Goal: Task Accomplishment & Management: Complete application form

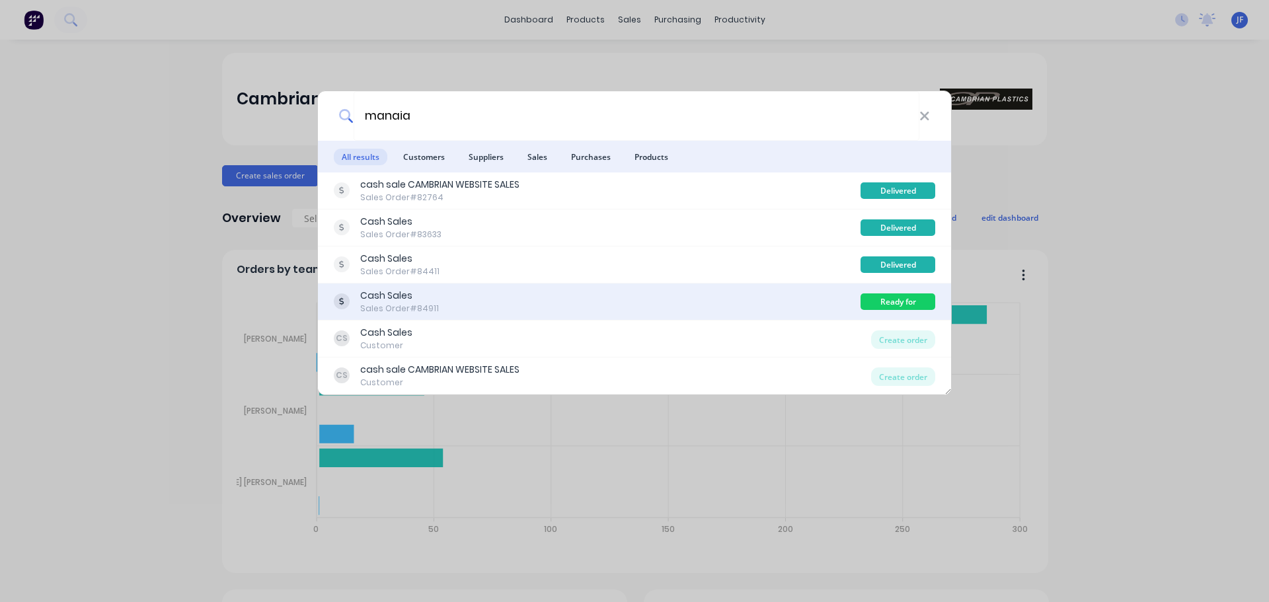
type input "manaia"
click at [757, 295] on div "Cash Sales Sales Order #84911" at bounding box center [597, 302] width 527 height 26
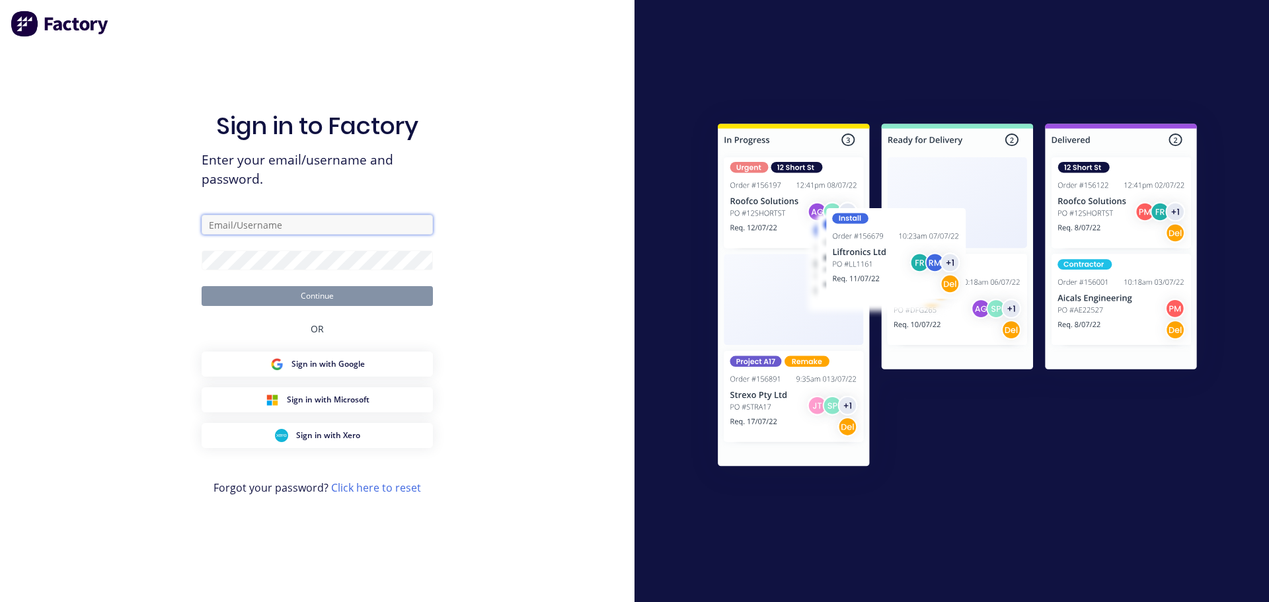
click at [363, 220] on input "text" at bounding box center [317, 225] width 231 height 20
type input "info@cambrianplastics.co.nz"
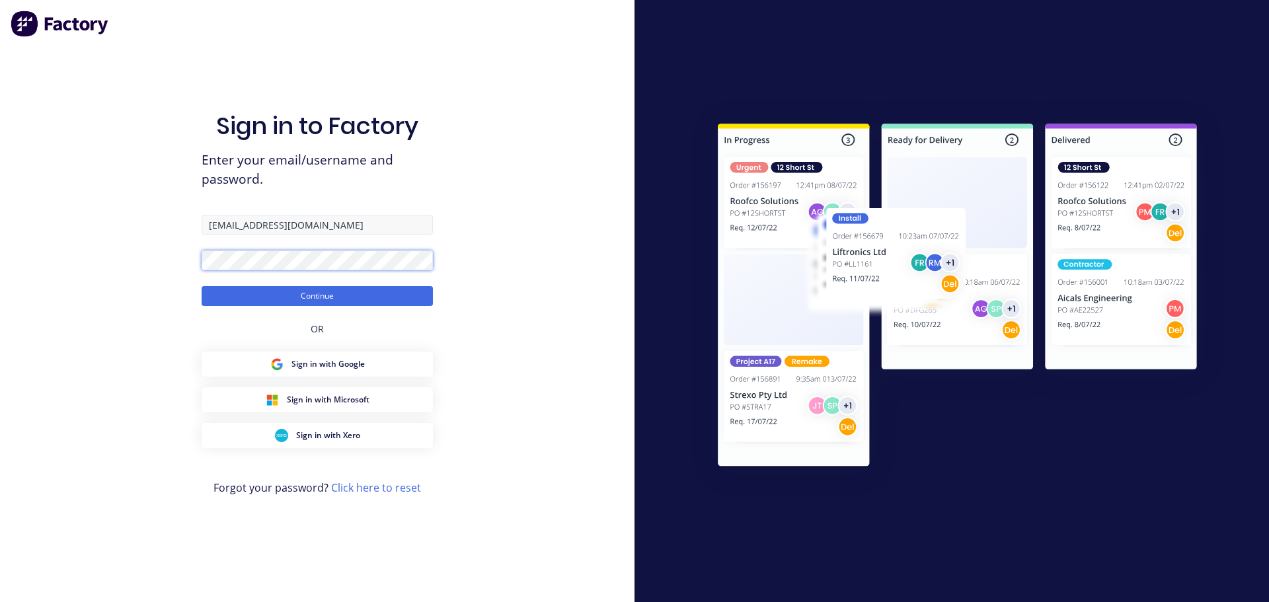
click at [202, 286] on button "Continue" at bounding box center [317, 296] width 231 height 20
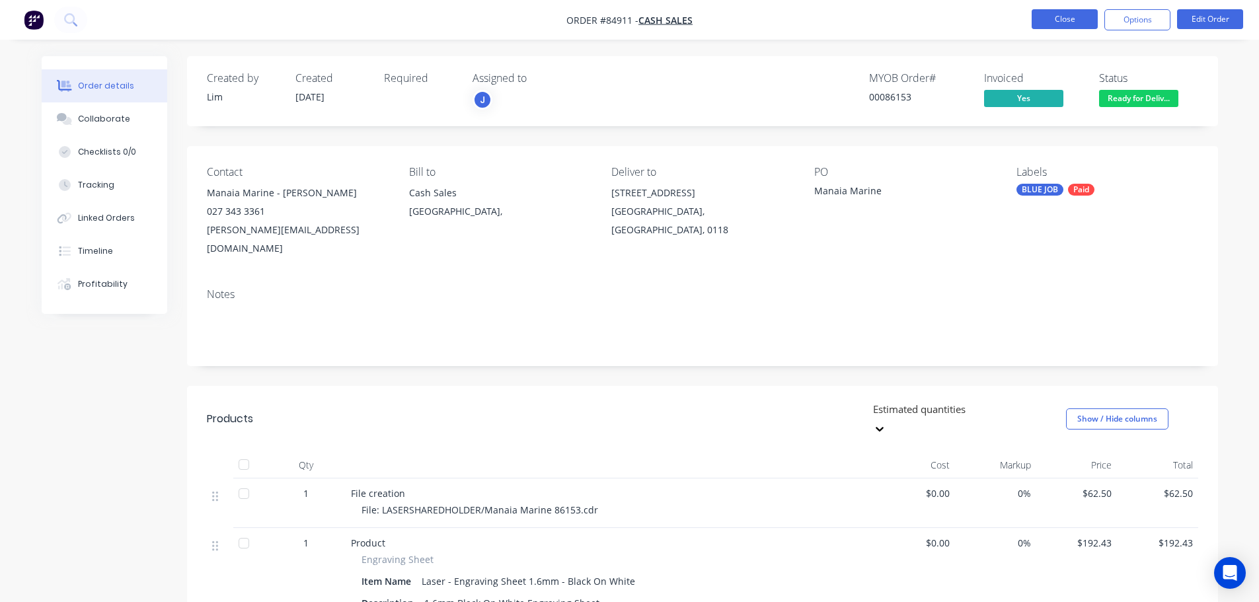
click at [1042, 16] on button "Close" at bounding box center [1065, 19] width 66 height 20
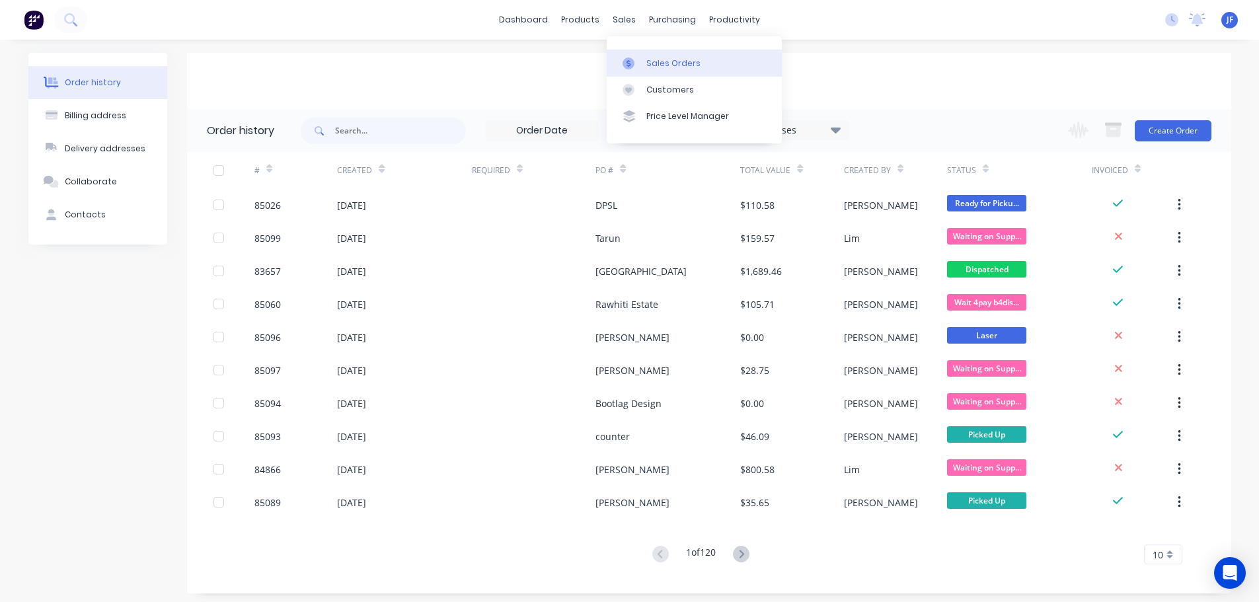
click at [664, 56] on link "Sales Orders" at bounding box center [694, 63] width 175 height 26
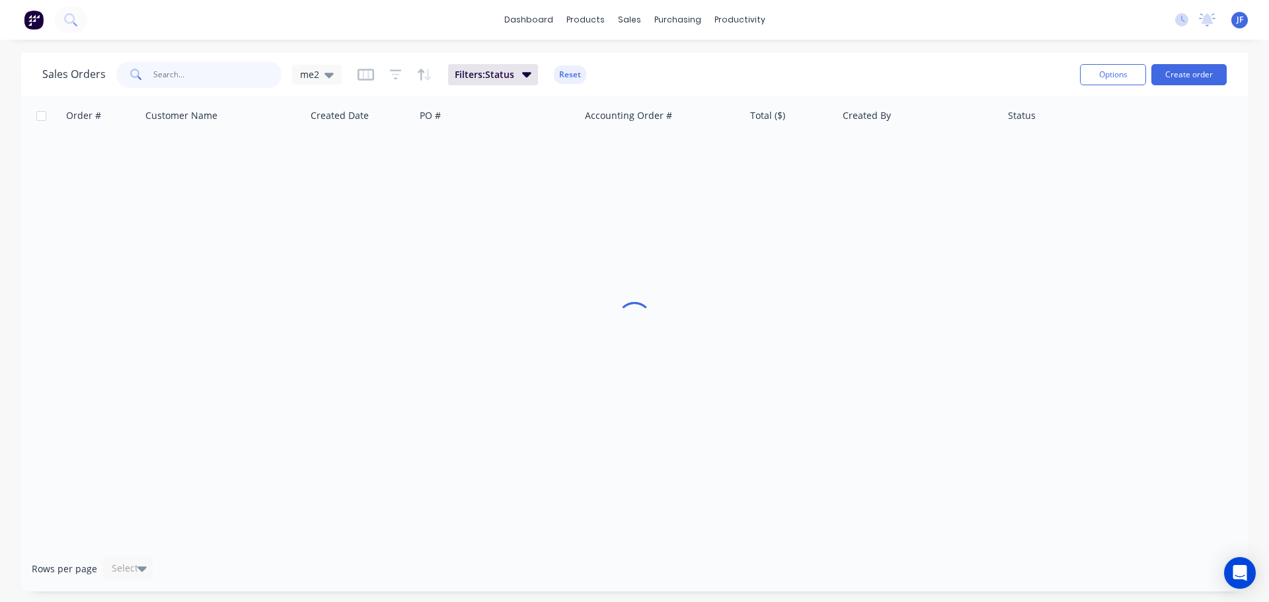
click at [228, 75] on input "text" at bounding box center [217, 74] width 129 height 26
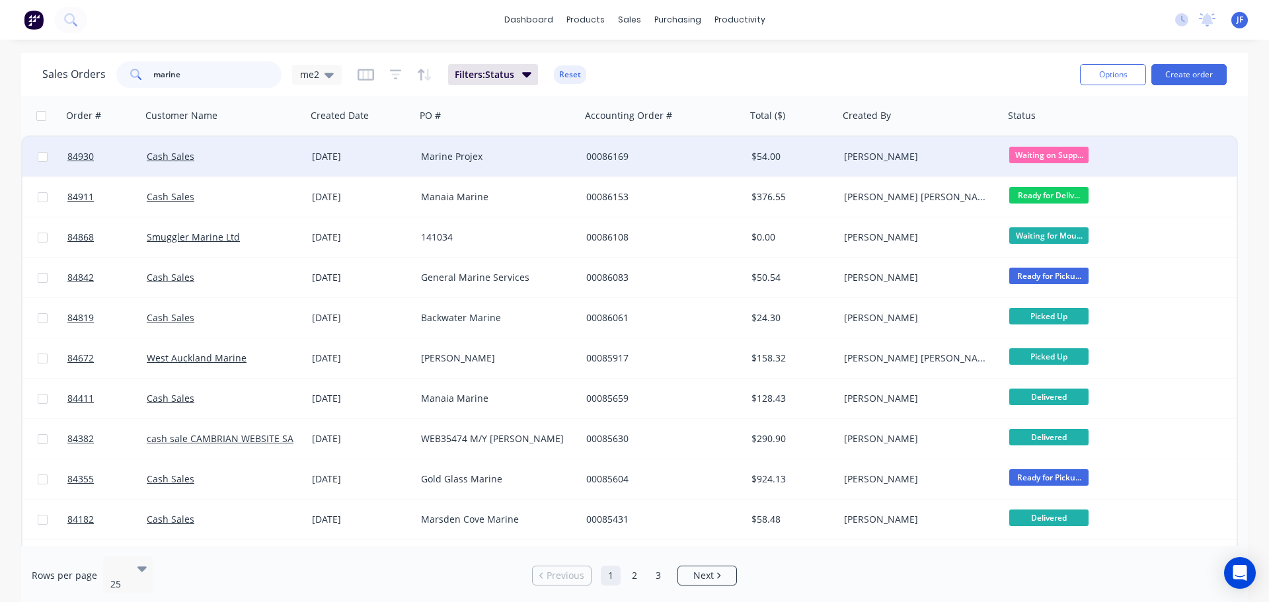
type input "marine"
click at [552, 159] on div "Marine Projex" at bounding box center [494, 156] width 147 height 13
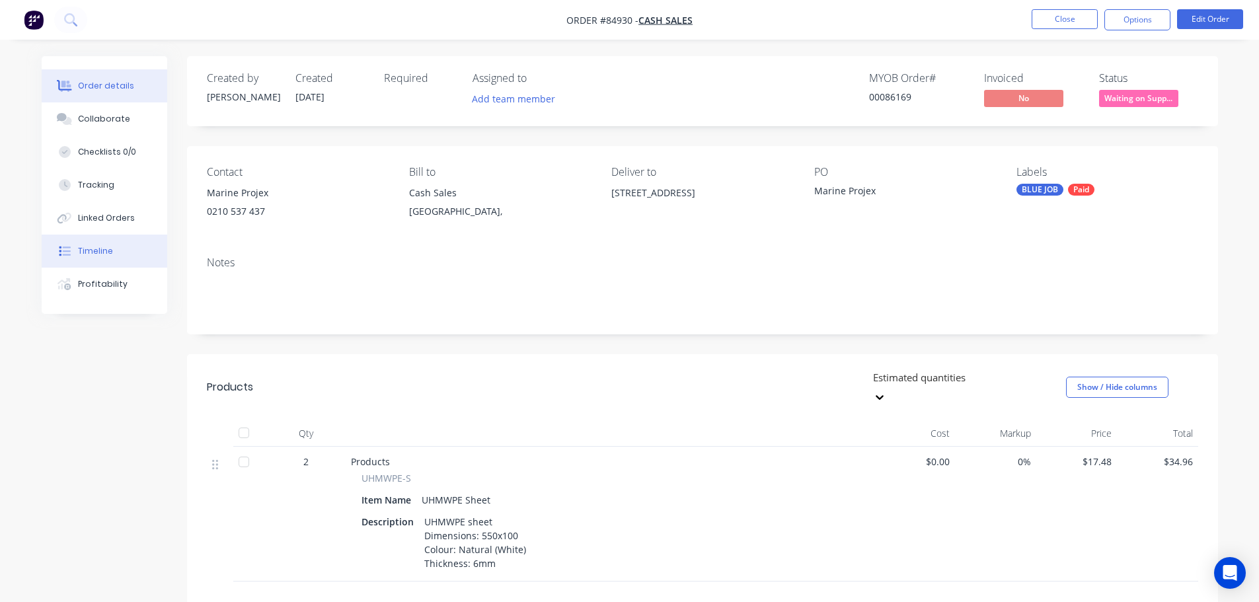
click at [96, 256] on div "Timeline" at bounding box center [95, 251] width 35 height 12
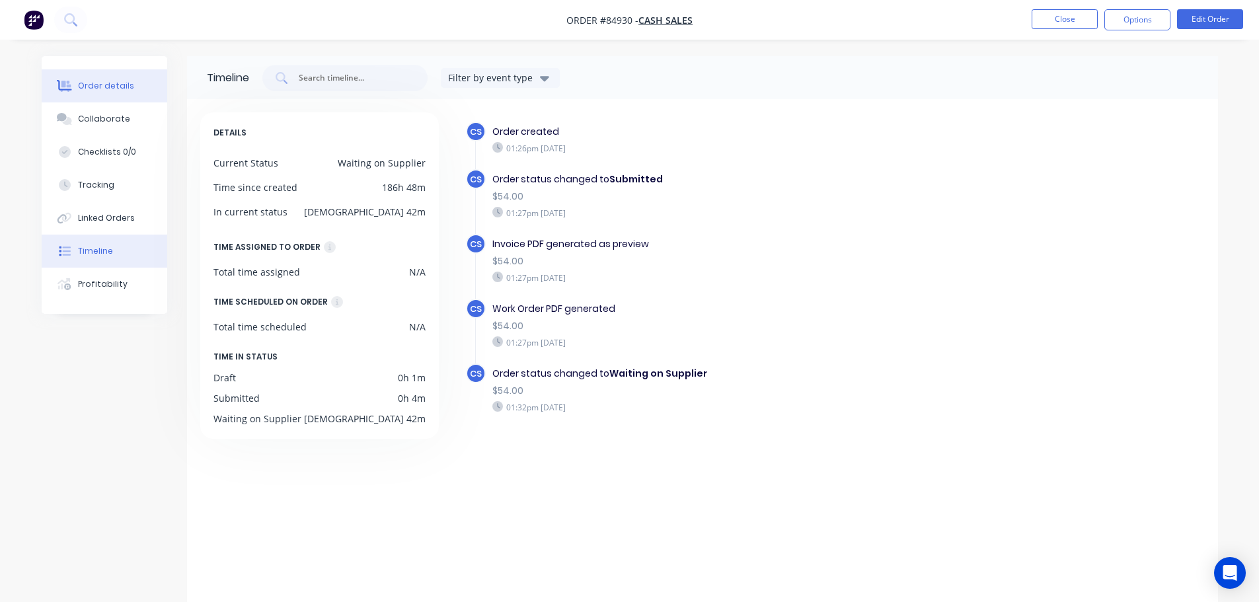
click at [119, 77] on button "Order details" at bounding box center [105, 85] width 126 height 33
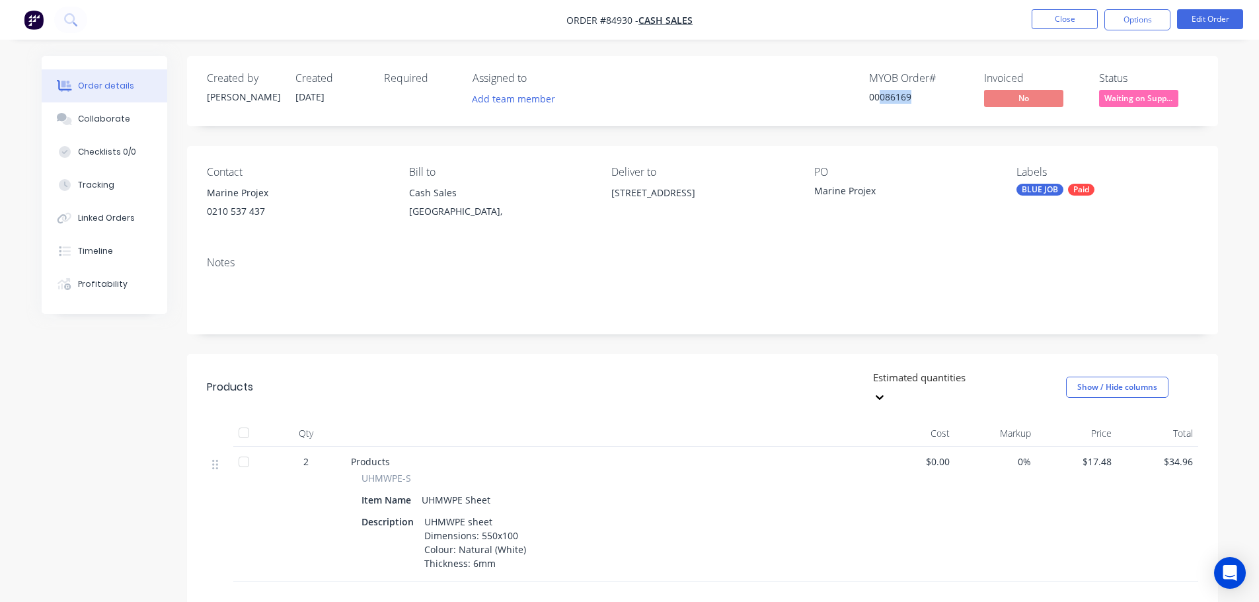
drag, startPoint x: 881, startPoint y: 96, endPoint x: 934, endPoint y: 101, distance: 53.8
click at [934, 101] on div "00086169" at bounding box center [918, 97] width 99 height 14
click at [905, 95] on div "00086169" at bounding box center [918, 97] width 99 height 14
click at [884, 95] on div "00086169" at bounding box center [918, 97] width 99 height 14
drag, startPoint x: 884, startPoint y: 96, endPoint x: 942, endPoint y: 96, distance: 57.5
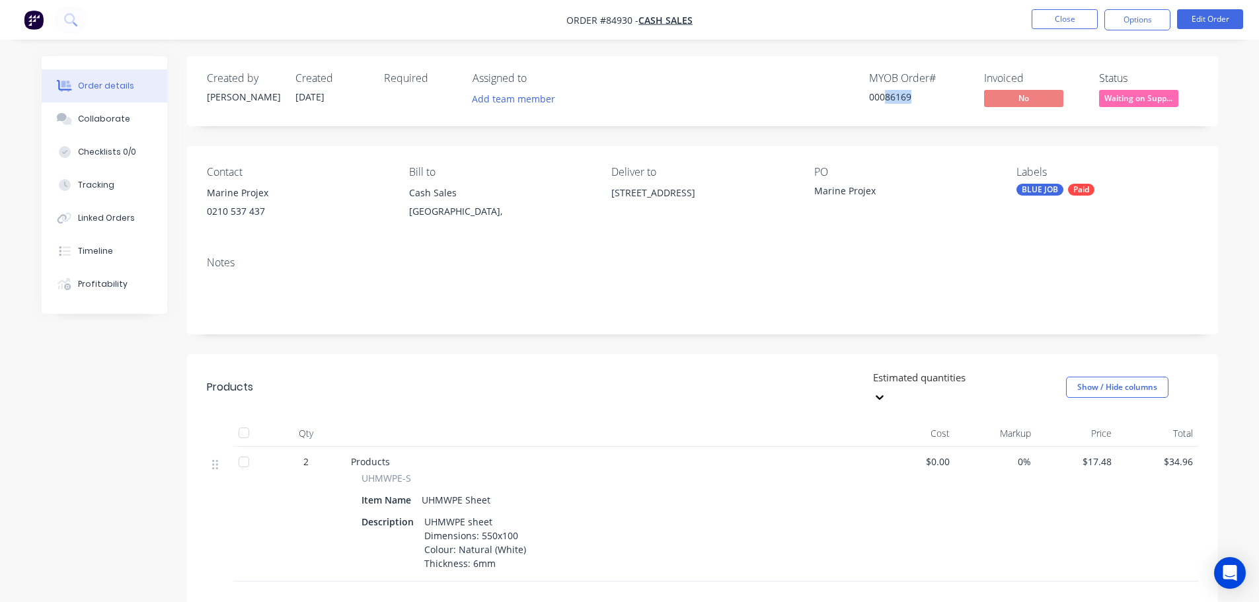
click at [942, 96] on div "00086169" at bounding box center [918, 97] width 99 height 14
copy div "86169"
click at [892, 104] on div "MYOB Order # 00086169" at bounding box center [918, 91] width 99 height 38
click at [893, 102] on div "00086169" at bounding box center [918, 97] width 99 height 14
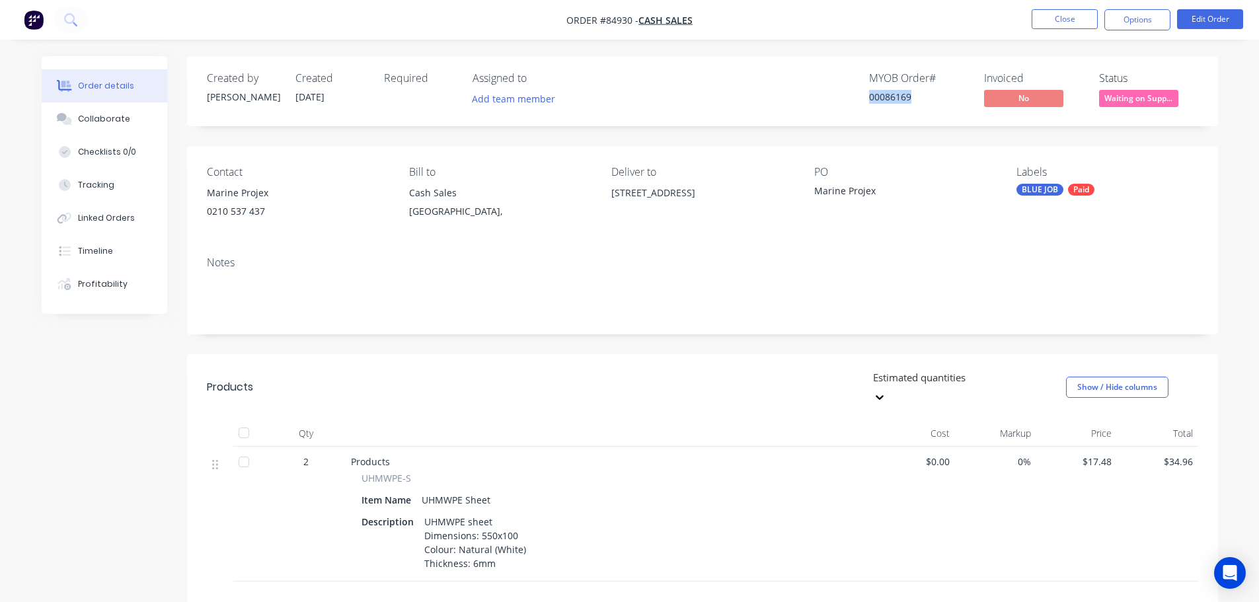
click at [892, 100] on div "00086169" at bounding box center [918, 97] width 99 height 14
click at [887, 100] on div "00086169" at bounding box center [918, 97] width 99 height 14
click at [883, 100] on div "00086169" at bounding box center [918, 97] width 99 height 14
drag, startPoint x: 886, startPoint y: 100, endPoint x: 954, endPoint y: 98, distance: 68.7
click at [954, 98] on div "00086169" at bounding box center [918, 97] width 99 height 14
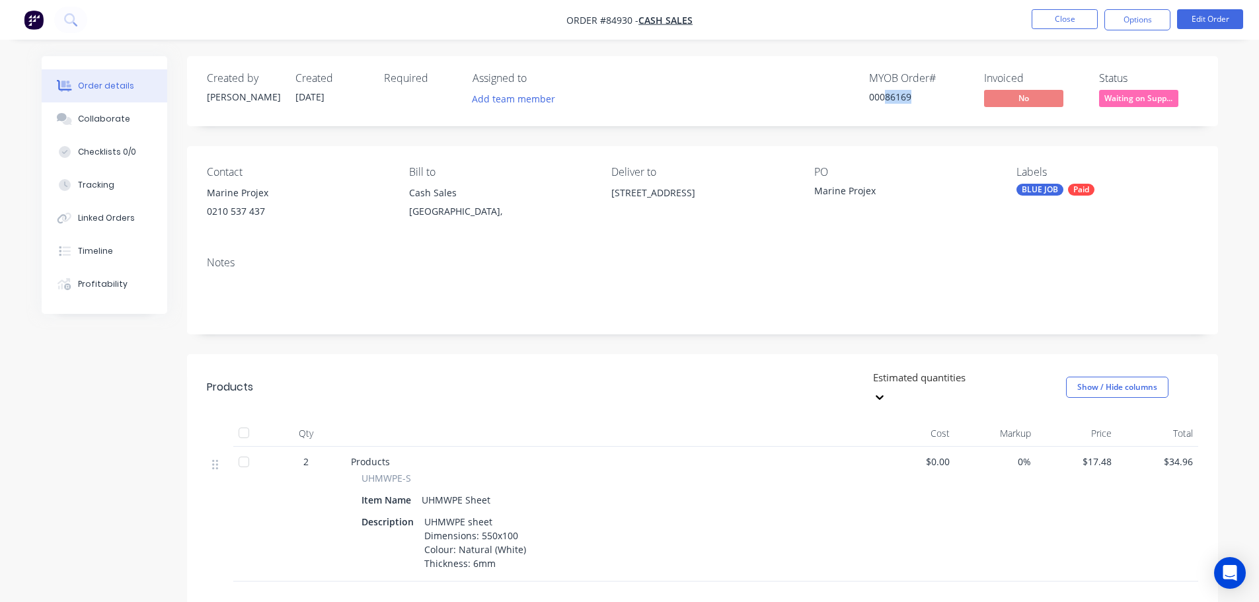
copy div "86169"
click at [1063, 22] on button "Close" at bounding box center [1065, 19] width 66 height 20
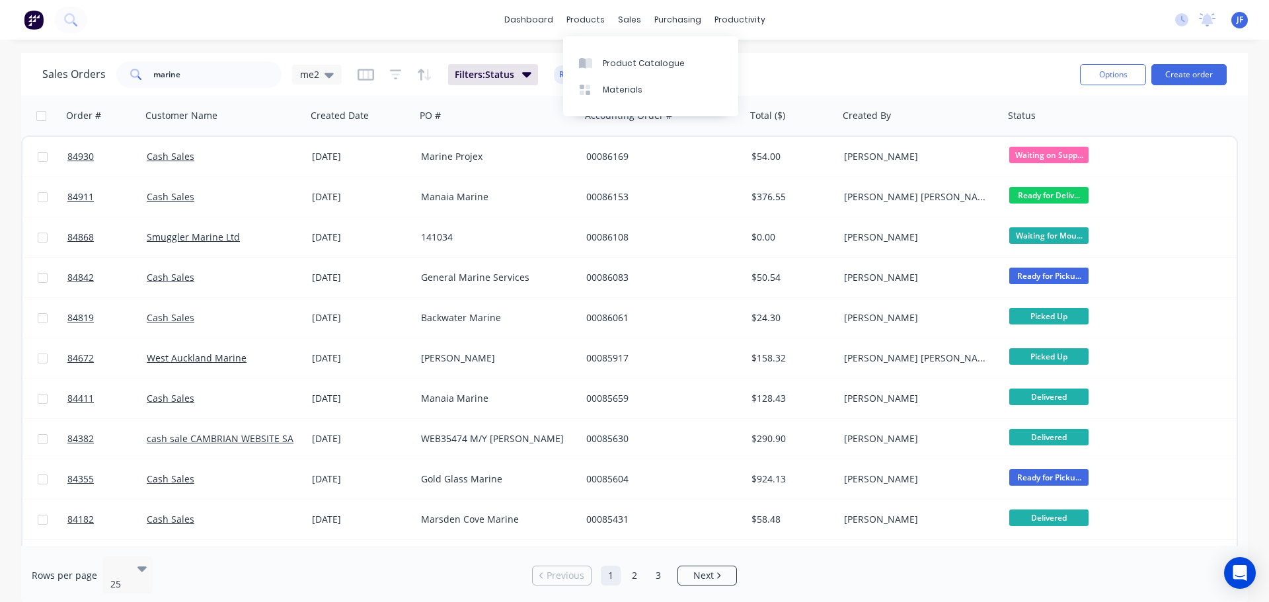
click at [124, 88] on div "Sales Orders marine me2 Filters: Status Reset" at bounding box center [555, 74] width 1027 height 32
click at [219, 75] on input "marine" at bounding box center [217, 74] width 129 height 26
type input "85003"
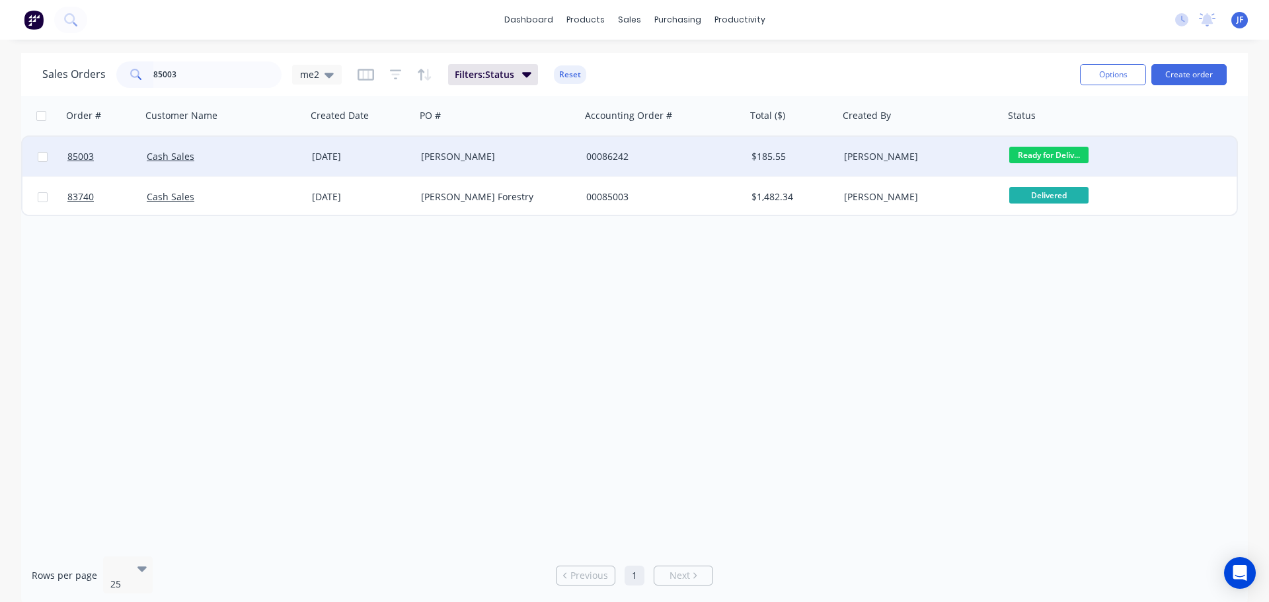
click at [558, 159] on div "Paul Guinibert" at bounding box center [494, 156] width 147 height 13
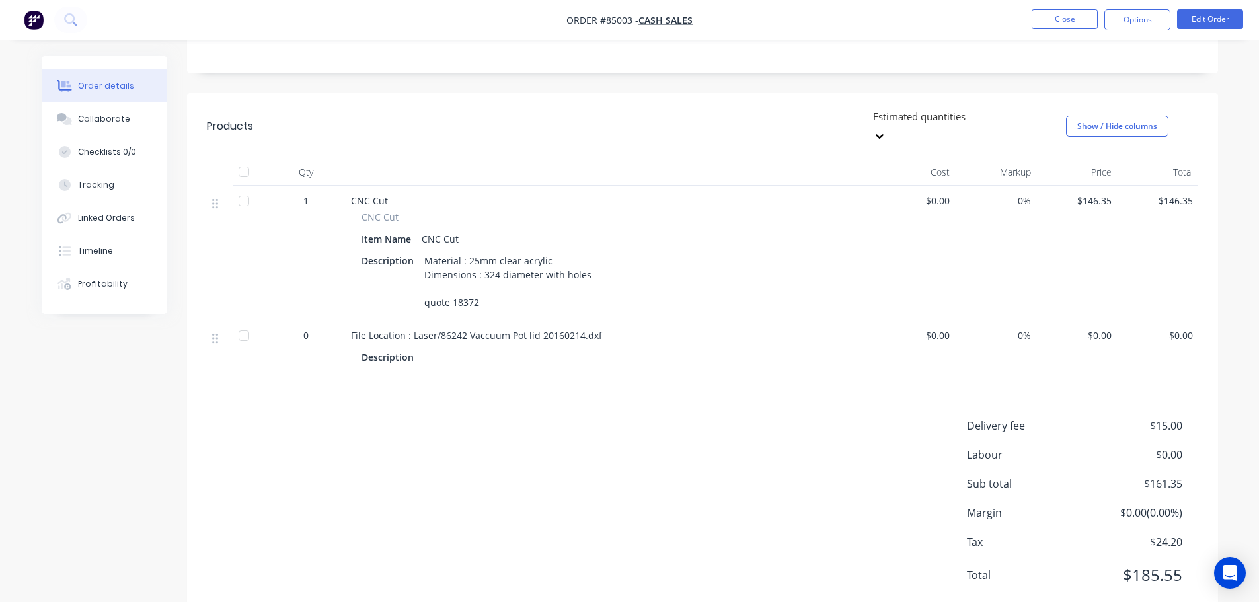
scroll to position [293, 0]
click at [1060, 27] on button "Close" at bounding box center [1065, 19] width 66 height 20
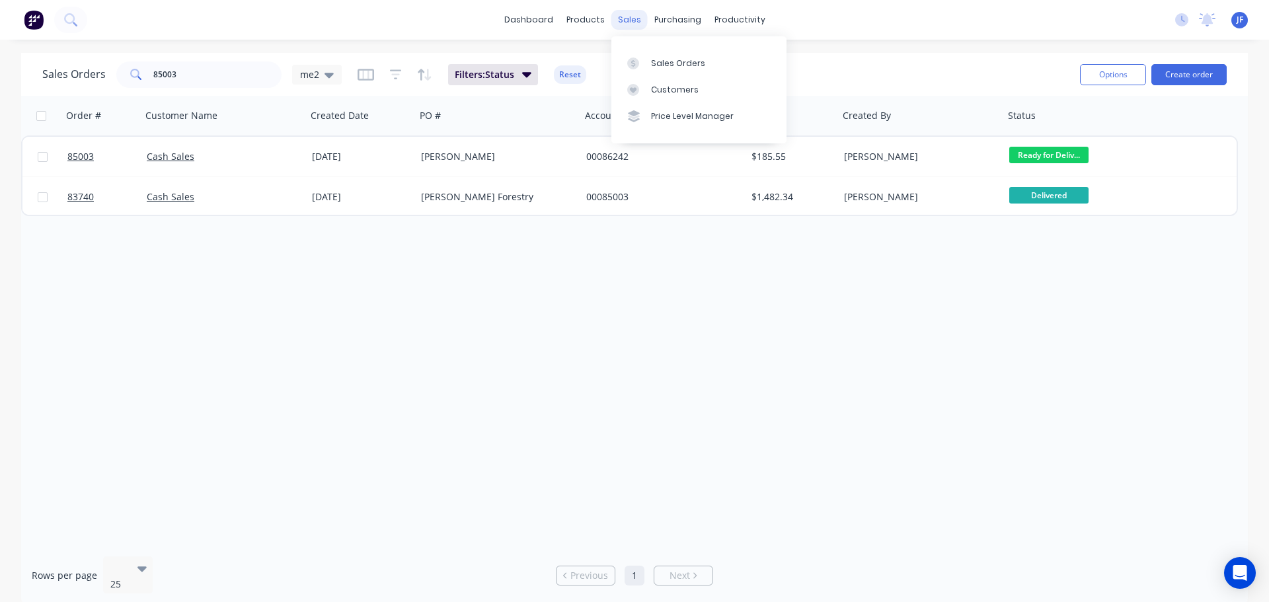
click at [634, 22] on div "sales" at bounding box center [629, 20] width 36 height 20
click at [648, 54] on link "Sales Orders" at bounding box center [698, 63] width 175 height 26
click at [1173, 81] on button "Create order" at bounding box center [1188, 74] width 75 height 21
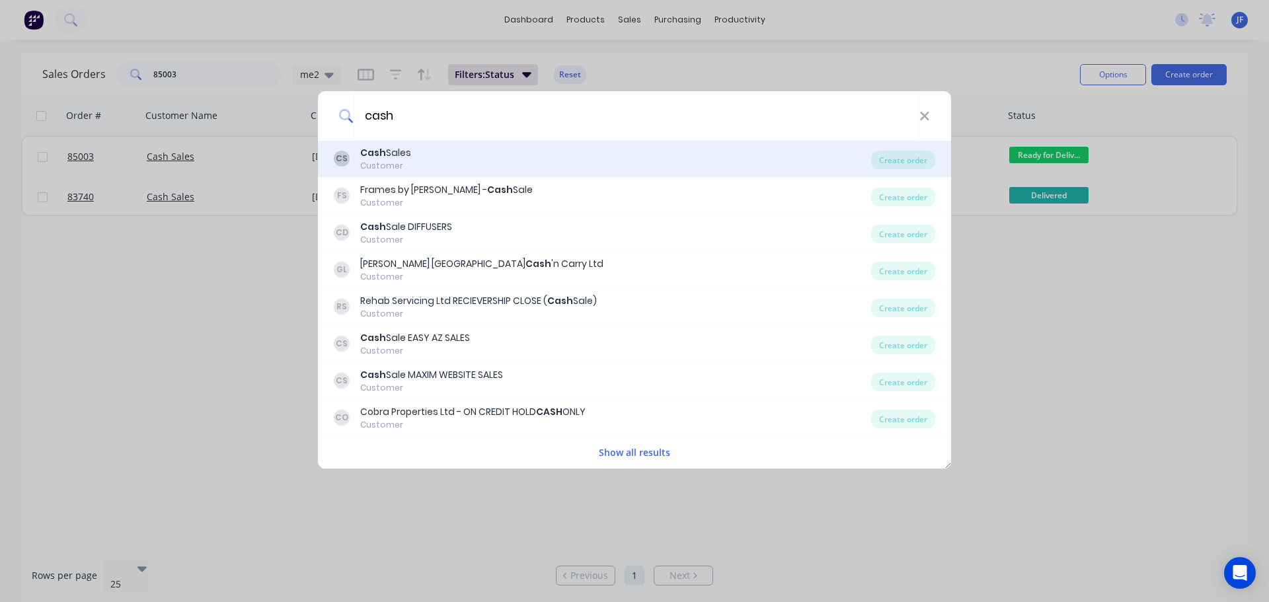
type input "cash"
click at [828, 157] on div "CS Cash Sales Customer" at bounding box center [602, 159] width 537 height 26
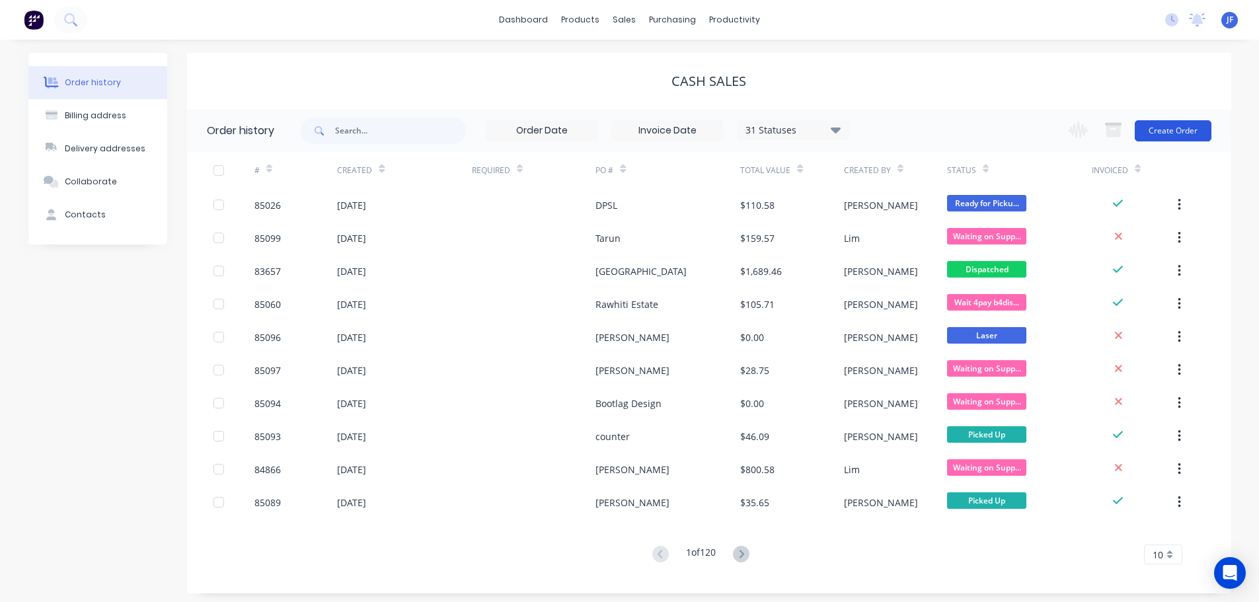
click at [1168, 133] on button "Create Order" at bounding box center [1173, 130] width 77 height 21
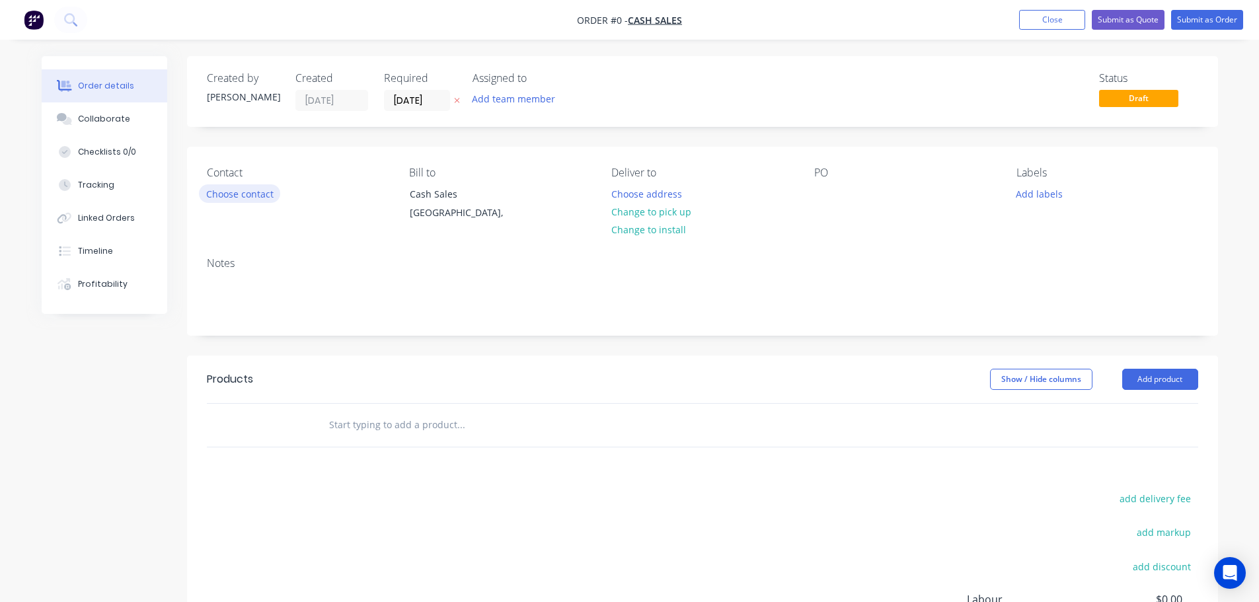
click at [217, 188] on button "Choose contact" at bounding box center [239, 193] width 81 height 18
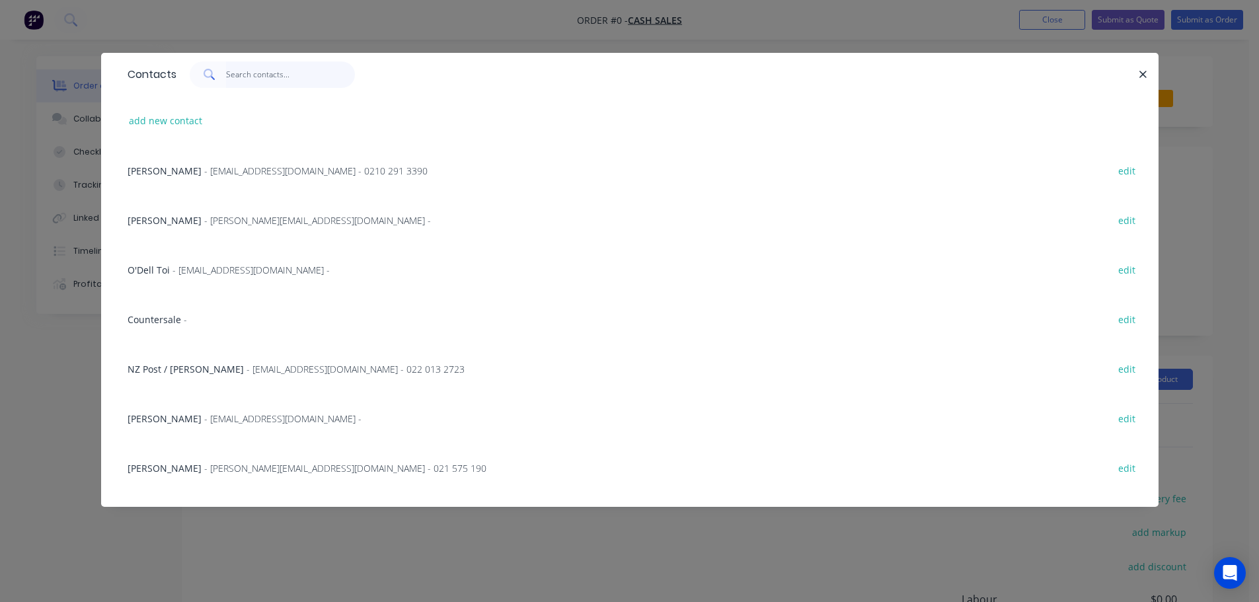
click at [271, 72] on input "text" at bounding box center [290, 74] width 129 height 26
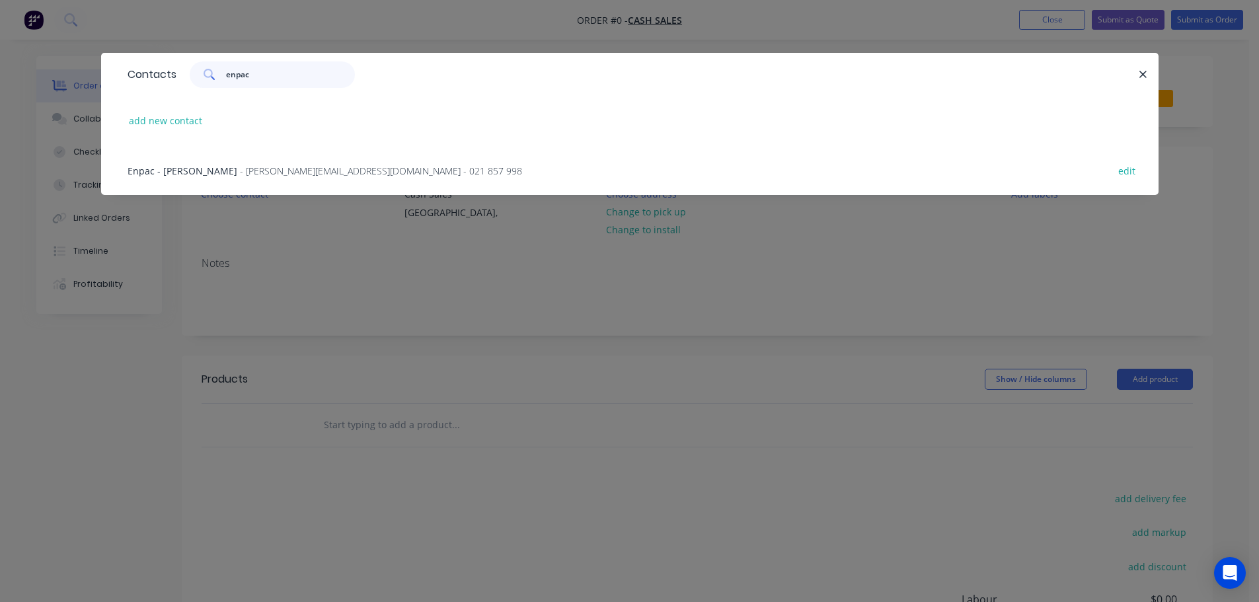
type input "enpac"
click at [285, 166] on span "- ken.blackbeard@enpac.co.nz - 021 857 998" at bounding box center [381, 171] width 282 height 13
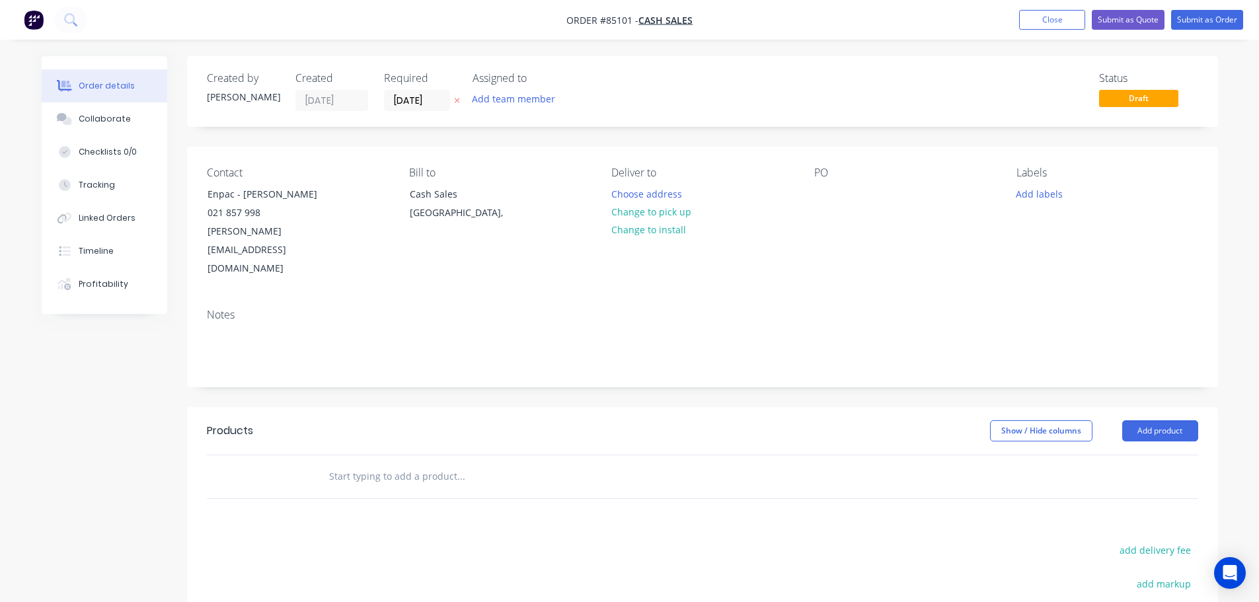
click at [458, 100] on icon "button" at bounding box center [457, 100] width 6 height 8
click at [676, 206] on button "Change to pick up" at bounding box center [651, 212] width 94 height 18
drag, startPoint x: 232, startPoint y: 198, endPoint x: 192, endPoint y: 197, distance: 40.3
click at [192, 197] on div "Contact Enpac - Ken Blackbeard 021 857 998 ken.blackbeard@enpac.co.nz Bill to C…" at bounding box center [702, 222] width 1031 height 151
copy div "Enpac"
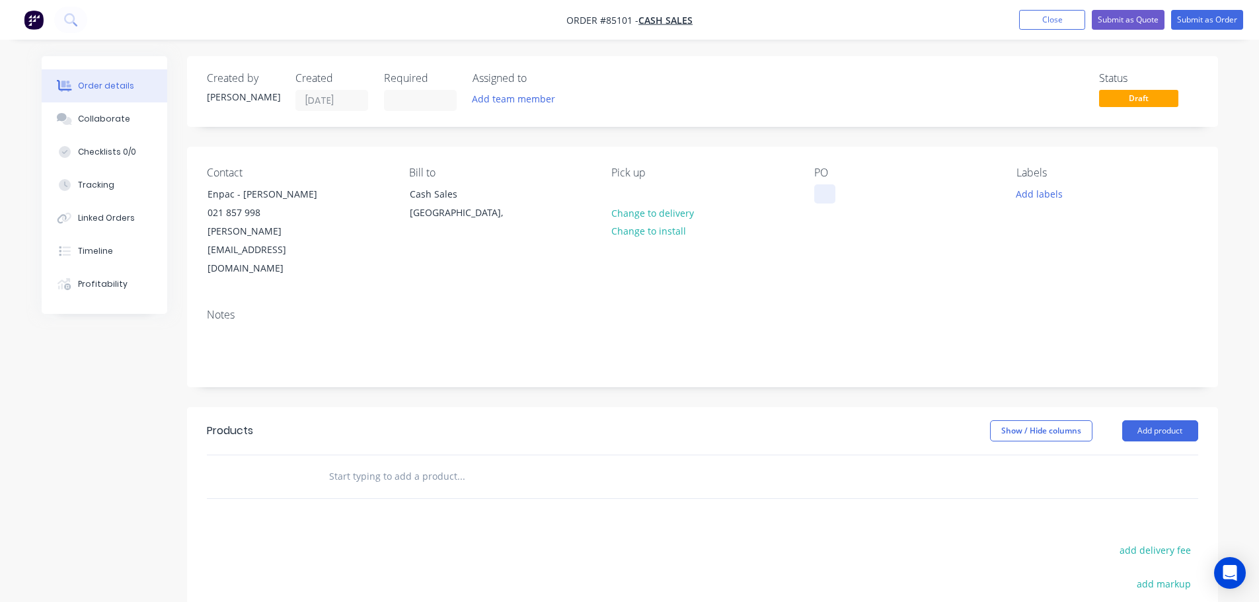
click at [820, 188] on div at bounding box center [824, 193] width 21 height 19
paste div
click at [343, 455] on div at bounding box center [551, 476] width 476 height 43
click at [350, 463] on input "text" at bounding box center [460, 476] width 264 height 26
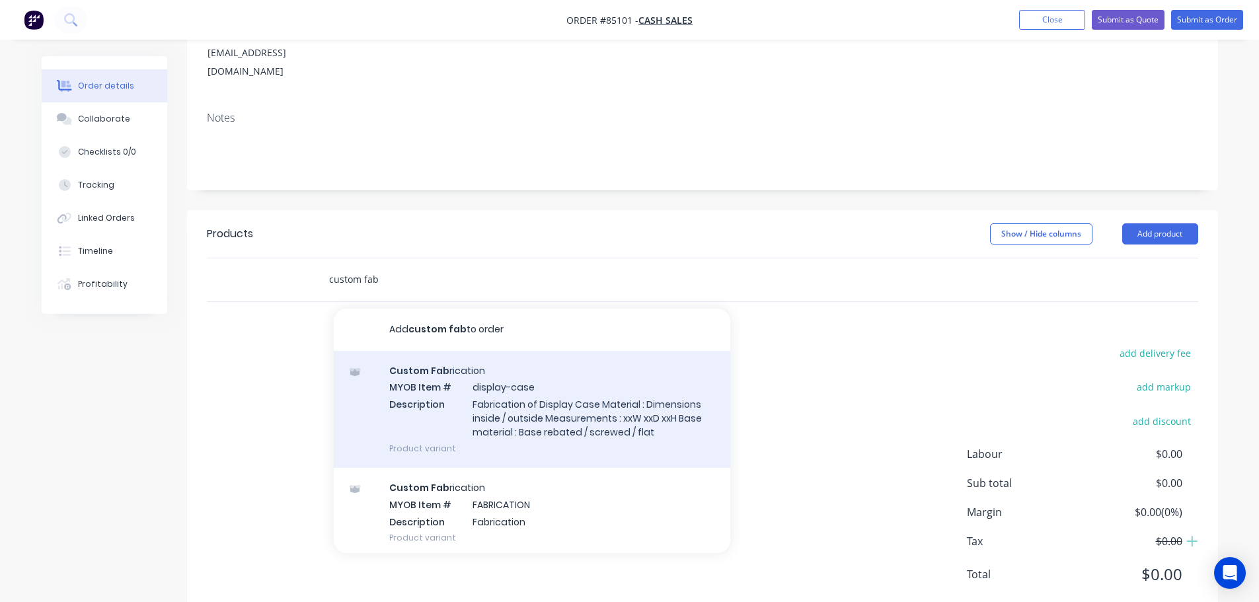
scroll to position [59, 0]
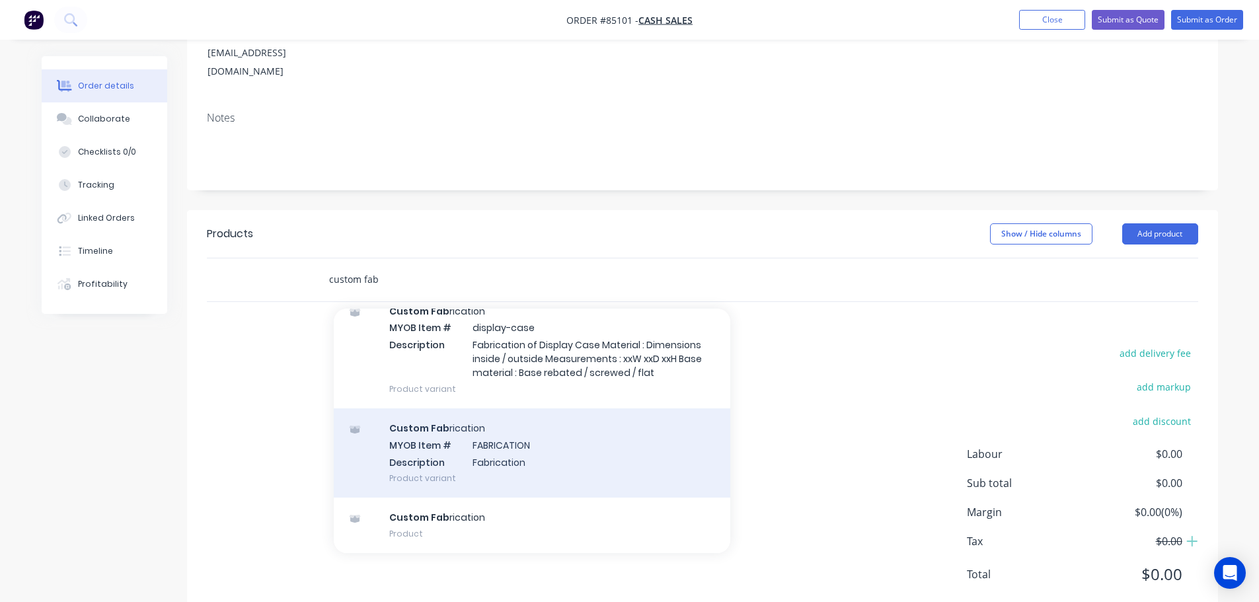
type input "custom fab"
click at [494, 418] on div "Custom Fab rication MYOB Item # FABRICATION Description Fabrication Product var…" at bounding box center [532, 452] width 397 height 89
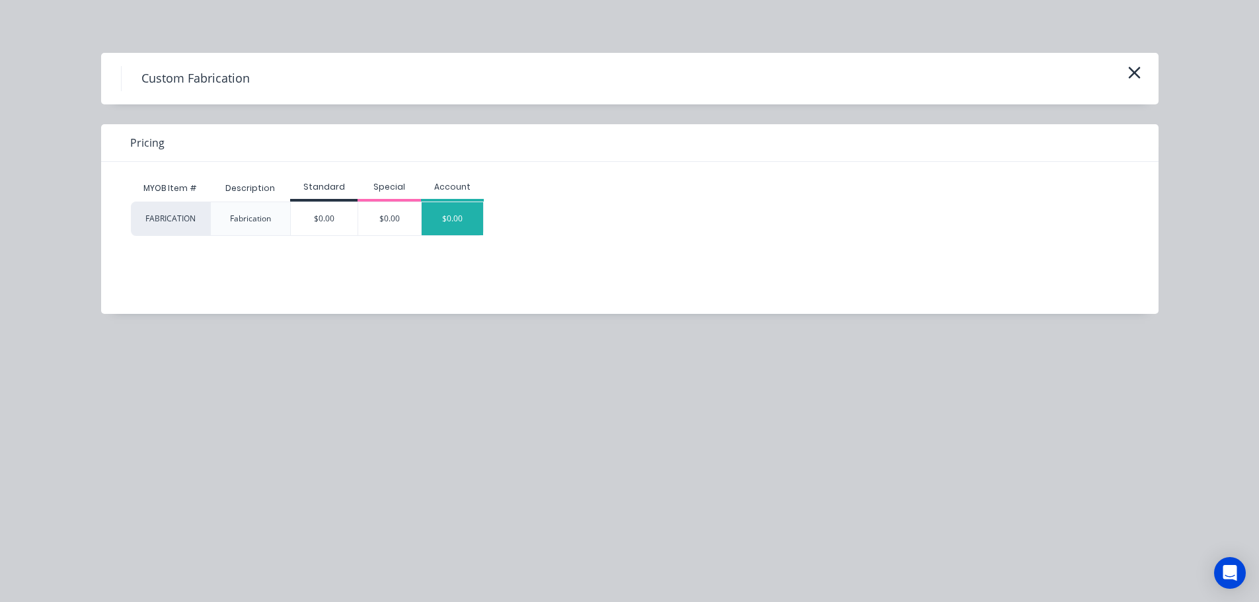
click at [449, 201] on div "MYOB Item # Description Standard Special Account FABRICATION Fabrication $0.00 …" at bounding box center [620, 205] width 978 height 61
click at [449, 205] on div "$0.00" at bounding box center [453, 218] width 62 height 33
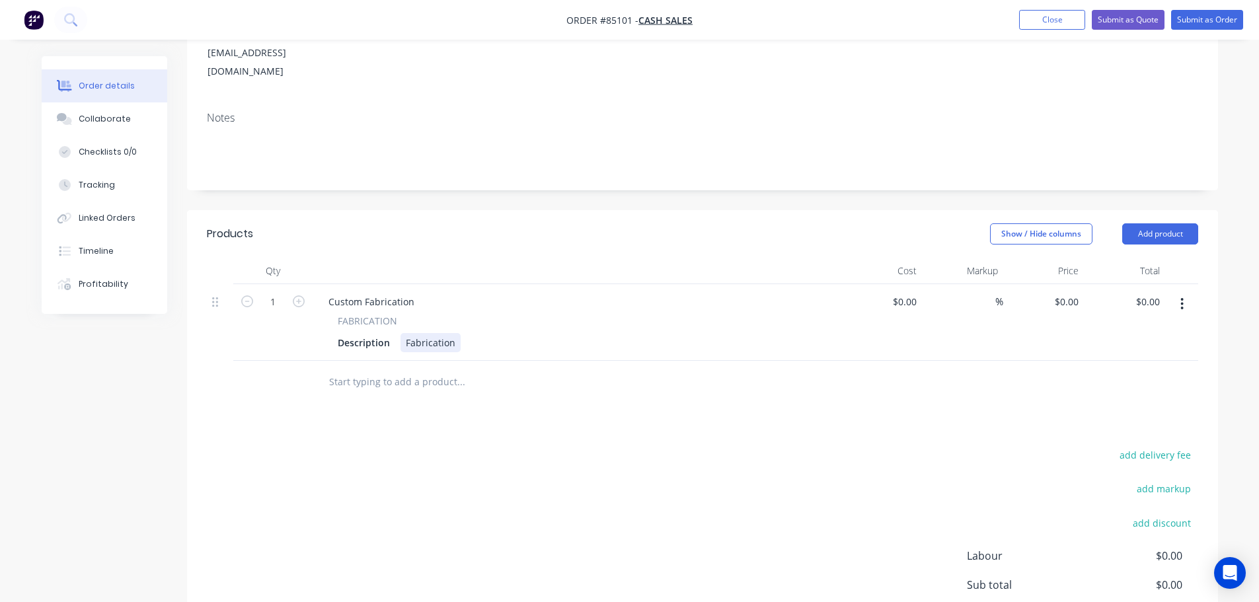
click at [443, 333] on div "Fabrication" at bounding box center [430, 342] width 60 height 19
click at [452, 333] on div "Fabrication" at bounding box center [430, 342] width 60 height 19
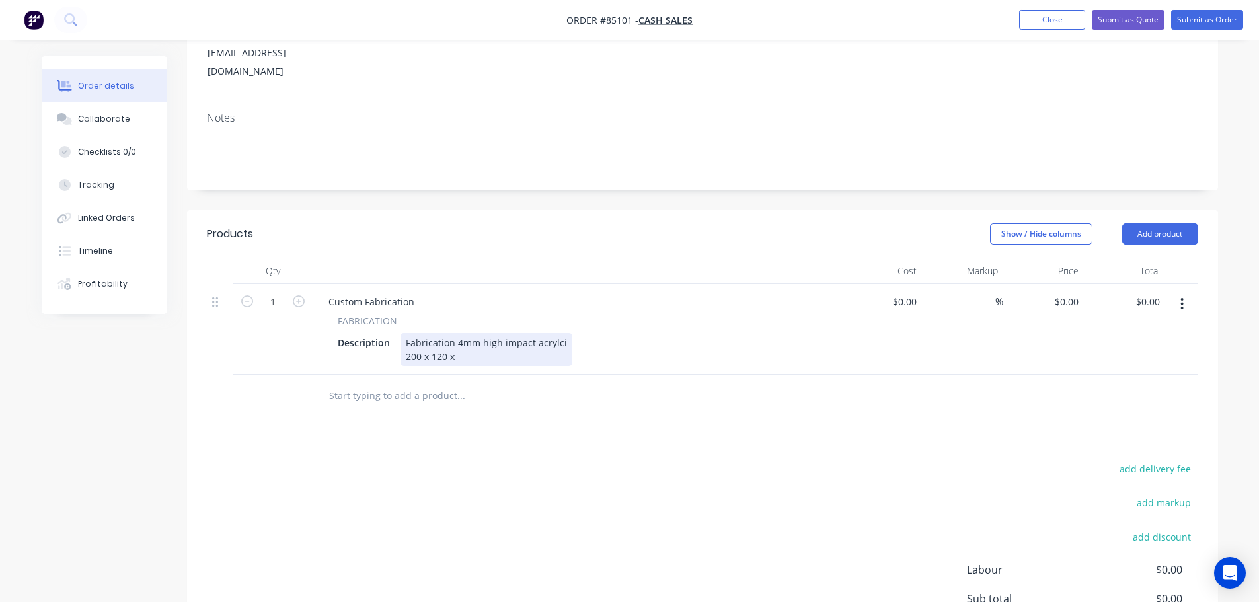
click at [542, 333] on div "Fabrication 4mm high impact acrylci 200 x 120 x" at bounding box center [486, 349] width 172 height 33
click at [539, 333] on div "Fabrication 4mm high impact acrylic 200 x 120 x" at bounding box center [486, 349] width 172 height 33
click at [445, 333] on div "Fabrication 4mm high impact acrylic 200 x 120 x" at bounding box center [486, 349] width 172 height 33
click at [422, 333] on div "Fabrication 4mm high impact acrylic 200 x 120h x" at bounding box center [486, 349] width 172 height 33
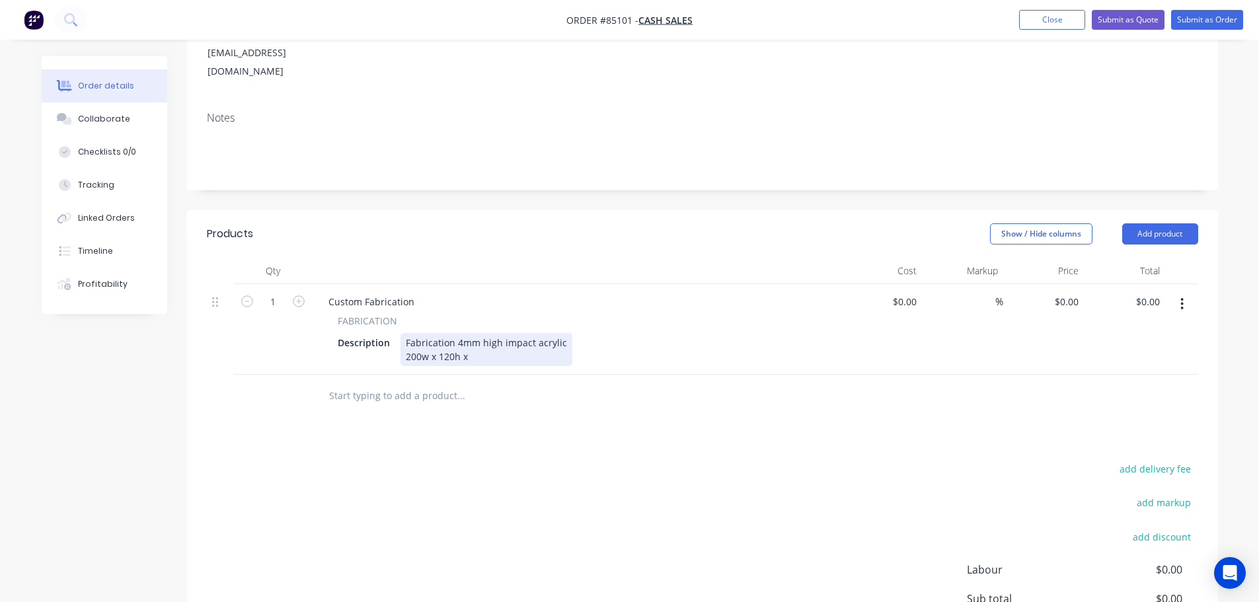
click at [501, 333] on div "Fabrication 4mm high impact acrylic 200w x 120h x" at bounding box center [486, 349] width 172 height 33
click at [543, 329] on div "Custom Fabrication FABRICATION Description Fabrication 4mm high impact acrylic …" at bounding box center [577, 329] width 529 height 91
click at [533, 333] on div "Fabrication 4mm high impact acrylic 200w x 120h x 50d" at bounding box center [486, 349] width 172 height 33
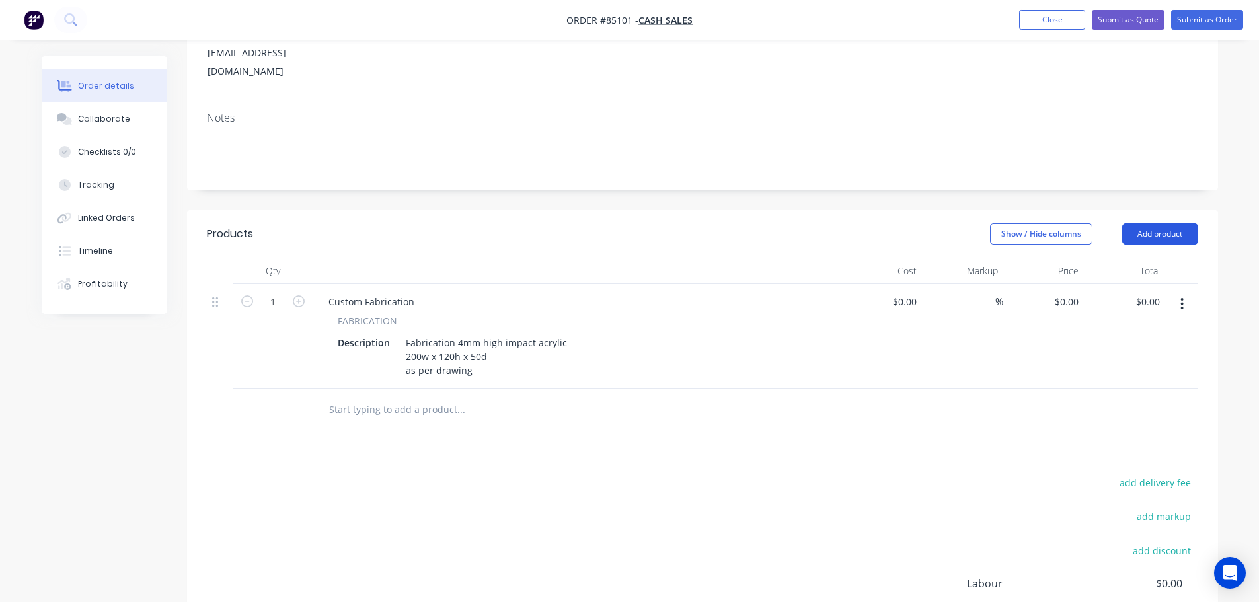
click at [1198, 210] on header "Products Show / Hide columns Add product" at bounding box center [702, 234] width 1031 height 48
click at [1178, 223] on button "Add product" at bounding box center [1160, 233] width 76 height 21
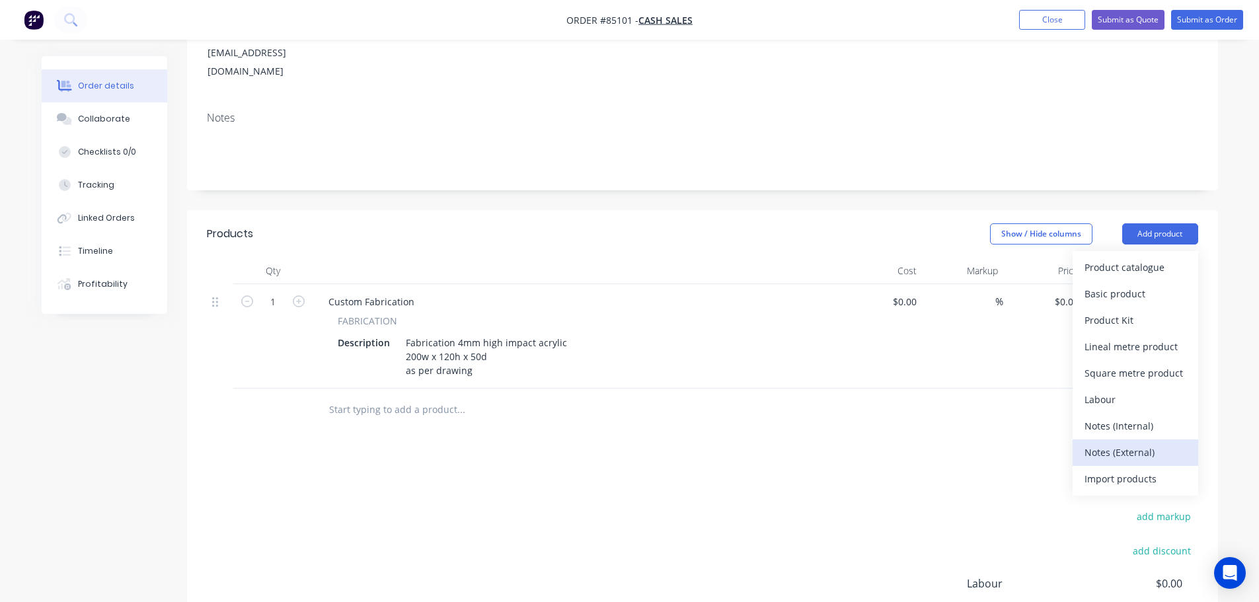
click at [1135, 443] on div "Notes (External)" at bounding box center [1136, 452] width 102 height 19
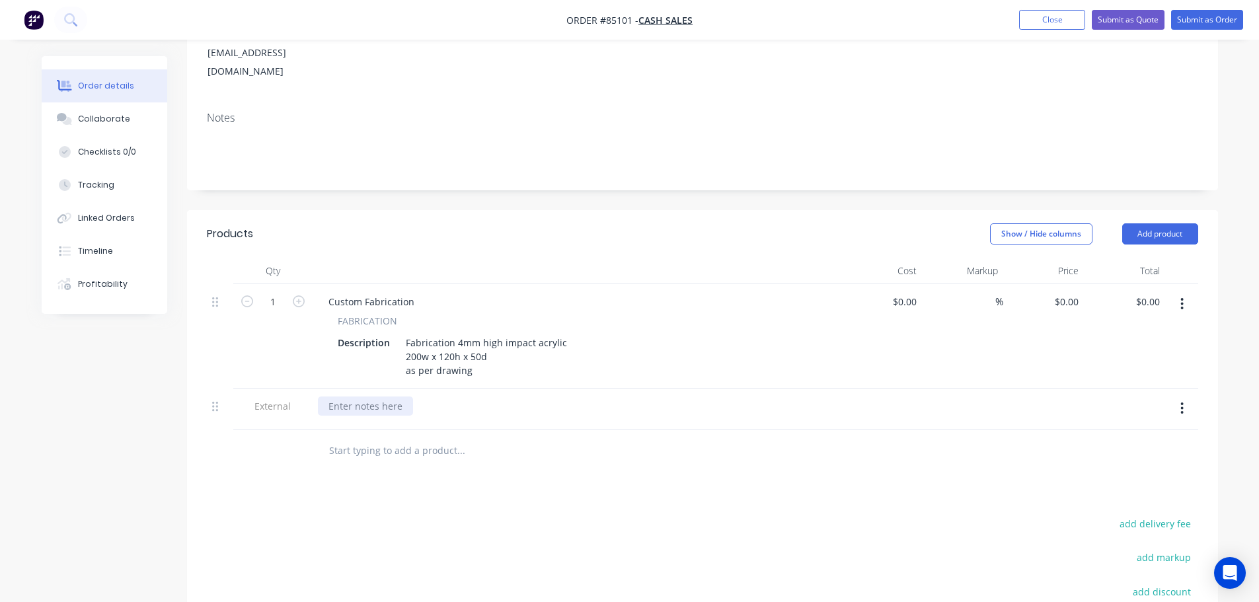
click at [332, 397] on div at bounding box center [365, 406] width 95 height 19
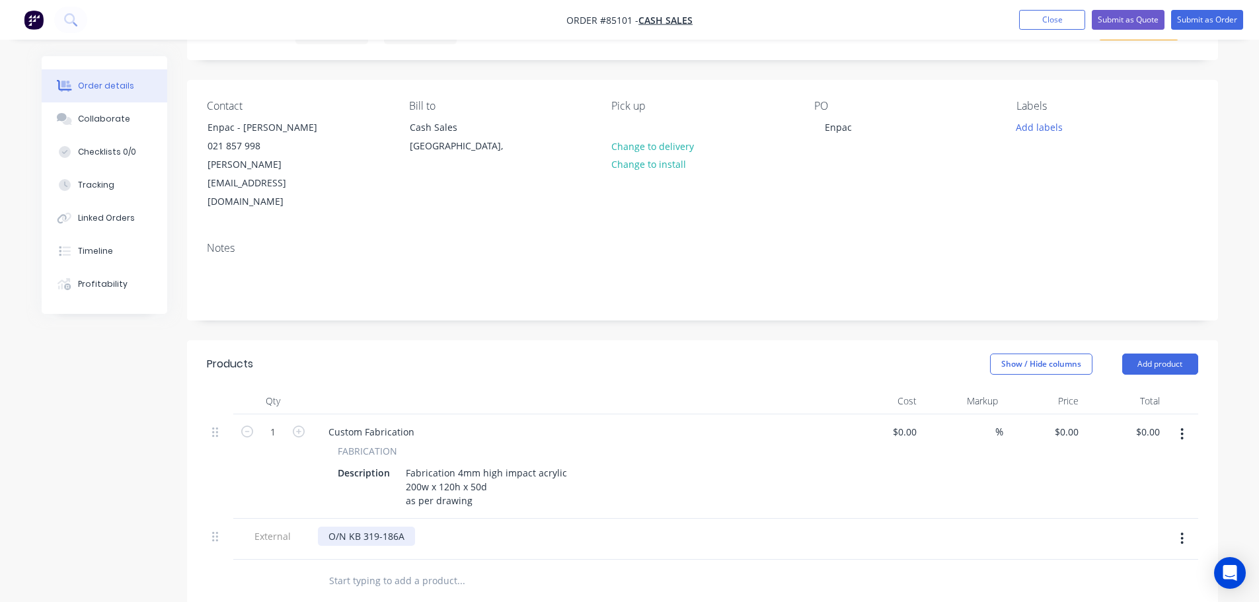
scroll to position [0, 0]
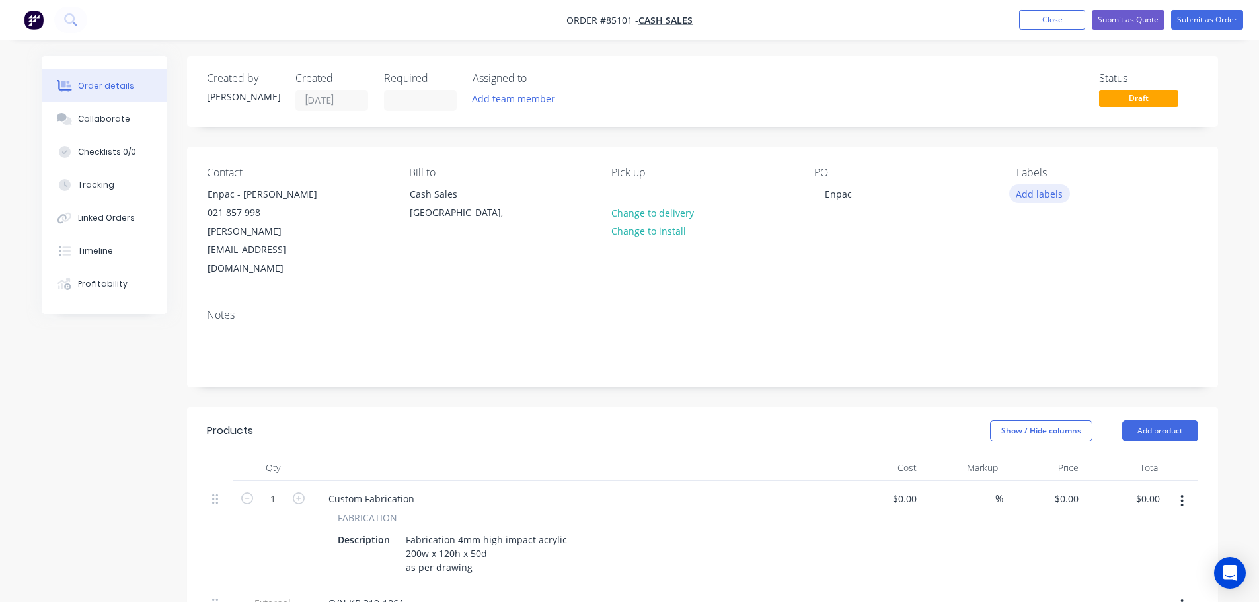
click at [1052, 198] on button "Add labels" at bounding box center [1039, 193] width 61 height 18
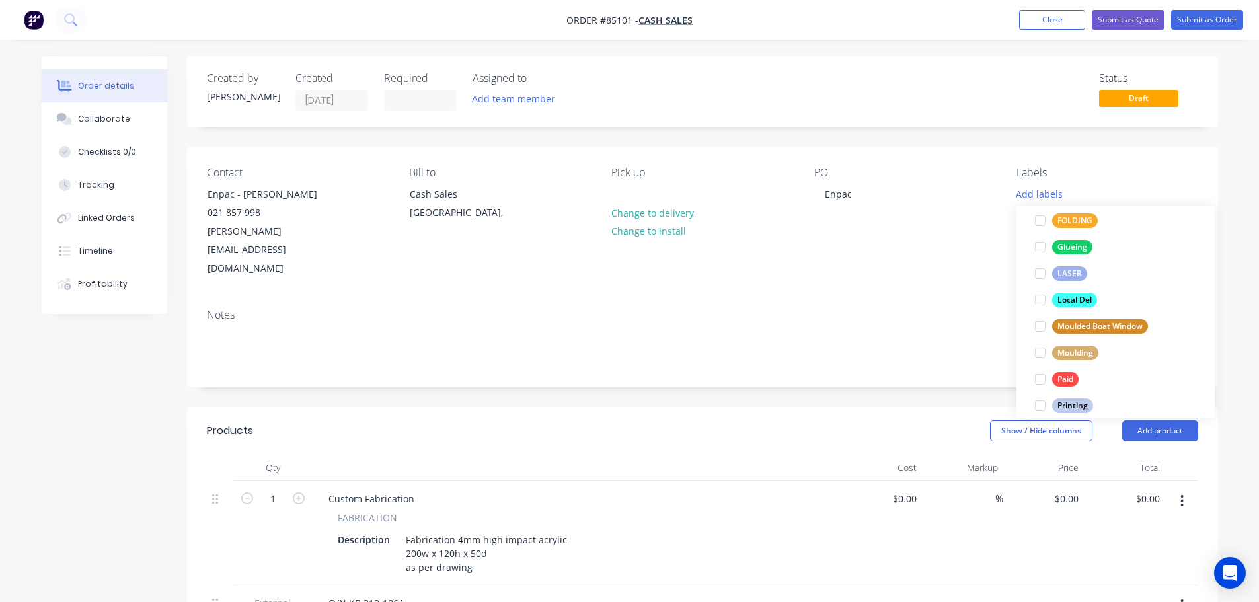
scroll to position [555, 0]
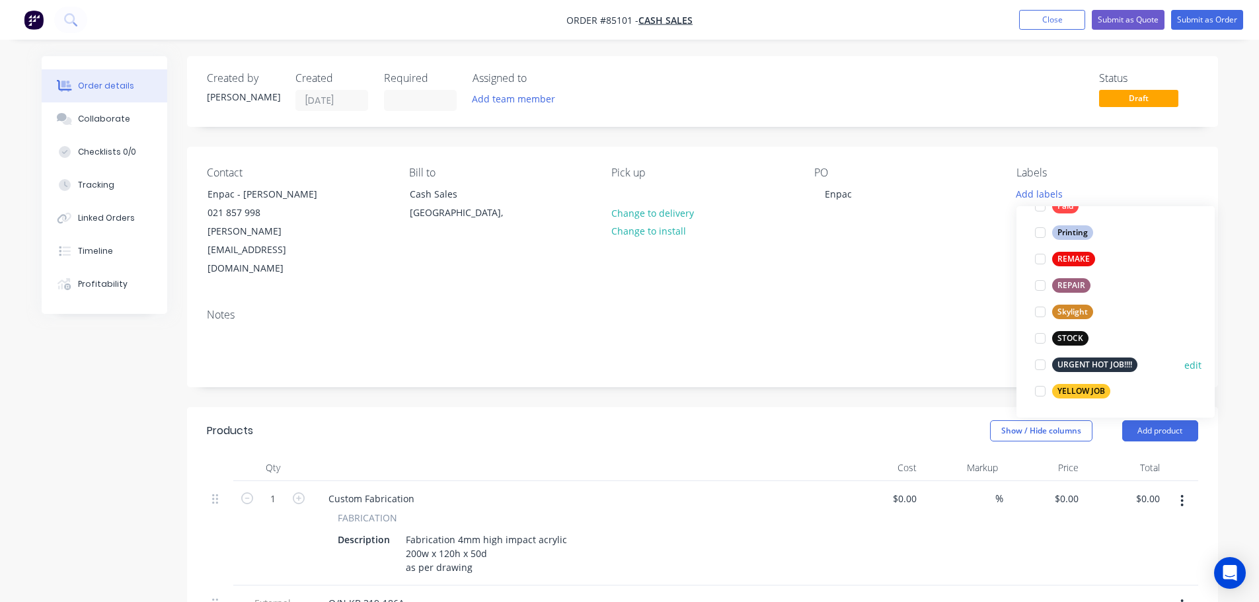
click at [1094, 360] on div "URGENT HOT JOB!!!!" at bounding box center [1094, 365] width 85 height 15
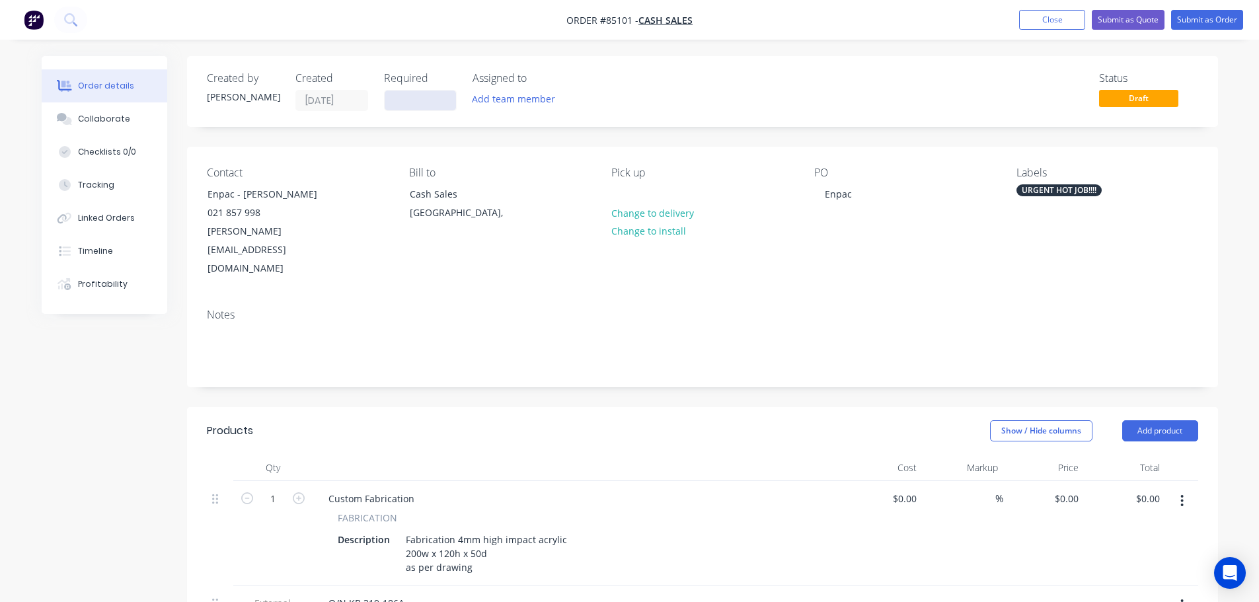
click at [415, 107] on input at bounding box center [420, 101] width 71 height 20
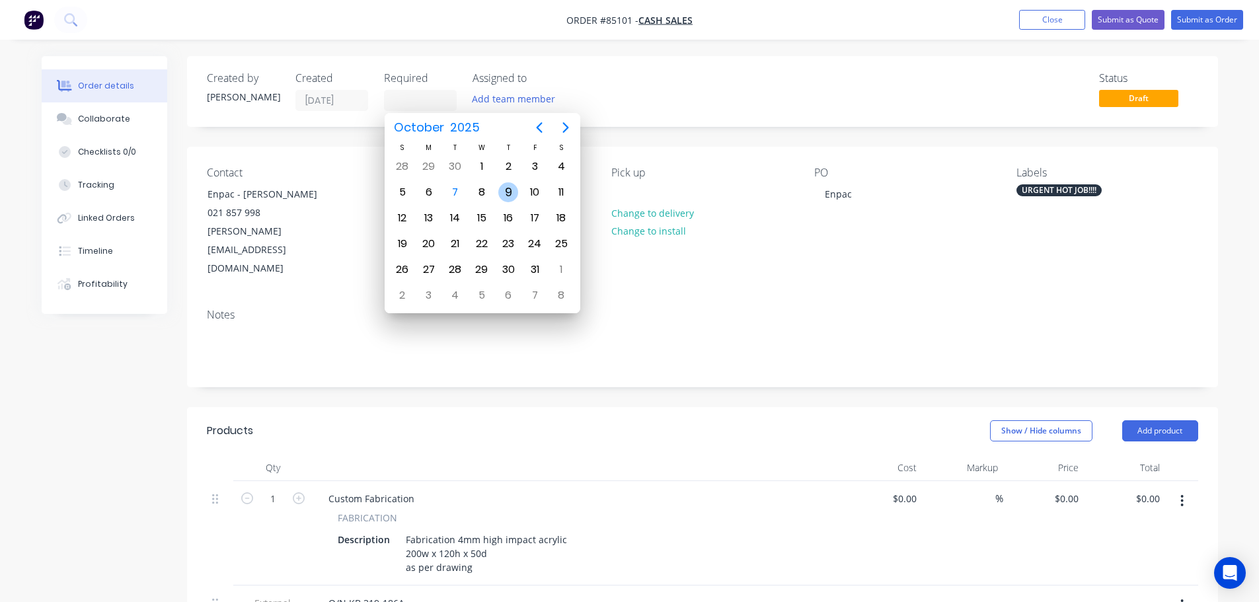
click at [512, 196] on div "9" at bounding box center [508, 192] width 20 height 20
type input "09/10/25"
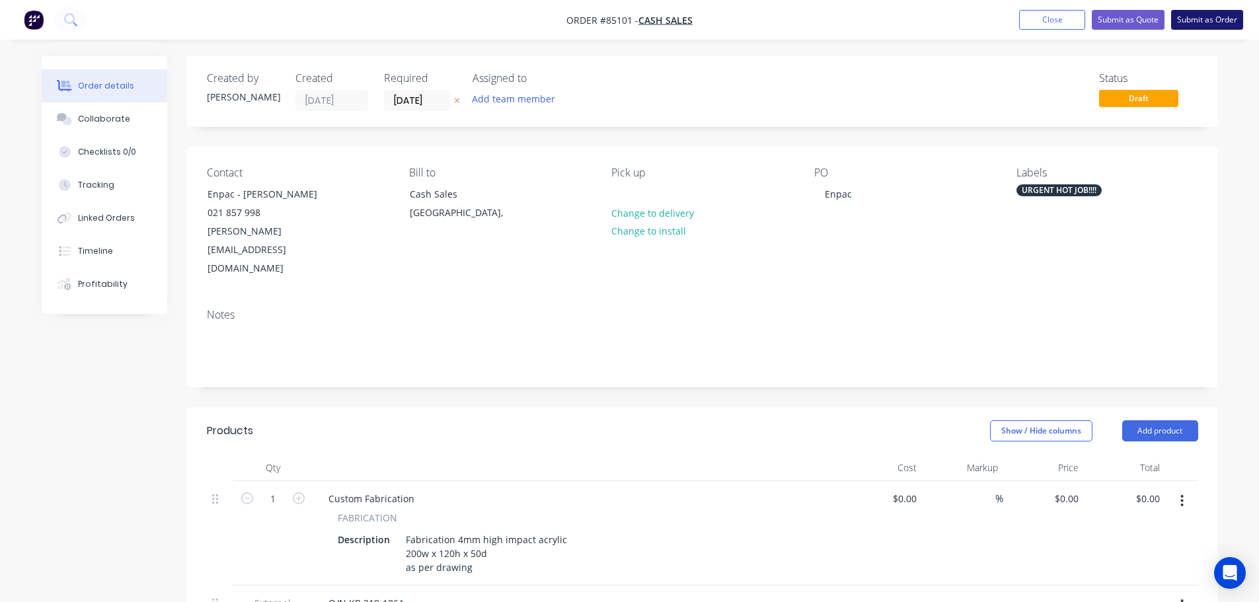
click at [1207, 15] on button "Submit as Order" at bounding box center [1207, 20] width 72 height 20
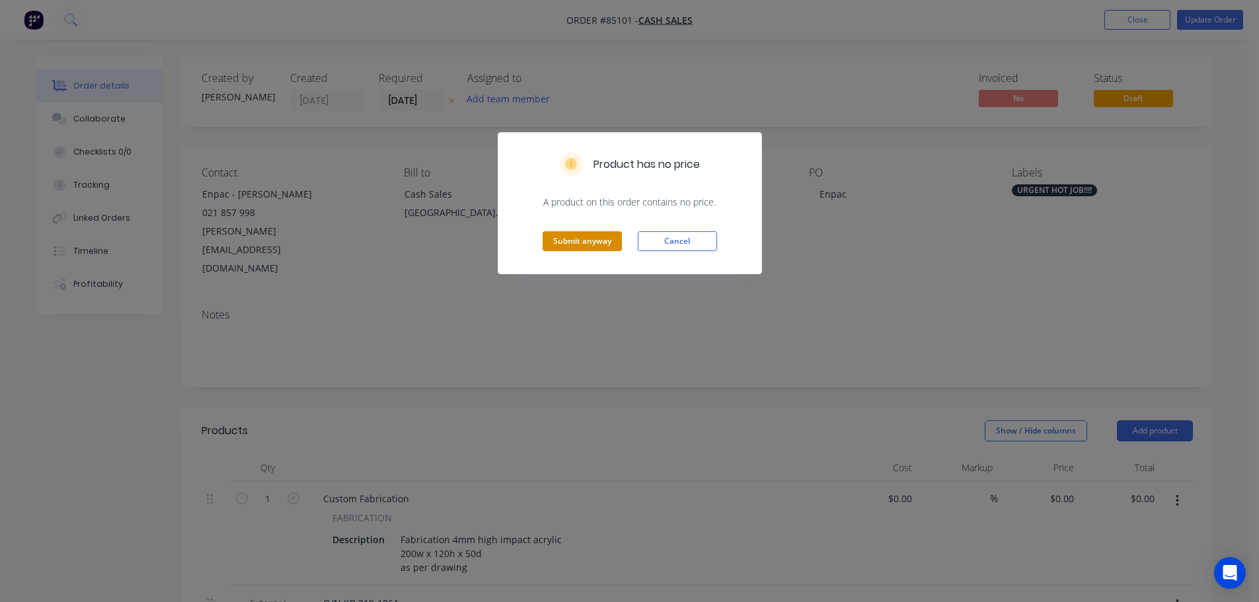
click at [597, 240] on button "Submit anyway" at bounding box center [582, 241] width 79 height 20
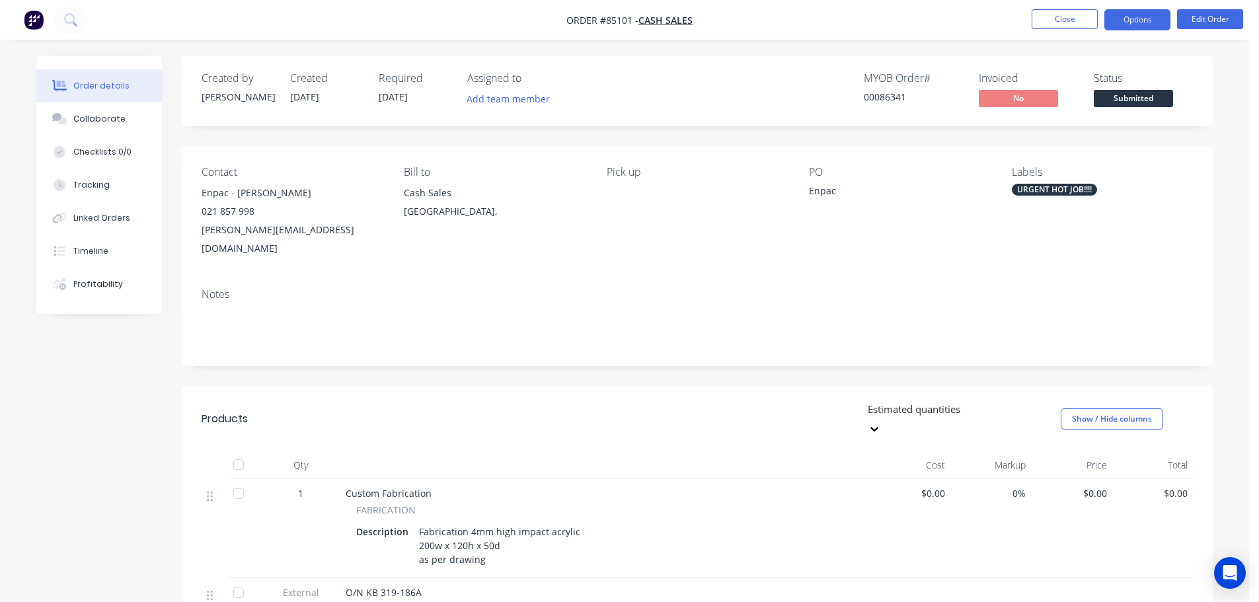
click at [1137, 24] on button "Options" at bounding box center [1137, 19] width 66 height 21
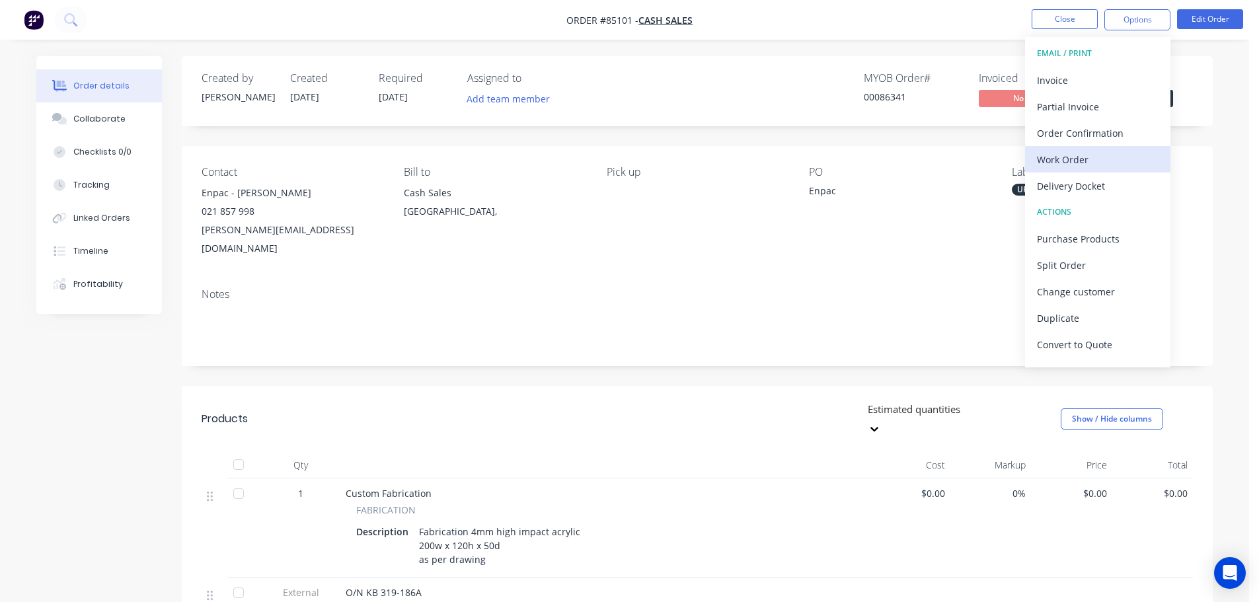
click at [1110, 155] on div "Work Order" at bounding box center [1098, 159] width 122 height 19
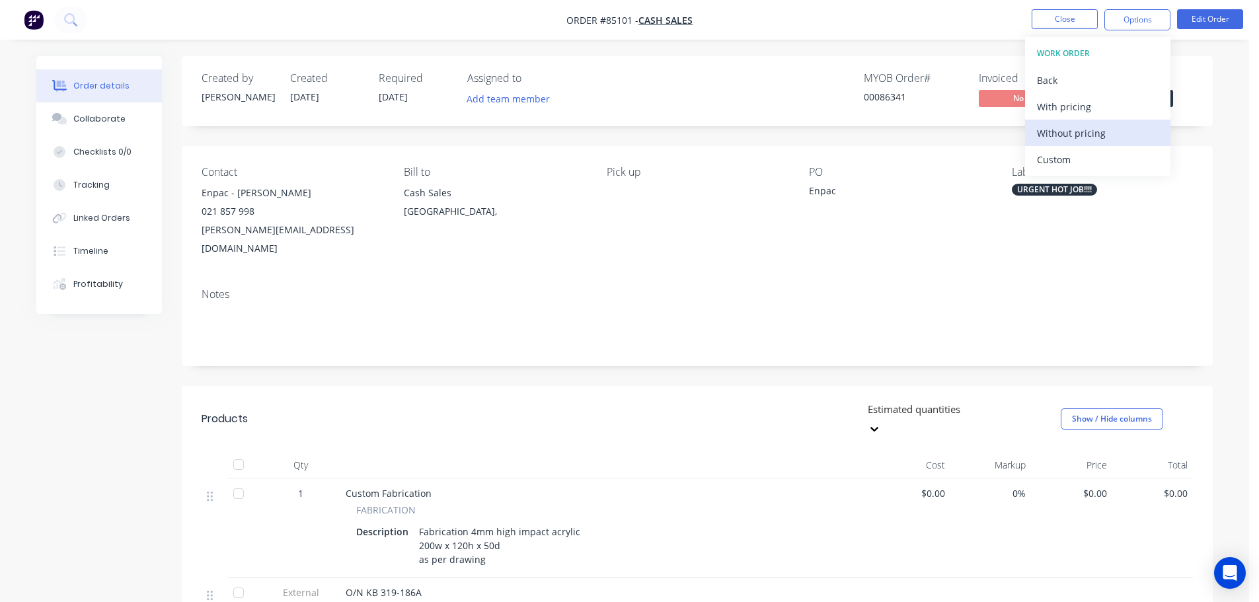
click at [1106, 132] on div "Without pricing" at bounding box center [1098, 133] width 122 height 19
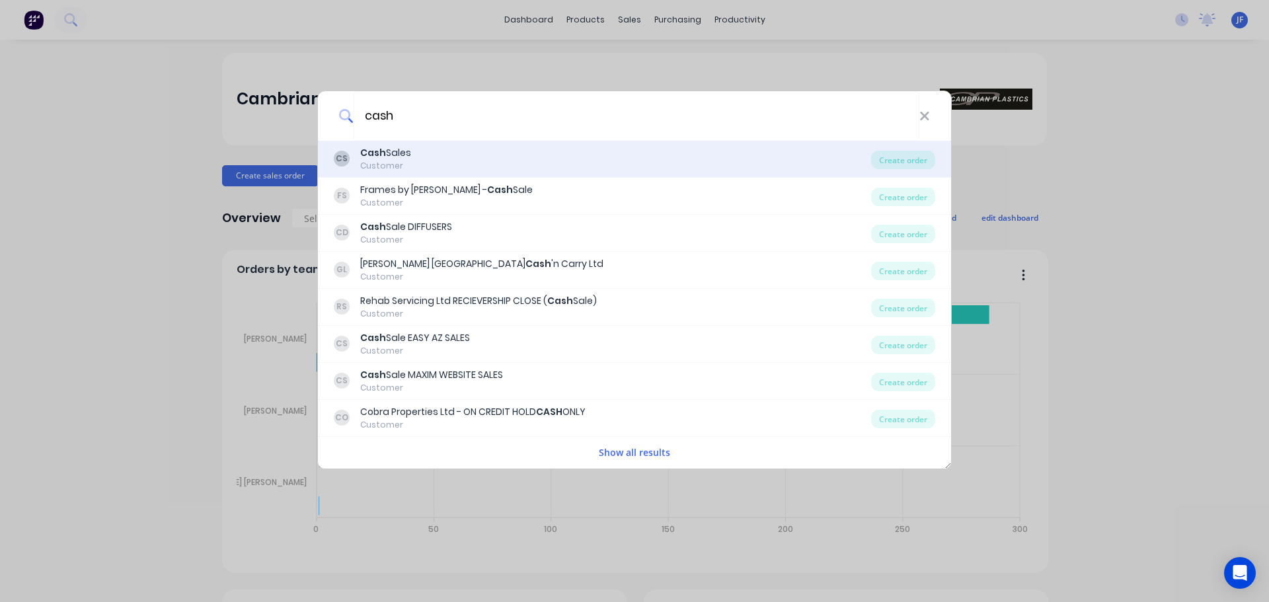
type input "cash"
click at [411, 171] on div "Customer" at bounding box center [385, 166] width 51 height 12
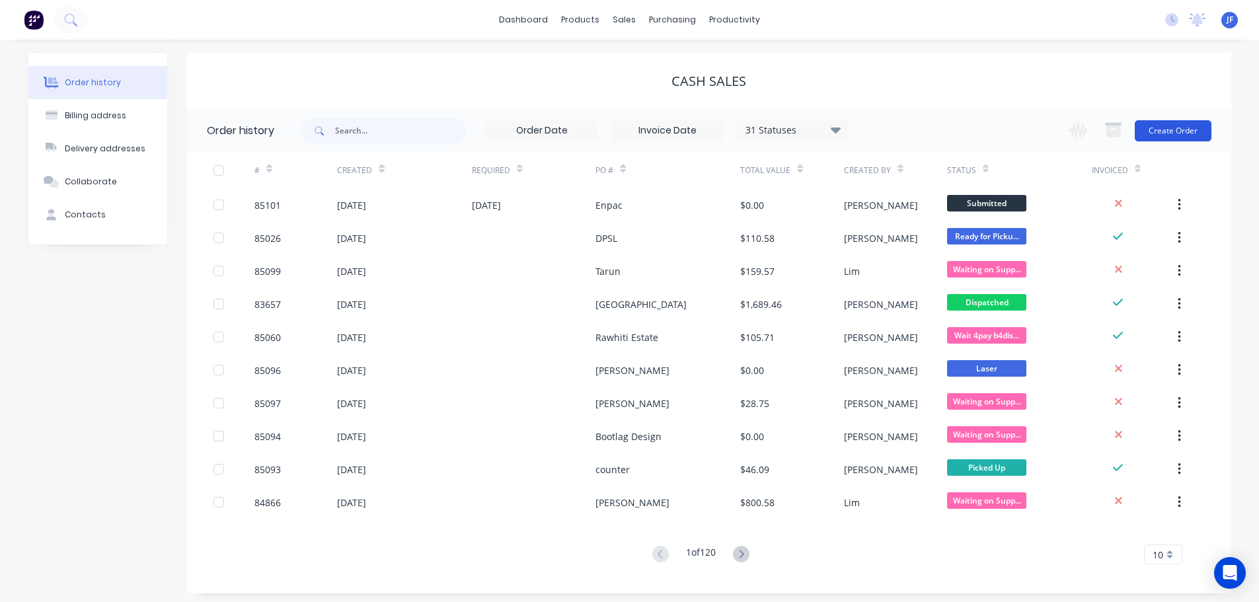
click at [1186, 128] on button "Create Order" at bounding box center [1173, 130] width 77 height 21
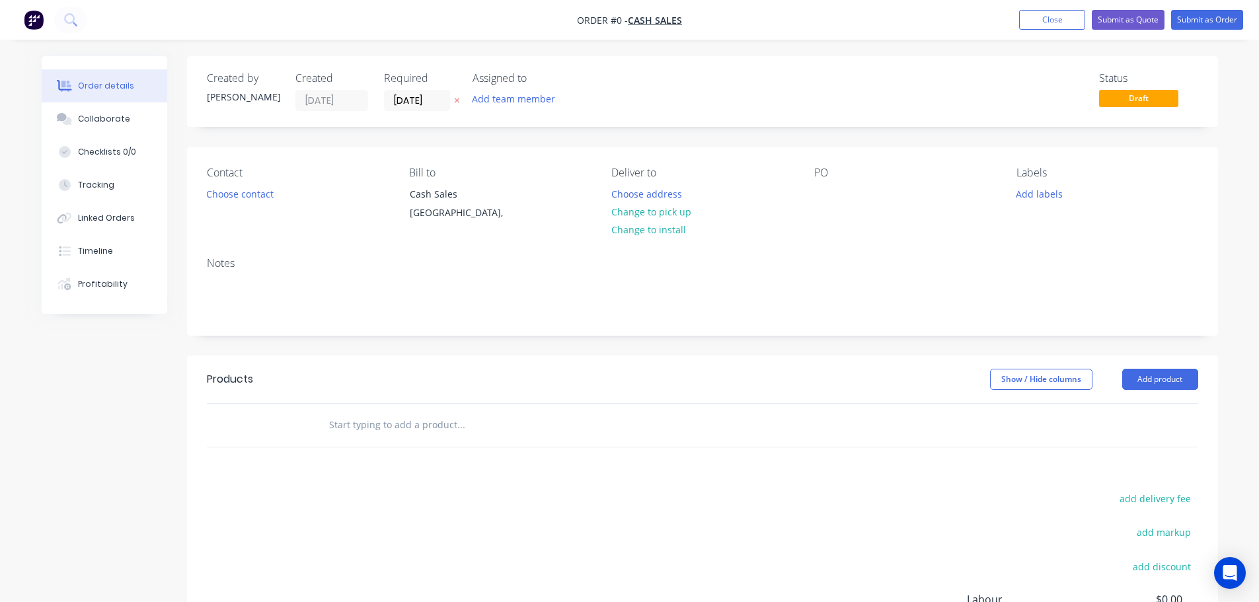
click at [454, 103] on icon "button" at bounding box center [457, 100] width 6 height 8
click at [252, 192] on button "Choose contact" at bounding box center [239, 193] width 81 height 18
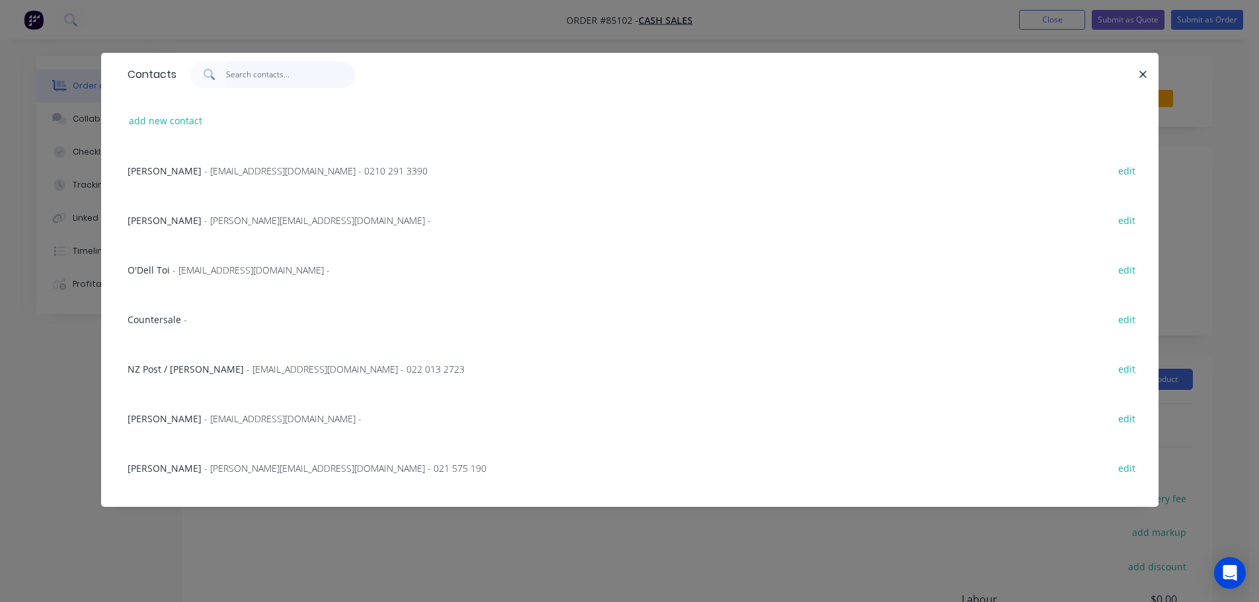
click at [255, 69] on input "text" at bounding box center [290, 74] width 129 height 26
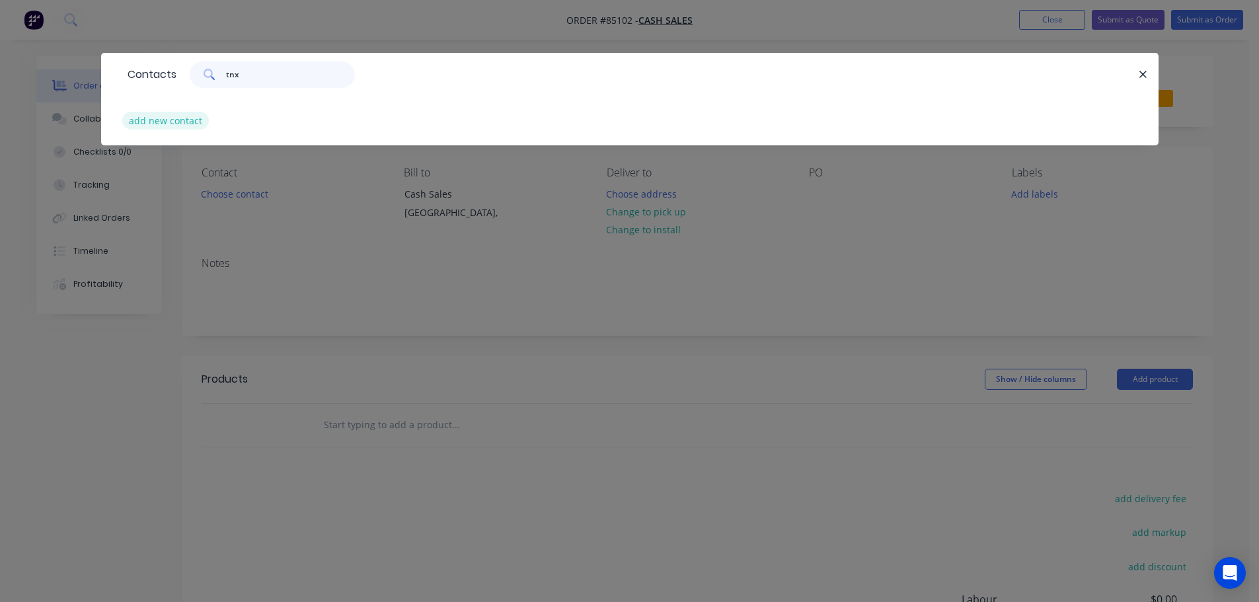
type input "tnx"
click at [181, 114] on button "add new contact" at bounding box center [165, 121] width 87 height 18
select select "NZ"
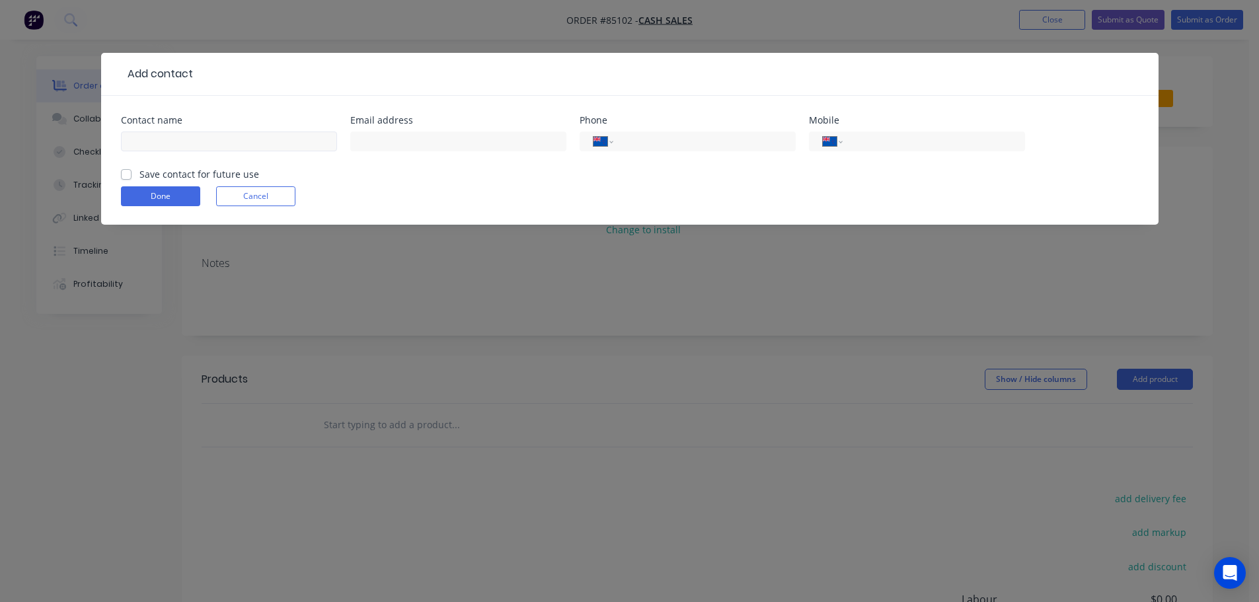
click at [179, 135] on div at bounding box center [229, 147] width 216 height 39
click at [179, 137] on input "text" at bounding box center [229, 142] width 216 height 20
type input "TVNZ - [PERSON_NAME]"
click at [182, 173] on label "Save contact for future use" at bounding box center [199, 174] width 120 height 14
click at [132, 173] on input "Save contact for future use" at bounding box center [126, 173] width 11 height 13
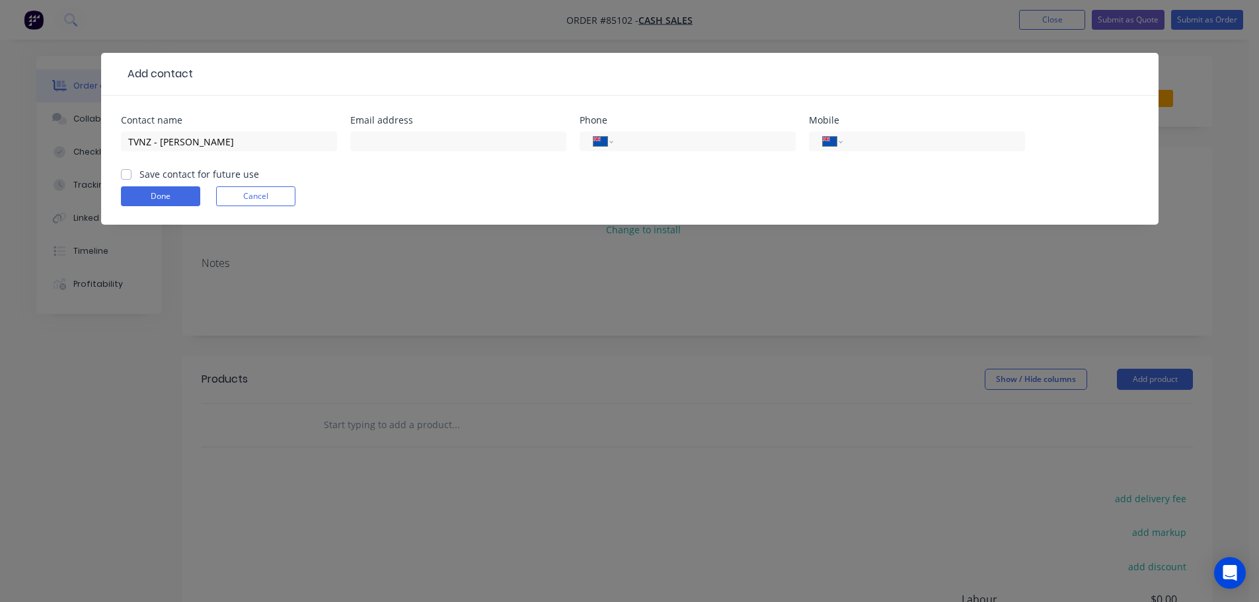
checkbox input "true"
click at [881, 135] on input "tel" at bounding box center [931, 141] width 159 height 15
type input "0274 821 881"
click at [469, 135] on input "text" at bounding box center [458, 142] width 216 height 20
type input "[PERSON_NAME][EMAIL_ADDRESS][PERSON_NAME][DOMAIN_NAME]"
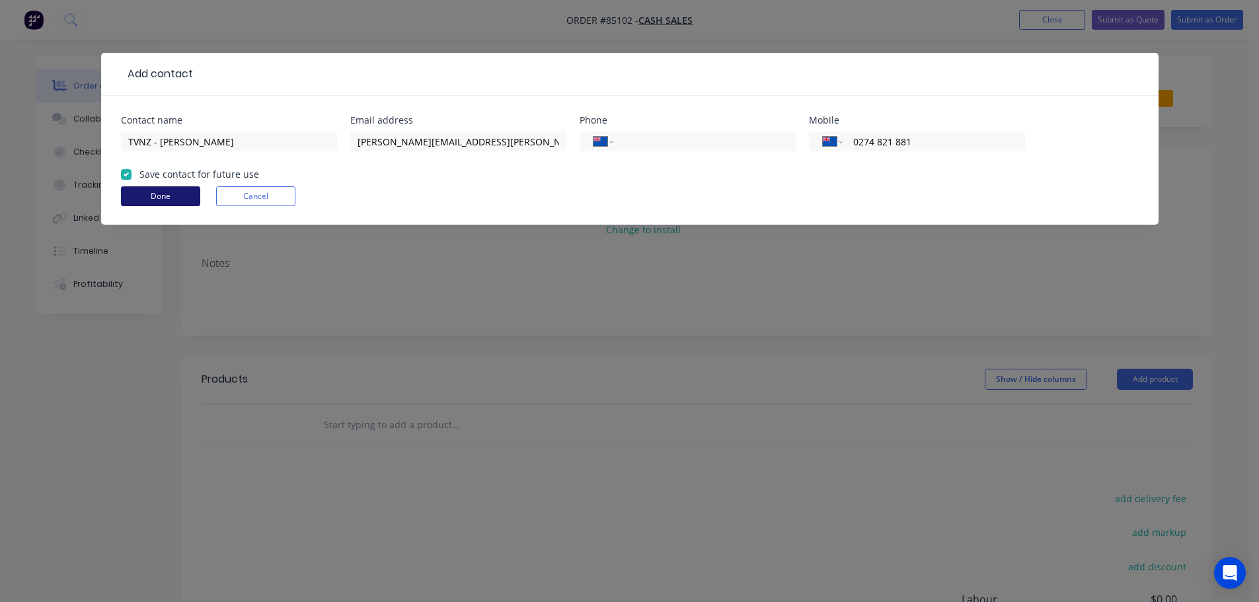
click at [178, 192] on button "Done" at bounding box center [160, 196] width 79 height 20
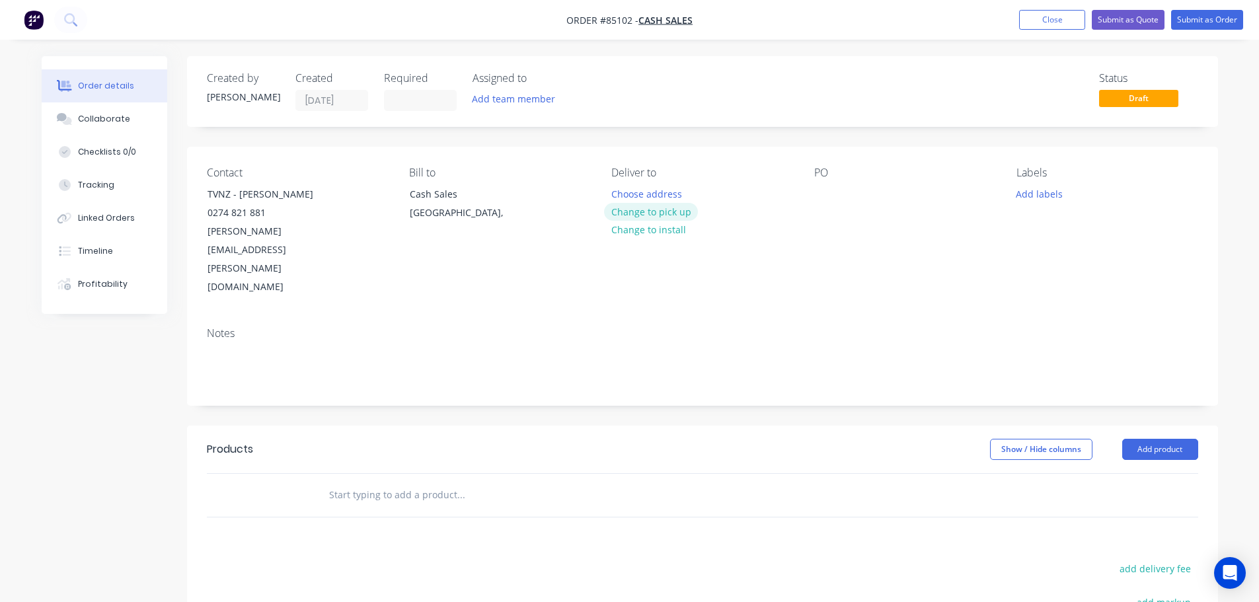
click at [666, 213] on button "Change to pick up" at bounding box center [651, 212] width 94 height 18
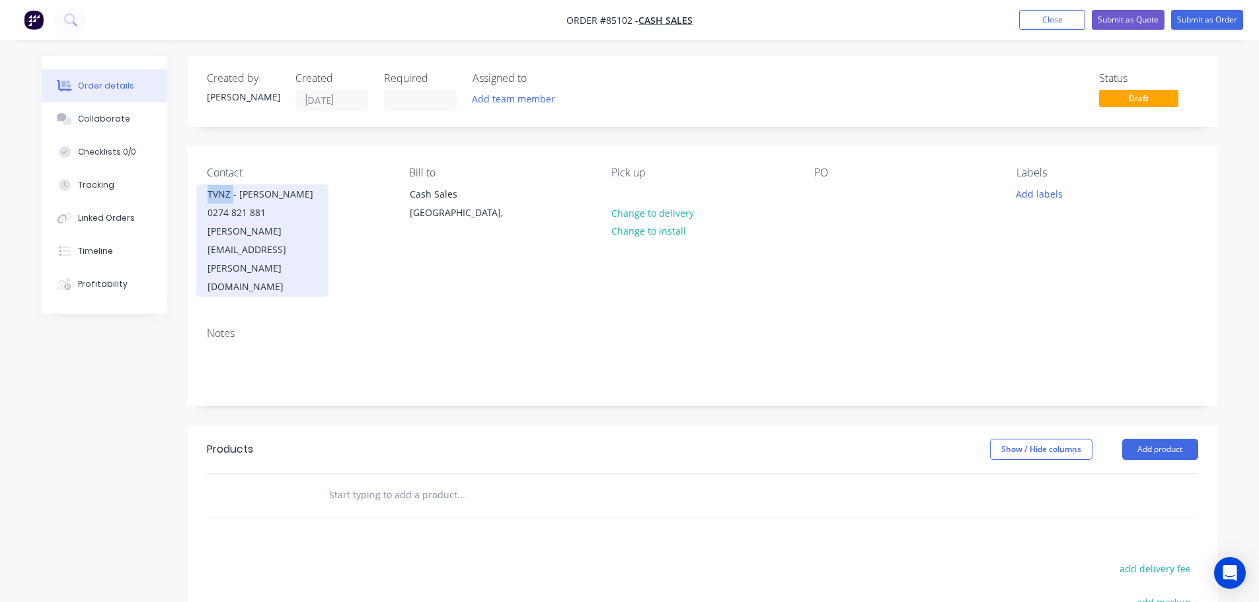
drag, startPoint x: 233, startPoint y: 193, endPoint x: 202, endPoint y: 191, distance: 30.5
click at [202, 191] on div "TVNZ - [PERSON_NAME] 0274 821 881 [PERSON_NAME][EMAIL_ADDRESS][PERSON_NAME][DOM…" at bounding box center [262, 240] width 132 height 112
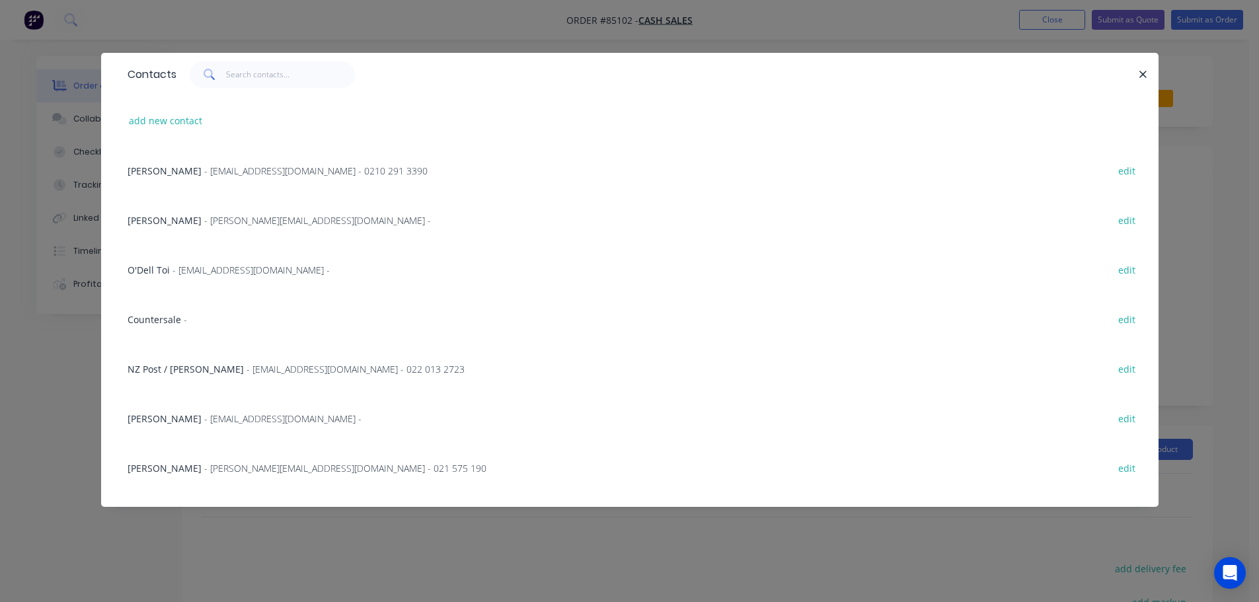
copy div "TVNZ"
click at [1140, 75] on icon "button" at bounding box center [1143, 75] width 9 height 12
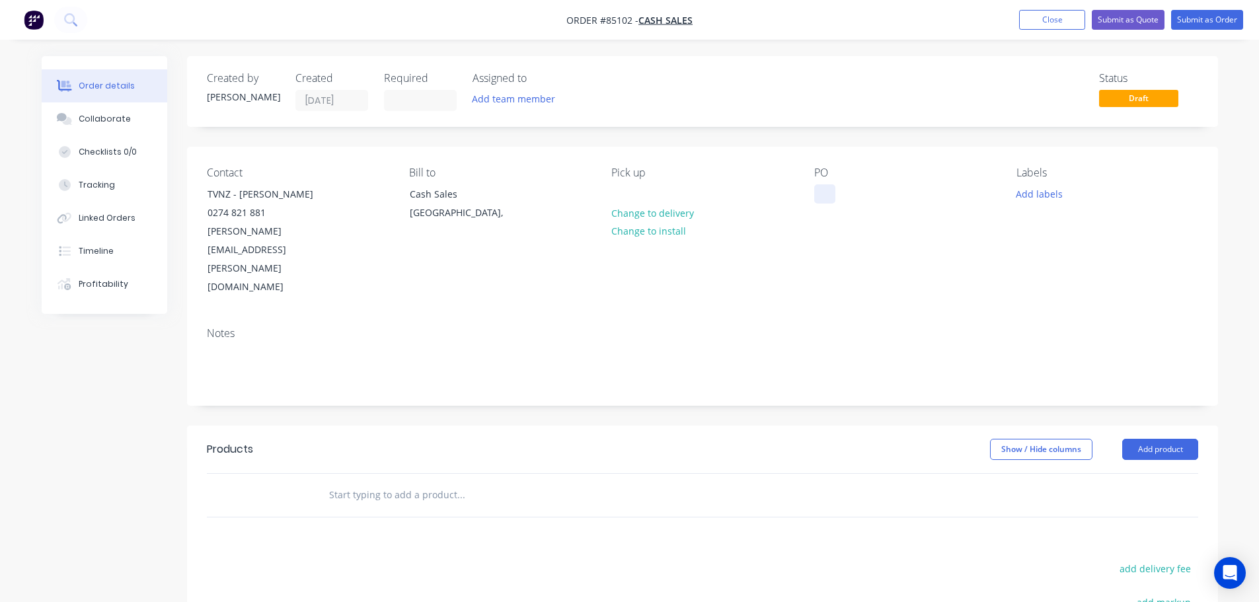
click at [822, 200] on div at bounding box center [824, 193] width 21 height 19
paste div
click at [828, 245] on div "Contact TVNZ - [PERSON_NAME] 0274 821 881 [PERSON_NAME][EMAIL_ADDRESS][PERSON_N…" at bounding box center [702, 232] width 1031 height 170
click at [518, 482] on input "text" at bounding box center [460, 495] width 264 height 26
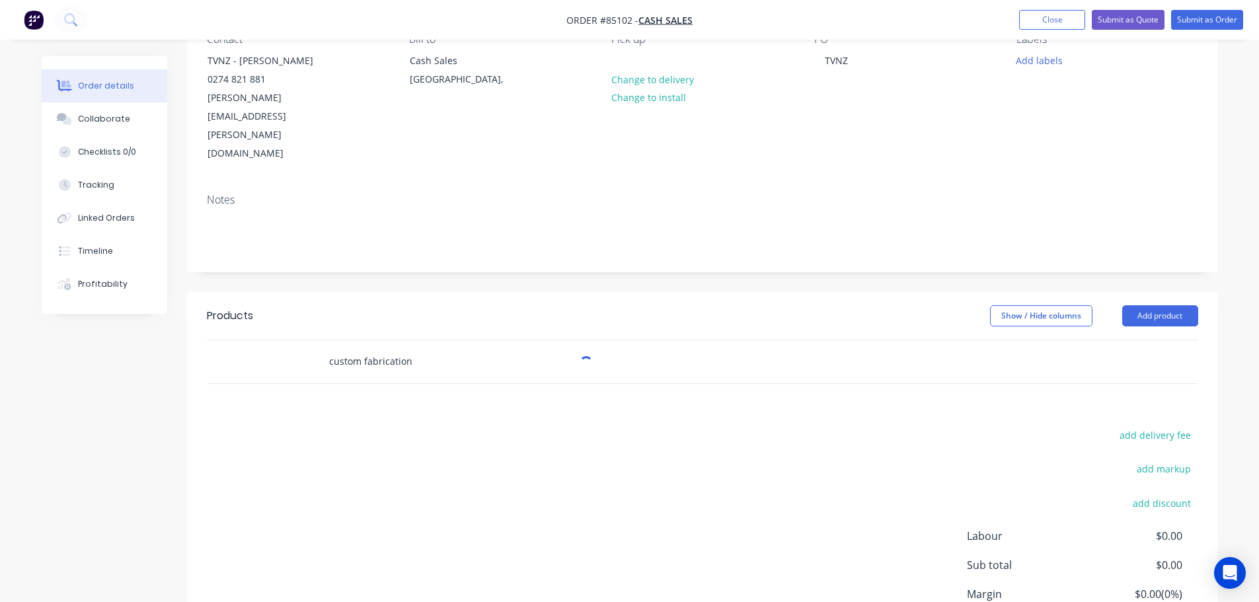
scroll to position [197, 0]
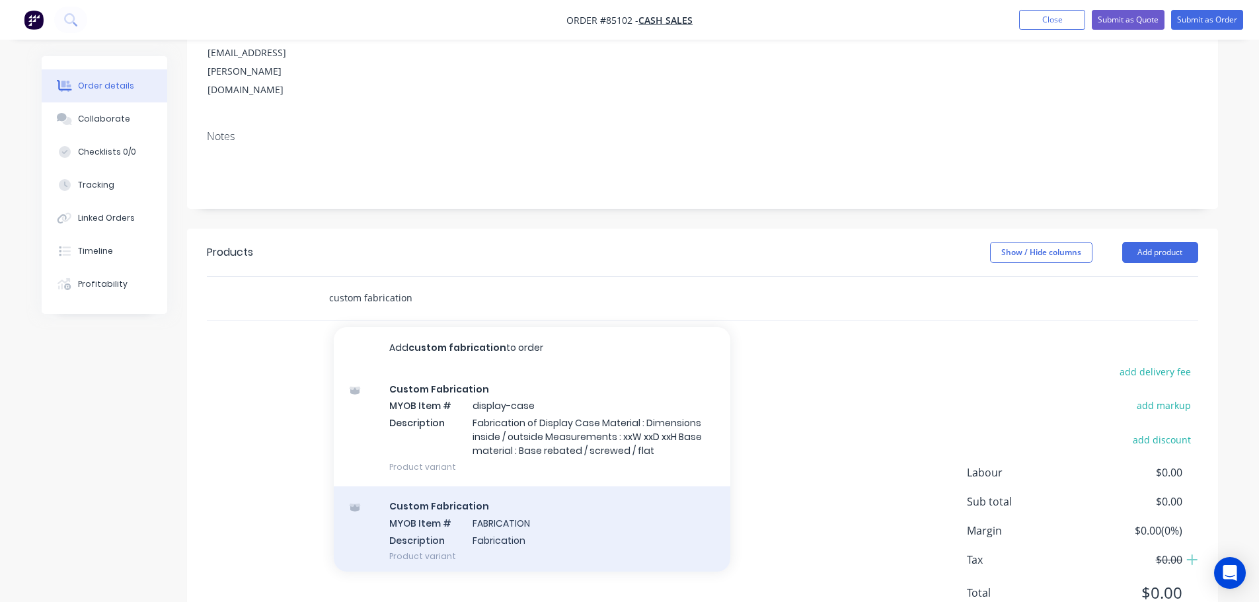
type input "custom fabrication"
click at [451, 486] on div "Custom Fabrication MYOB Item # FABRICATION Description Fabrication Product vari…" at bounding box center [532, 530] width 397 height 89
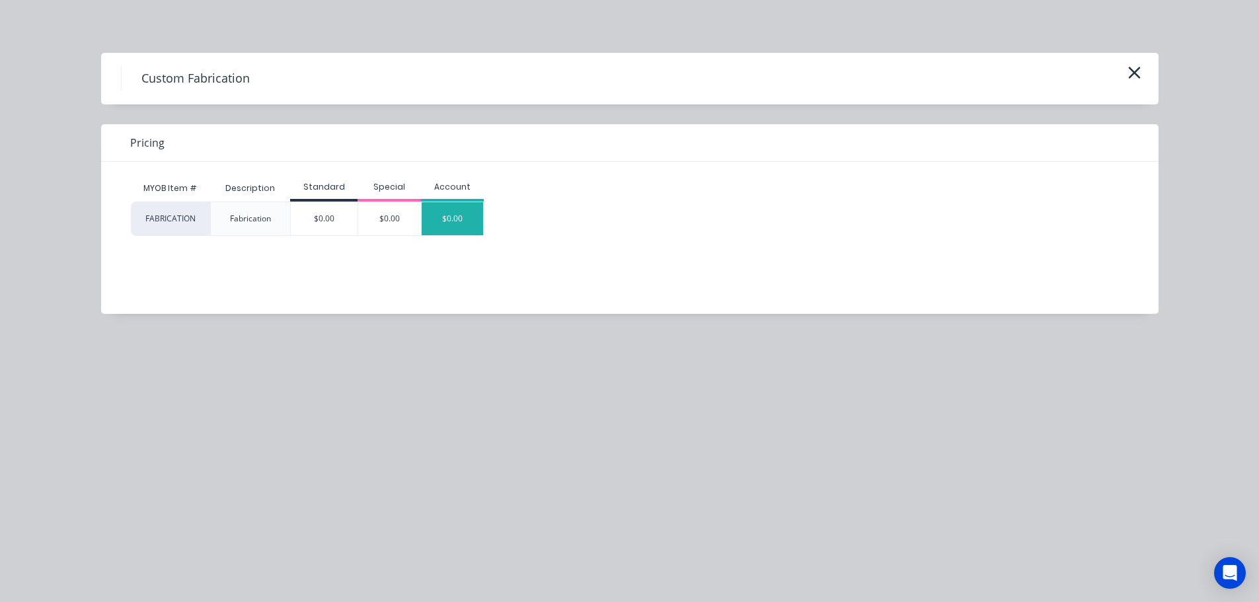
click at [473, 205] on div "$0.00" at bounding box center [453, 218] width 62 height 33
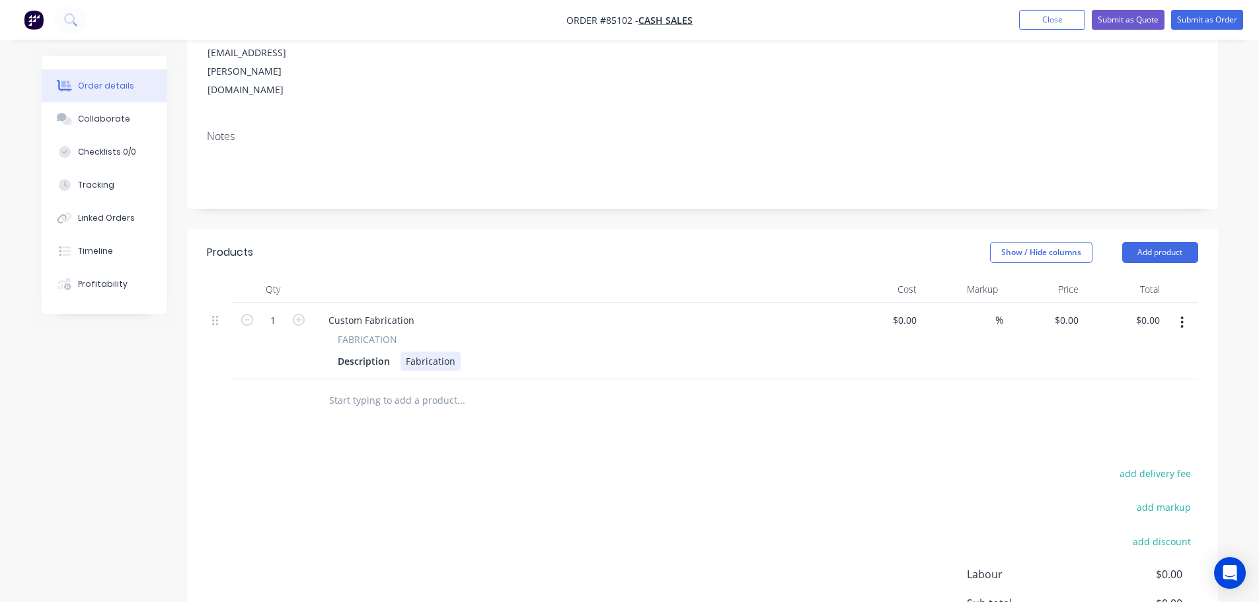
click at [454, 352] on div "Fabrication" at bounding box center [430, 361] width 60 height 19
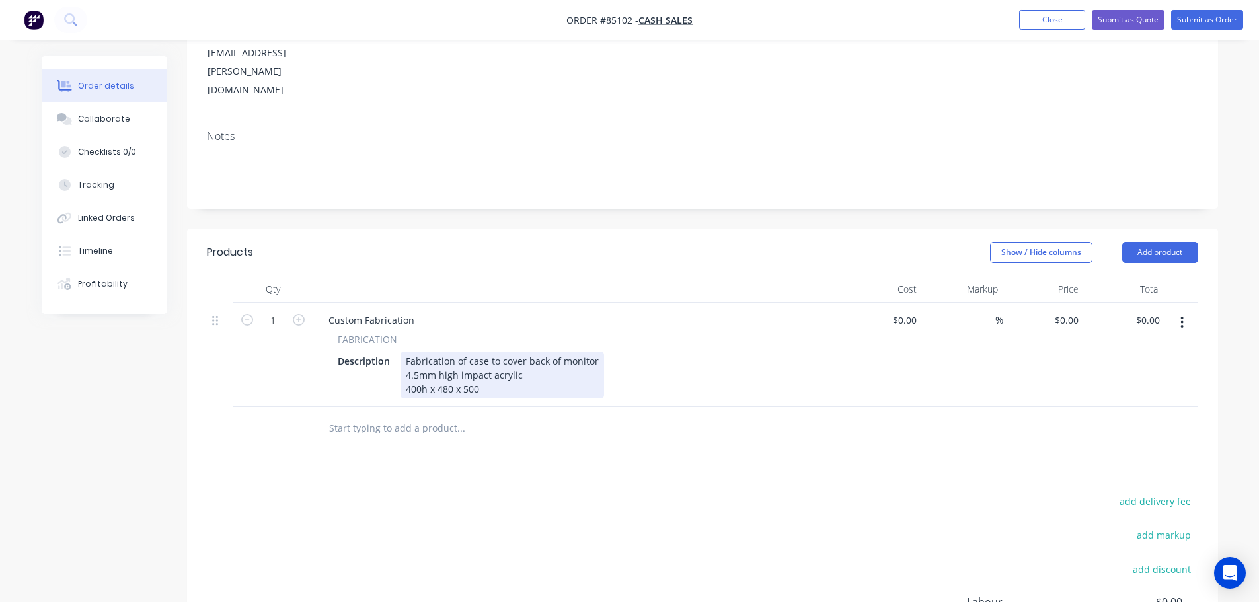
click at [450, 352] on div "Fabrication of case to cover back of monitor 4.5mm high impact acrylic 400h x 4…" at bounding box center [502, 375] width 204 height 47
click at [492, 352] on div "Fabrication of case to cover back of monitor 4.5mm high impact acrylic 400h x 4…" at bounding box center [502, 375] width 204 height 47
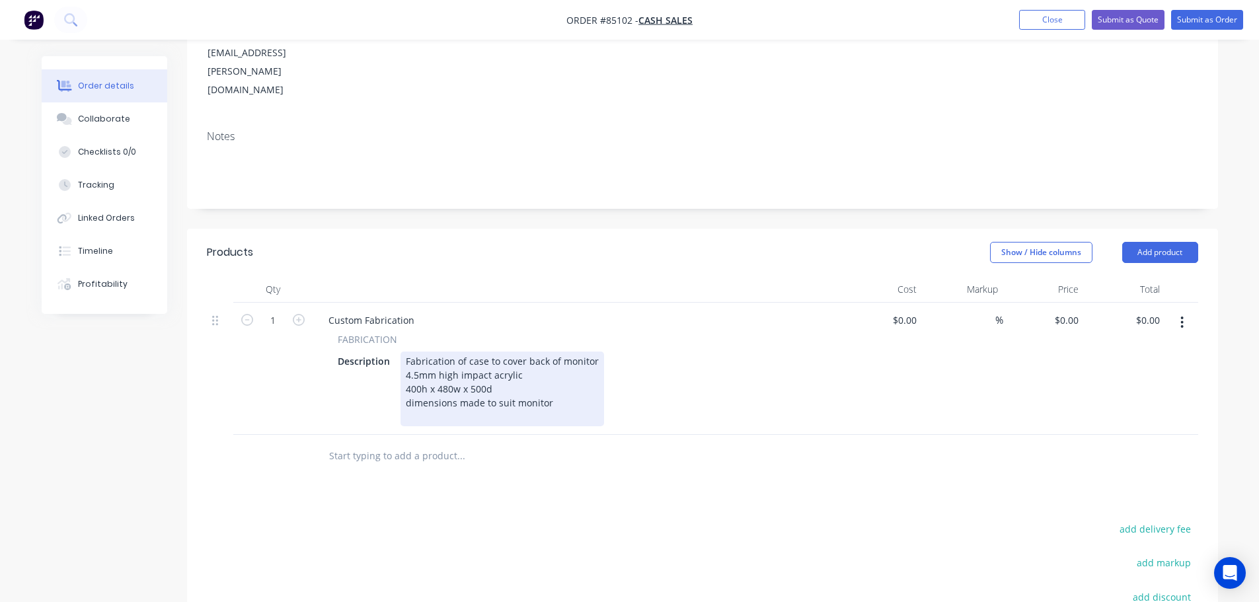
click at [599, 356] on div "Fabrication of case to cover back of monitor 4.5mm high impact acrylic 400h x 4…" at bounding box center [502, 389] width 204 height 75
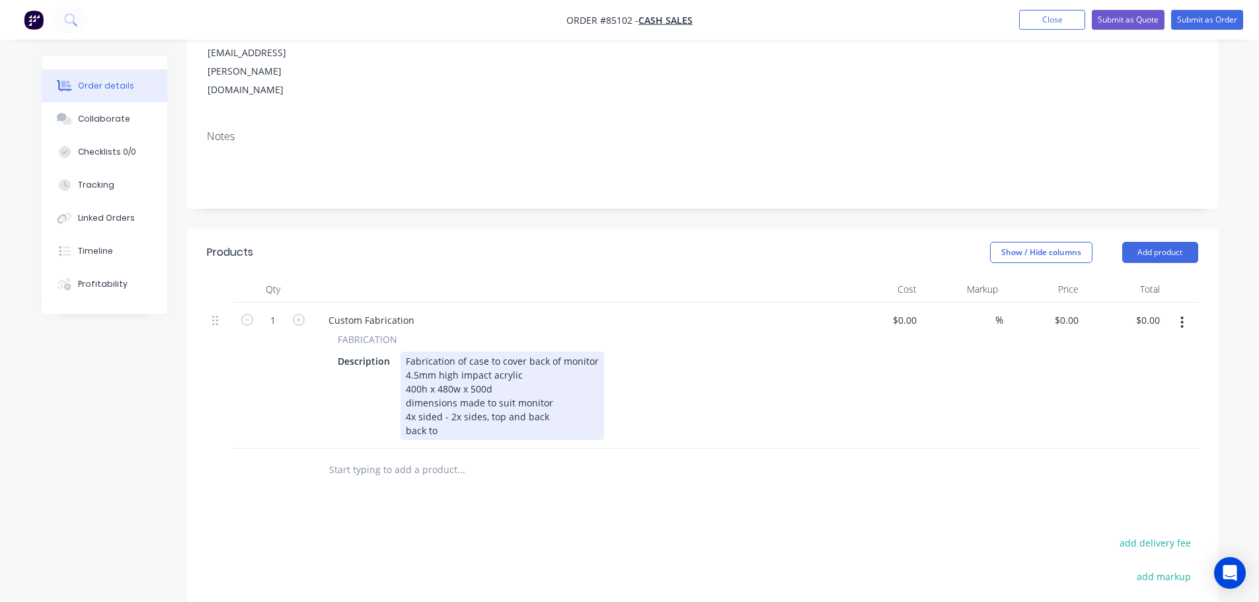
click at [555, 352] on div "Fabrication of case to cover back of monitor 4.5mm high impact acrylic 400h x 4…" at bounding box center [502, 396] width 204 height 89
click at [510, 373] on div "Fabrication of case to cover back of monitor 4.5mm high impact acrylic 400h x 4…" at bounding box center [502, 396] width 204 height 89
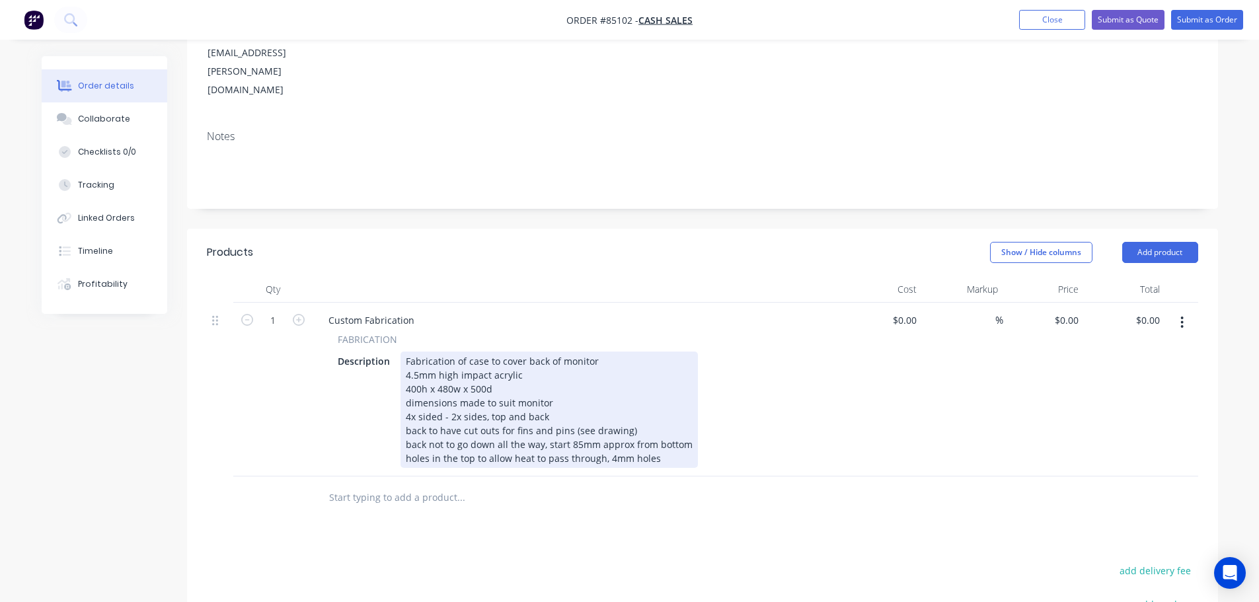
click at [656, 408] on div "Fabrication of case to cover back of monitor 4.5mm high impact acrylic 400h x 4…" at bounding box center [548, 410] width 297 height 116
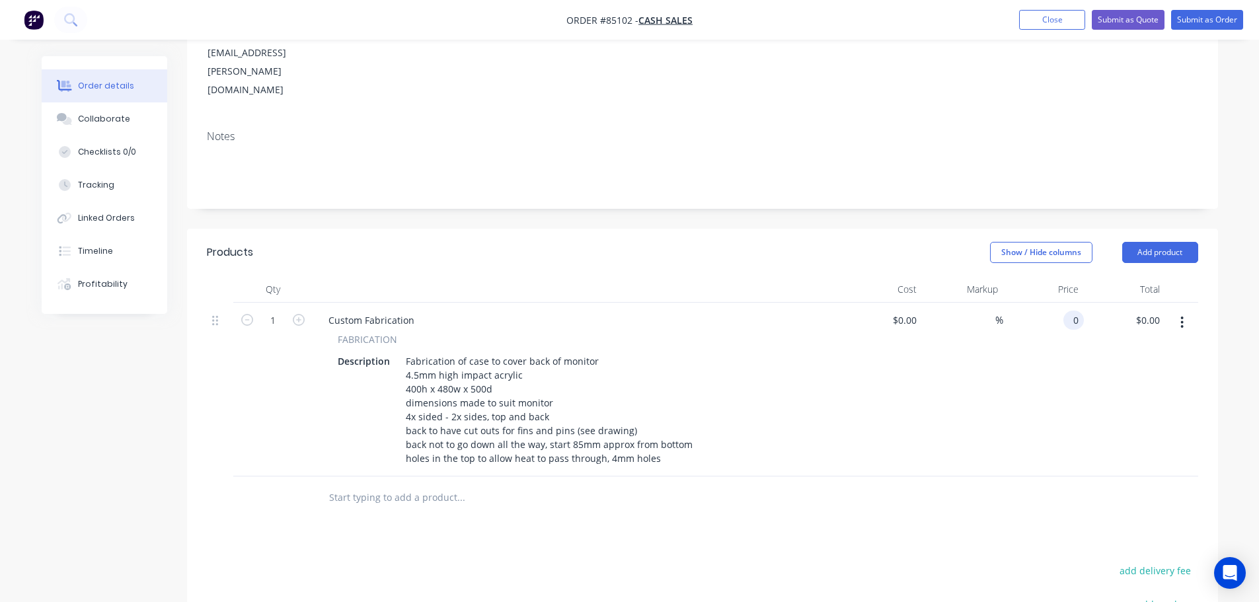
click at [1057, 303] on div "0 0" at bounding box center [1043, 390] width 81 height 174
type input "$4,500.00"
click at [1057, 313] on div "$4,500.00 4500" at bounding box center [1043, 390] width 81 height 174
click at [1060, 311] on input "4500" at bounding box center [1060, 320] width 48 height 19
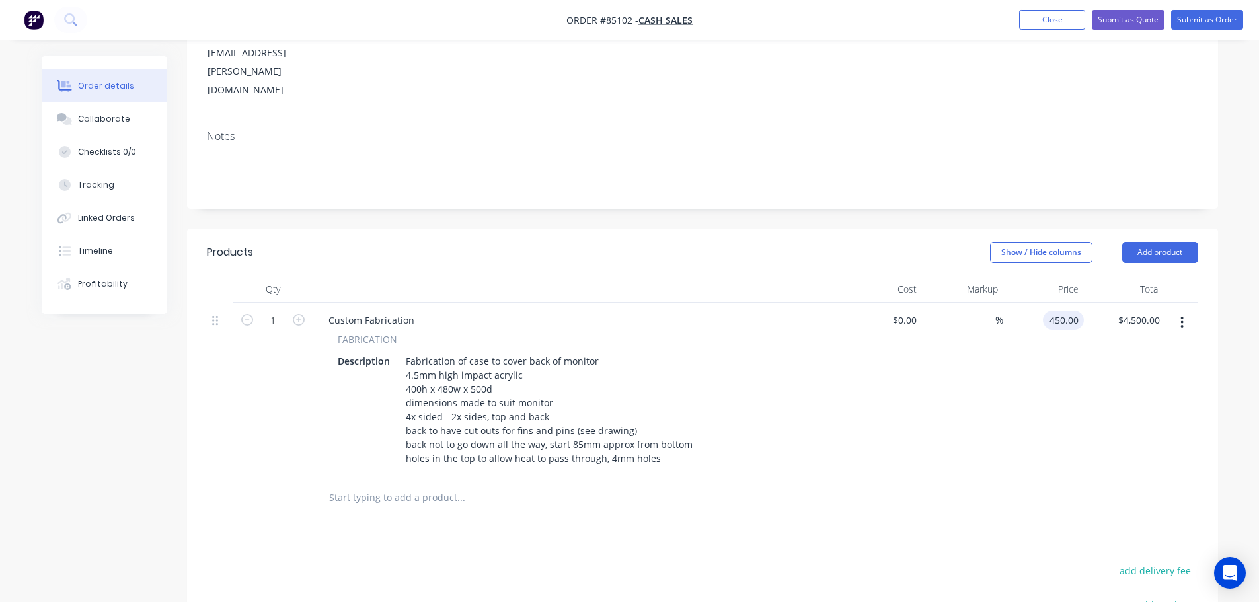
type input "$450.00"
click at [1067, 340] on div "$450.00 450.00" at bounding box center [1043, 390] width 81 height 174
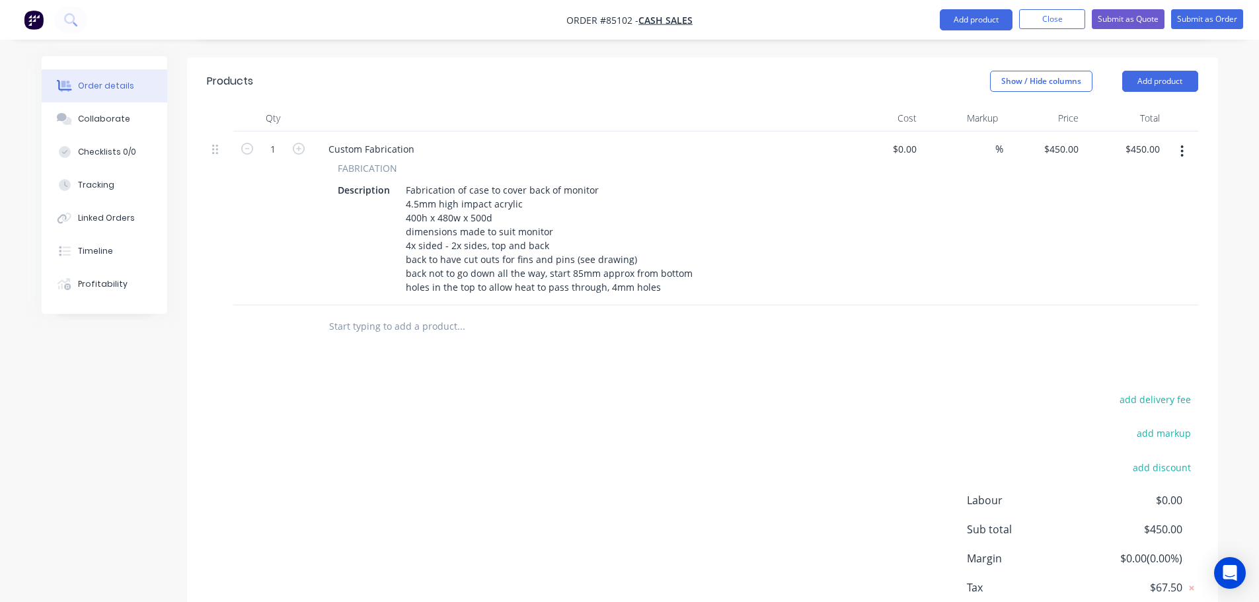
scroll to position [0, 0]
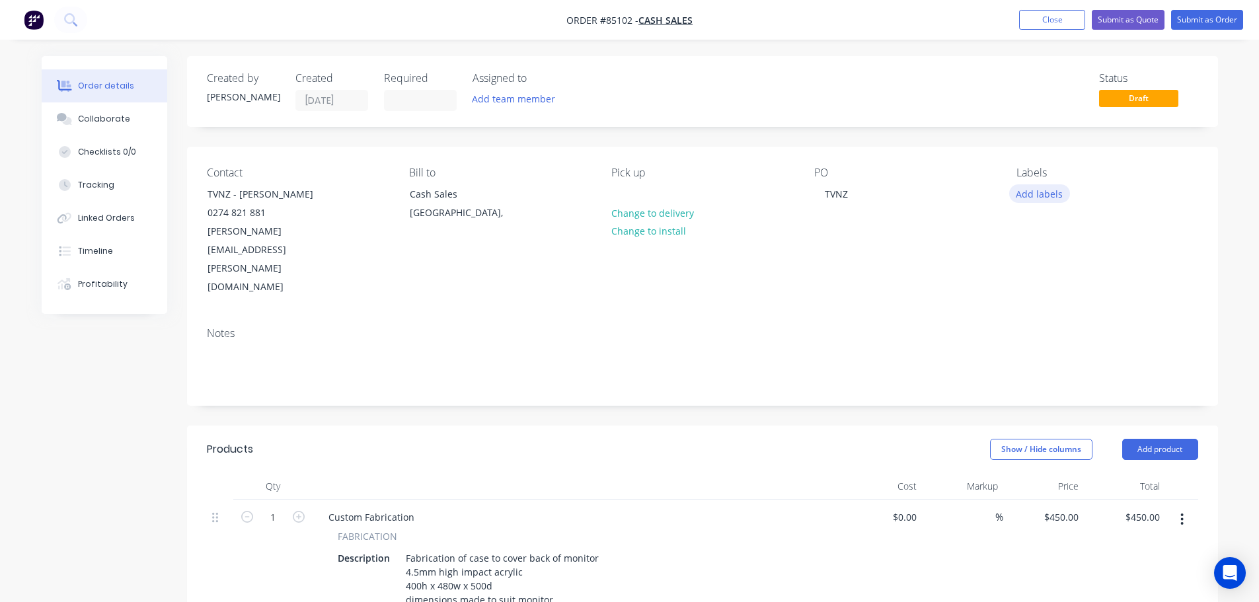
click at [1049, 196] on button "Add labels" at bounding box center [1039, 193] width 61 height 18
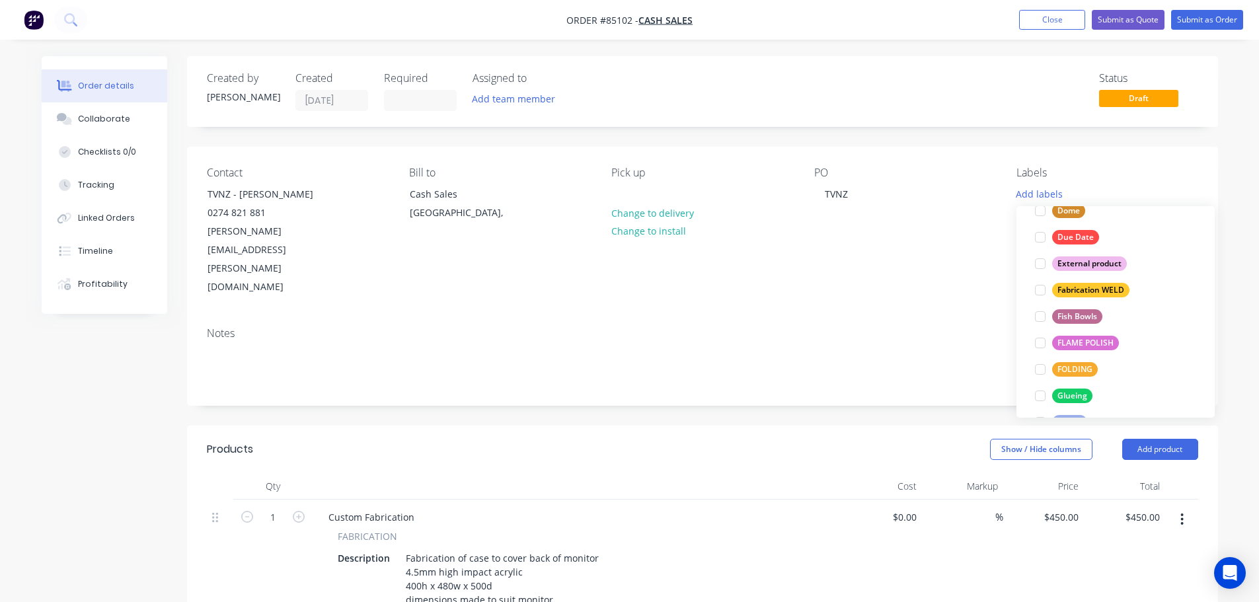
scroll to position [555, 0]
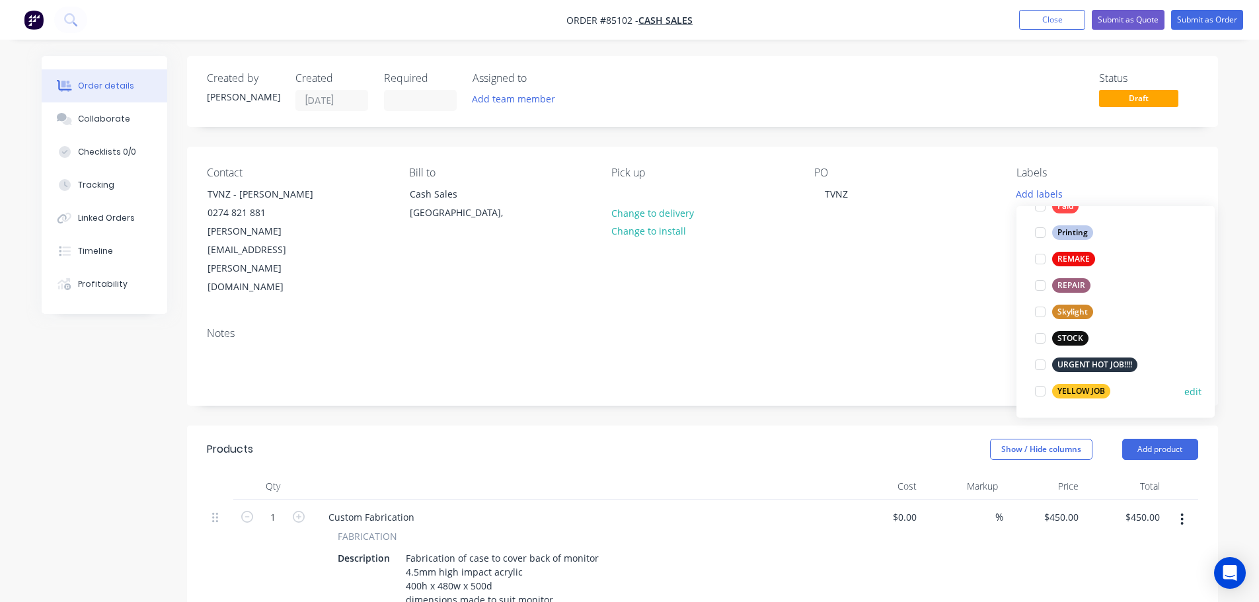
click at [1081, 389] on div "YELLOW JOB" at bounding box center [1081, 391] width 58 height 15
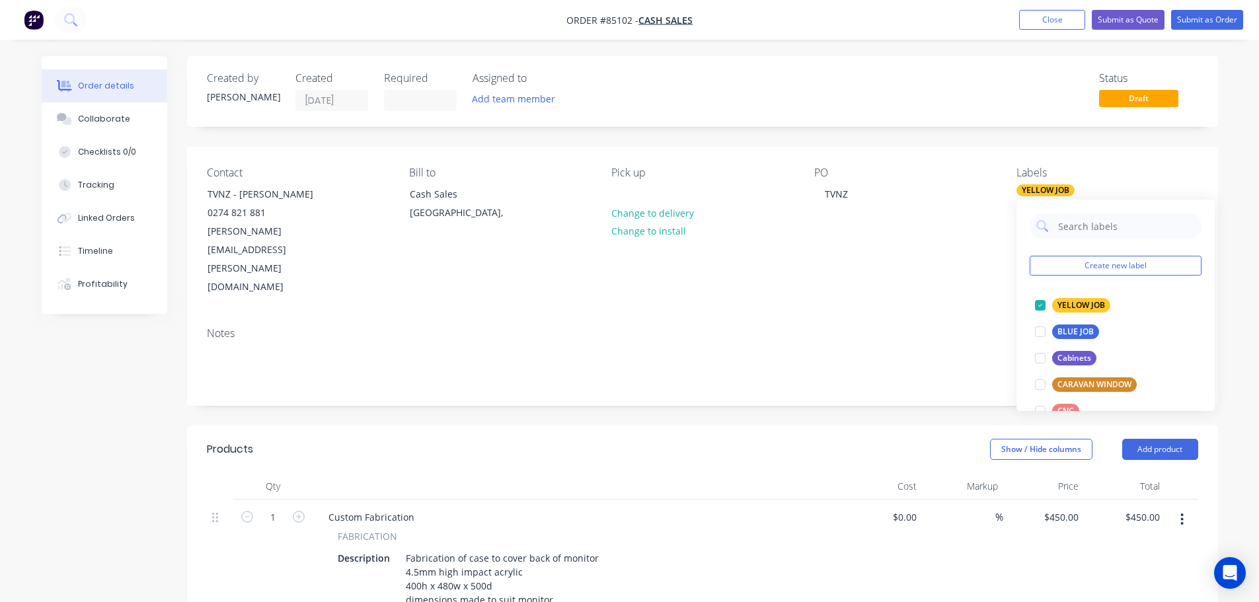
click at [1040, 143] on div "Created by [PERSON_NAME] Created [DATE] Required Assigned to Add team member St…" at bounding box center [702, 544] width 1031 height 977
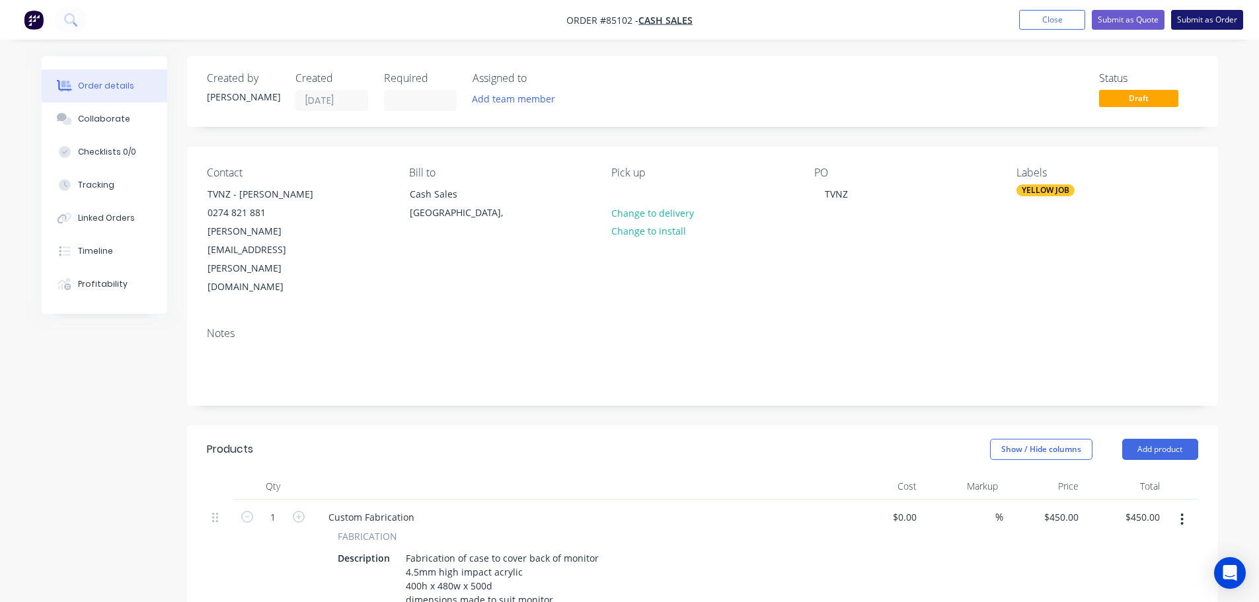
click at [1226, 16] on button "Submit as Order" at bounding box center [1207, 20] width 72 height 20
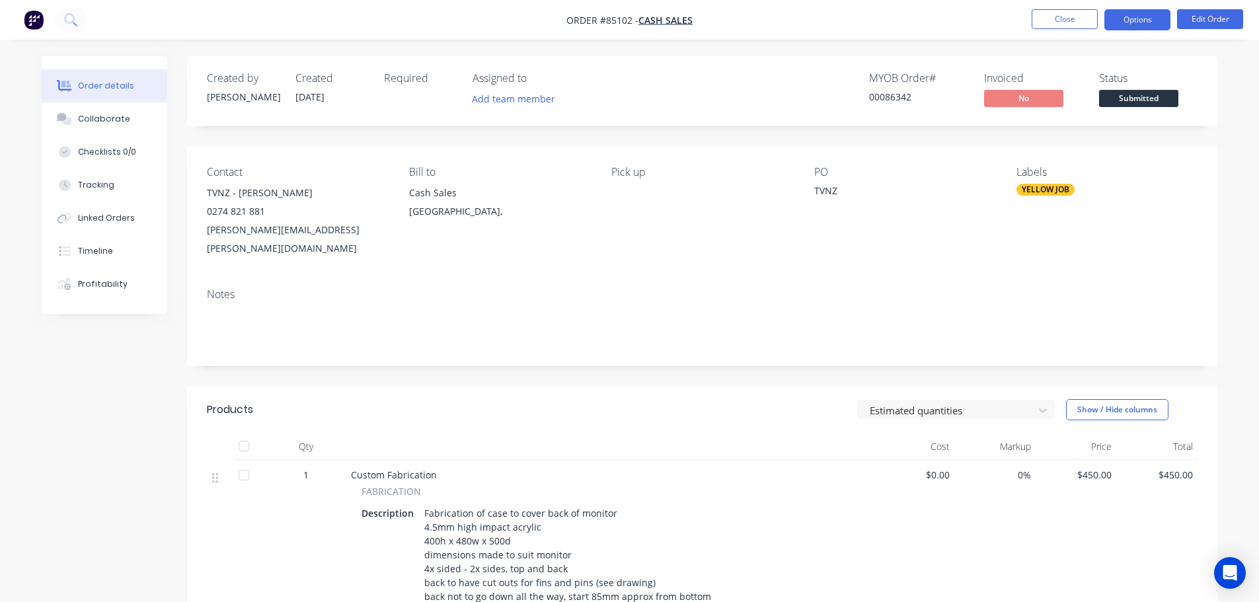
click at [1143, 22] on button "Options" at bounding box center [1137, 19] width 66 height 21
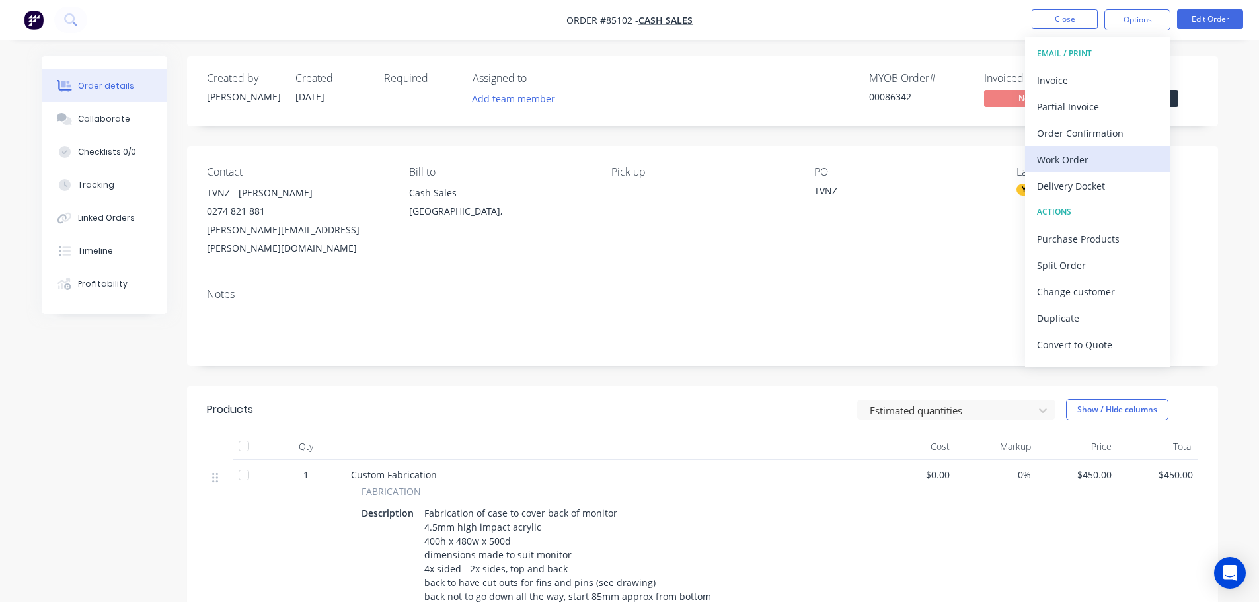
click at [1086, 157] on div "Work Order" at bounding box center [1098, 159] width 122 height 19
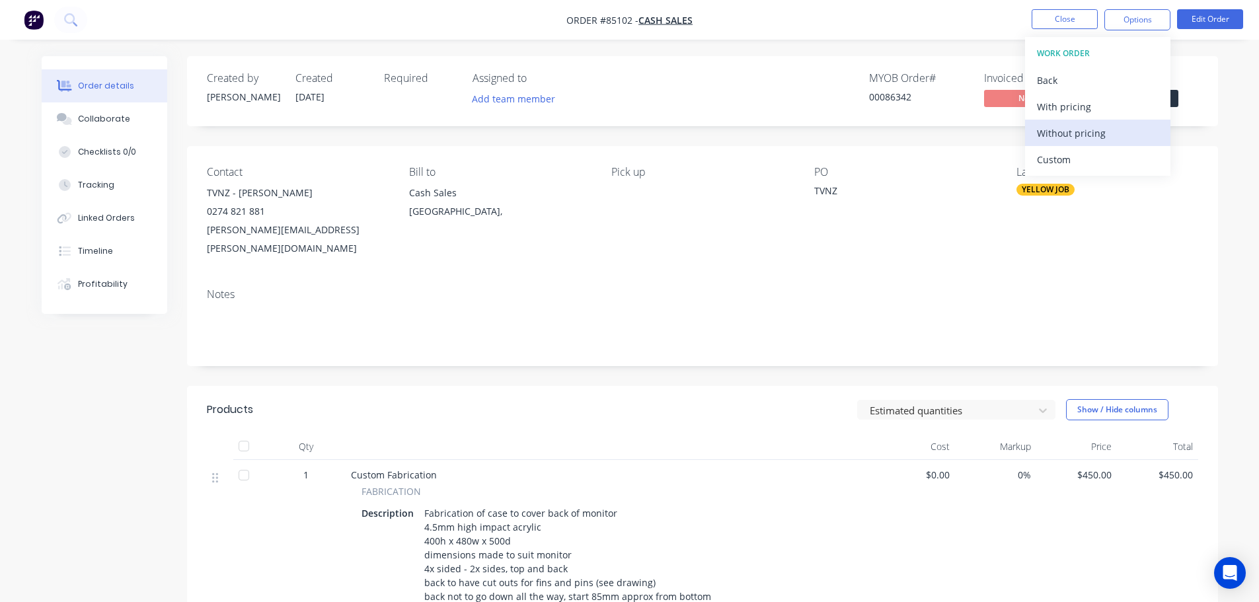
click at [1090, 135] on div "Without pricing" at bounding box center [1098, 133] width 122 height 19
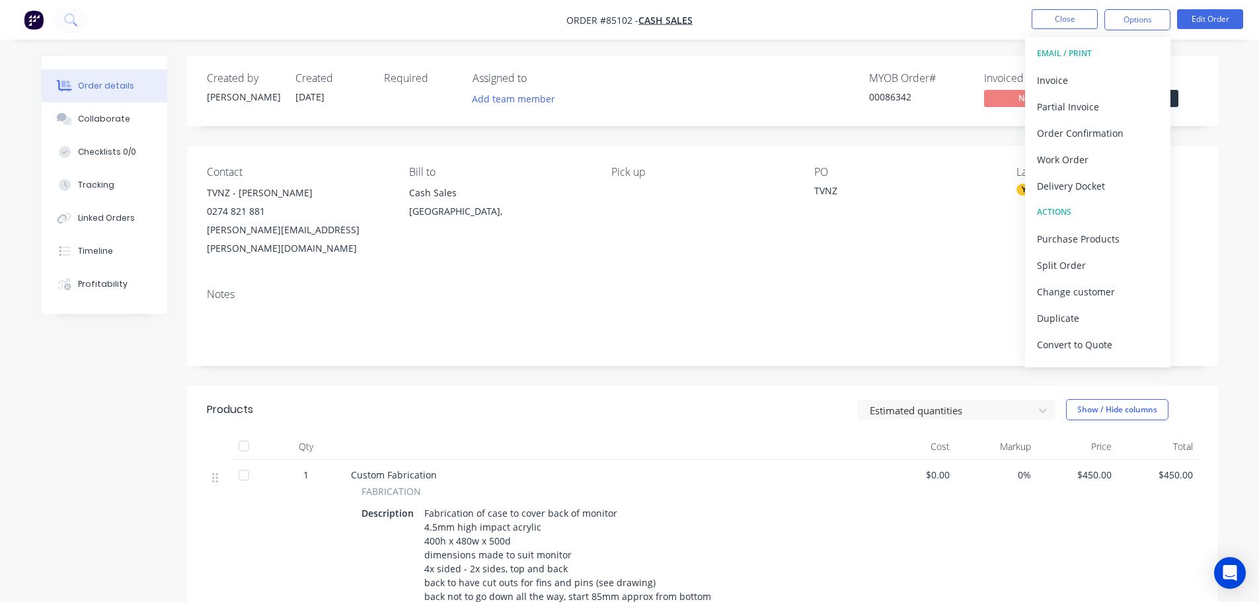
click at [1046, 32] on nav "Order #85102 - Cash Sales Close Options EMAIL / PRINT Invoice Partial Invoice O…" at bounding box center [629, 20] width 1259 height 40
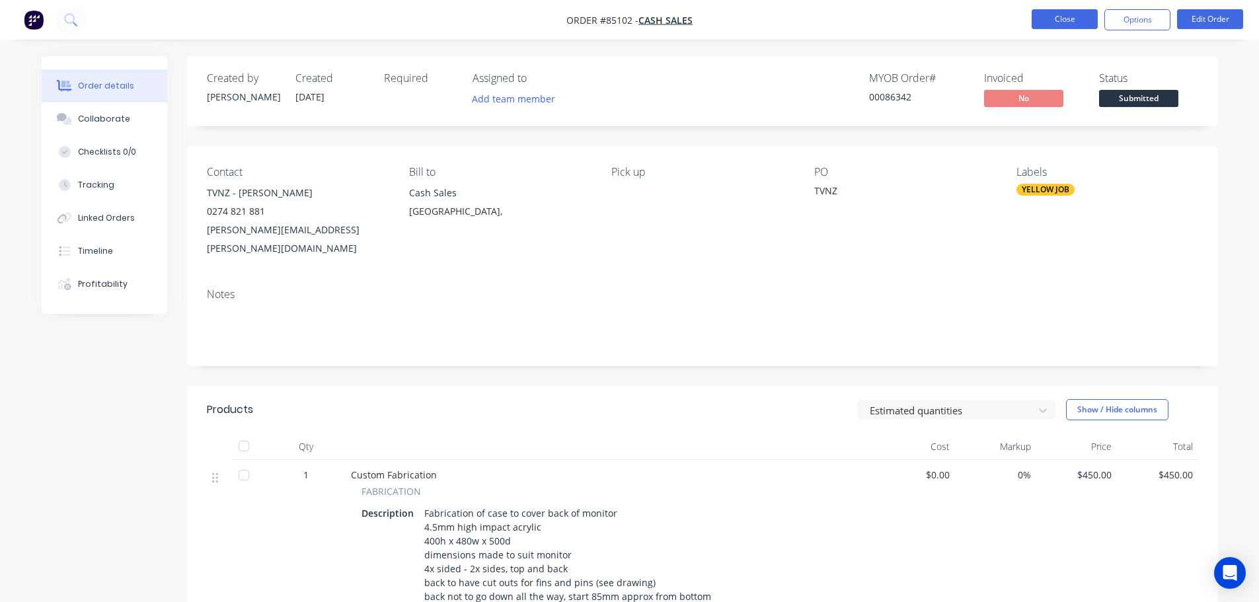
click at [1056, 20] on button "Close" at bounding box center [1065, 19] width 66 height 20
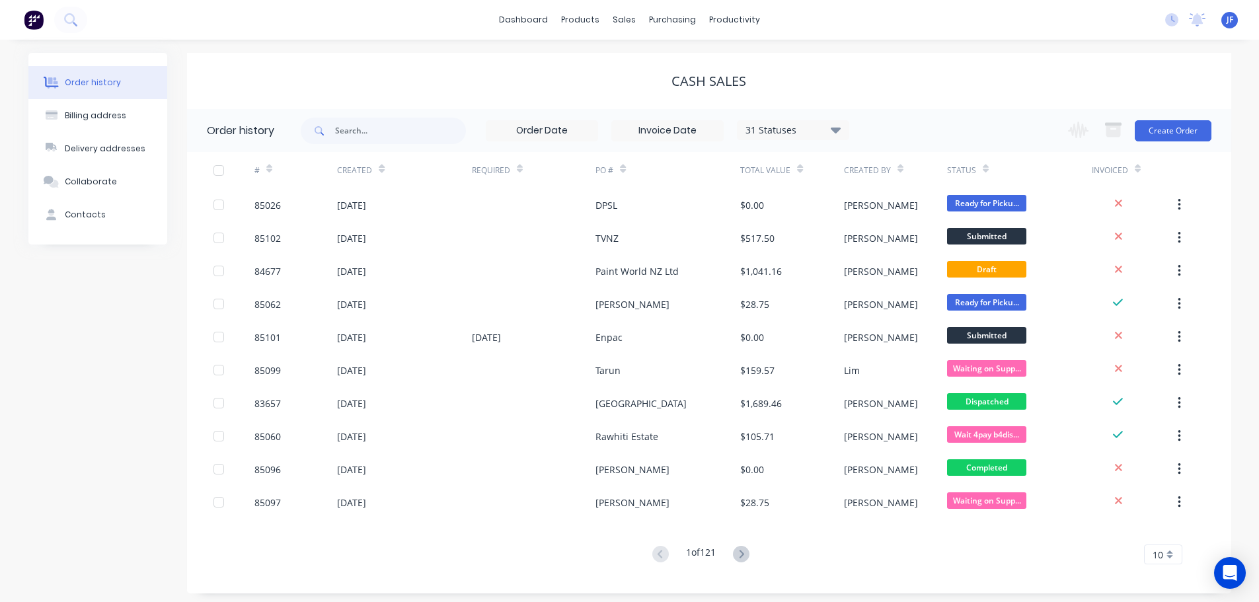
click at [667, 83] on div "Cash Sales" at bounding box center [709, 81] width 1044 height 16
click at [625, 26] on div "sales" at bounding box center [624, 20] width 36 height 20
click at [644, 57] on link "Sales Orders" at bounding box center [694, 63] width 175 height 26
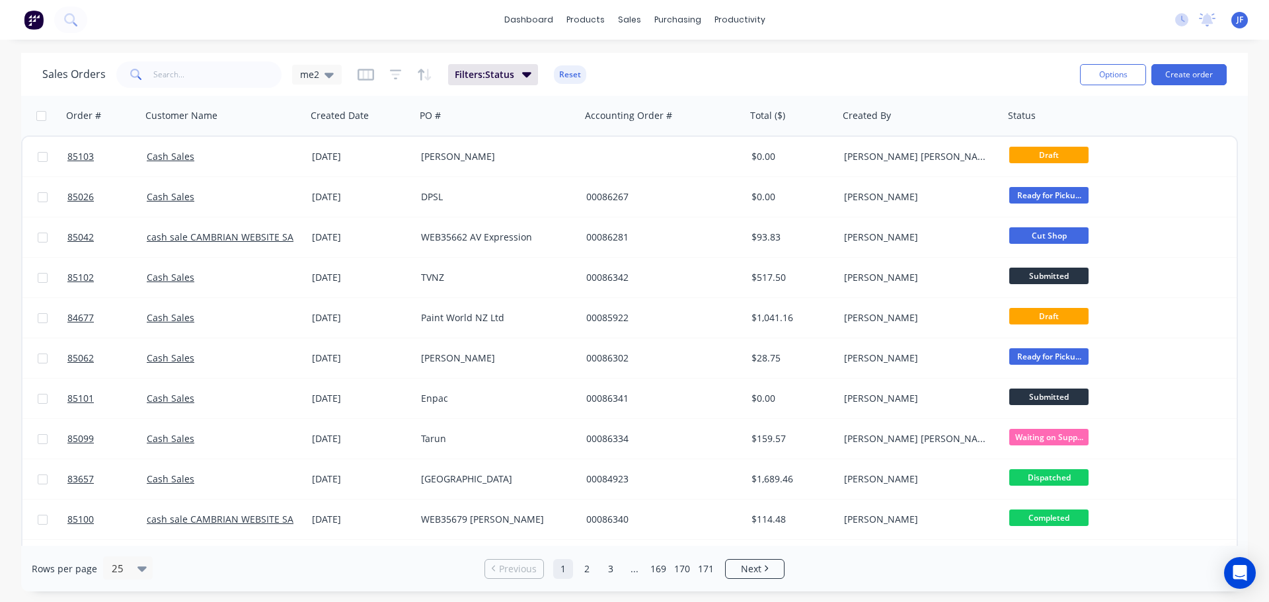
click at [1223, 57] on div "Sales Orders me2 Filters: Status Reset Options Create order" at bounding box center [634, 74] width 1227 height 43
click at [1212, 73] on button "Create order" at bounding box center [1188, 74] width 75 height 21
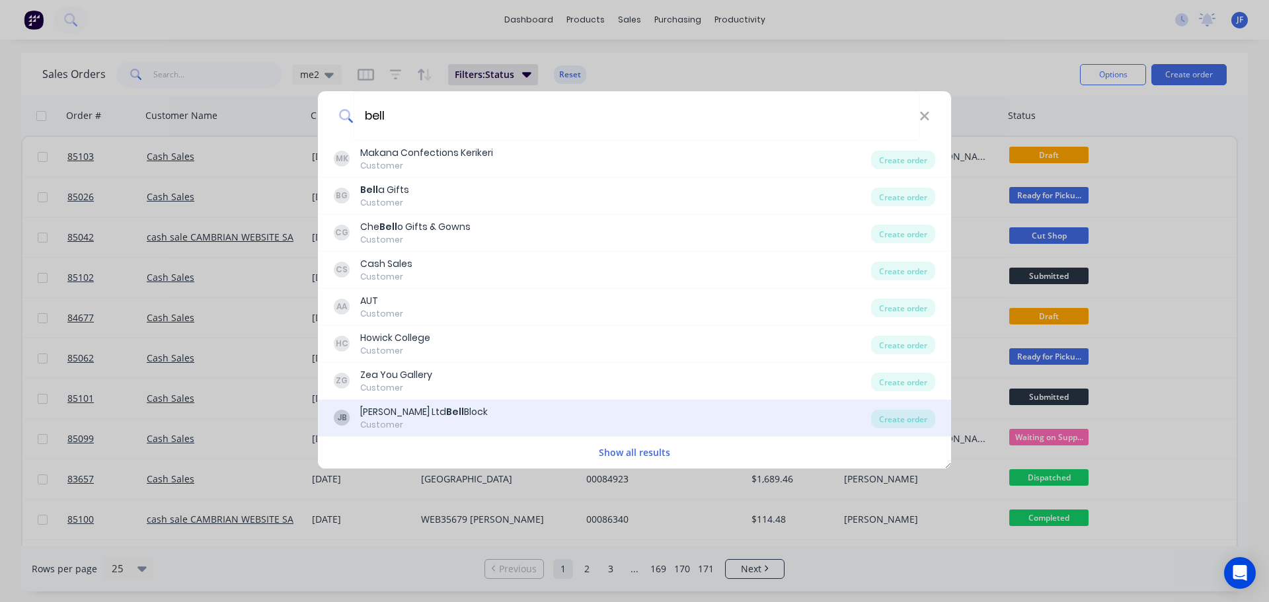
type input "bell"
click at [443, 413] on div "[PERSON_NAME] Ltd Bell Block" at bounding box center [424, 412] width 128 height 14
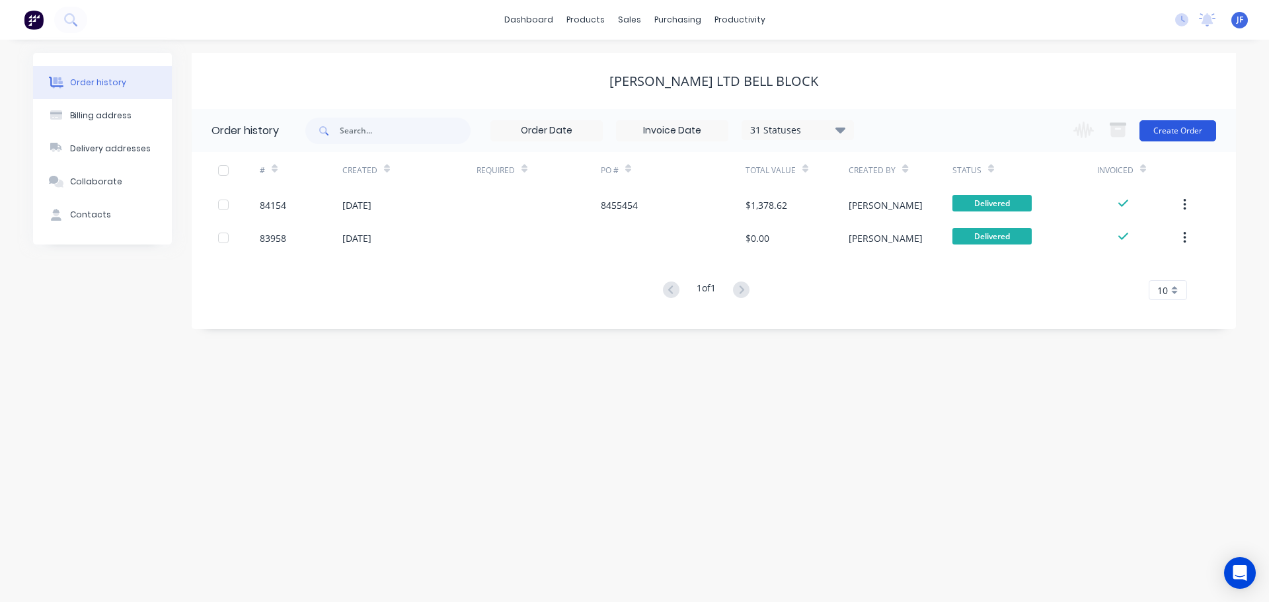
click at [1199, 128] on button "Create Order" at bounding box center [1177, 130] width 77 height 21
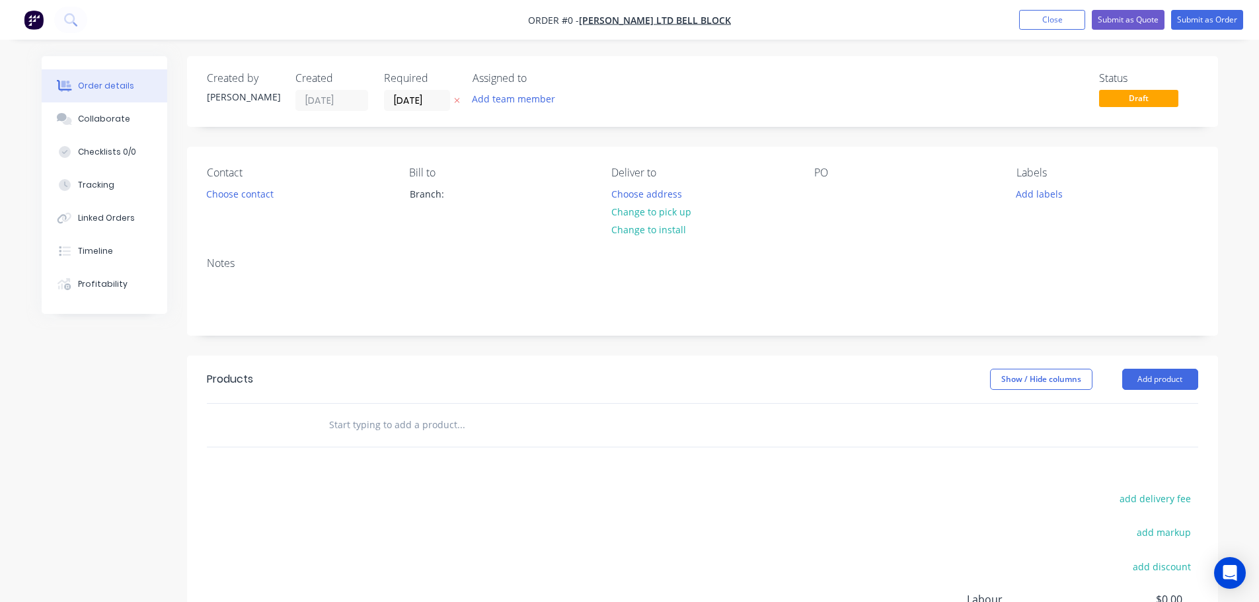
click at [740, 85] on div "Status Draft" at bounding box center [901, 91] width 593 height 39
click at [223, 194] on button "Choose contact" at bounding box center [239, 193] width 81 height 18
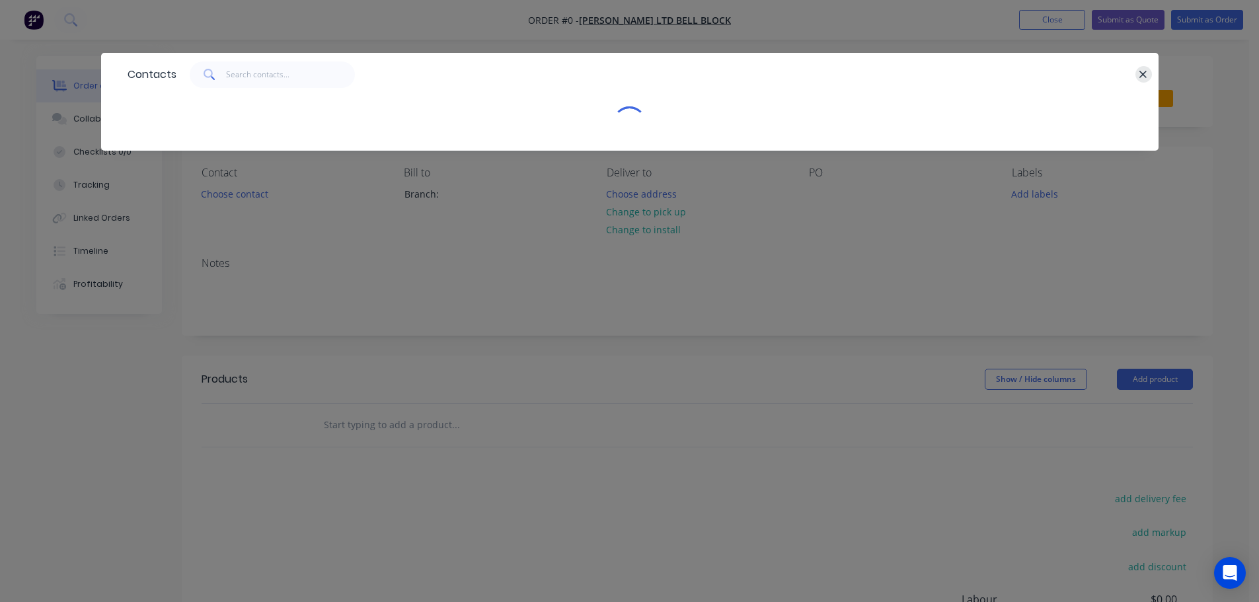
click at [1141, 75] on icon "button" at bounding box center [1143, 75] width 9 height 12
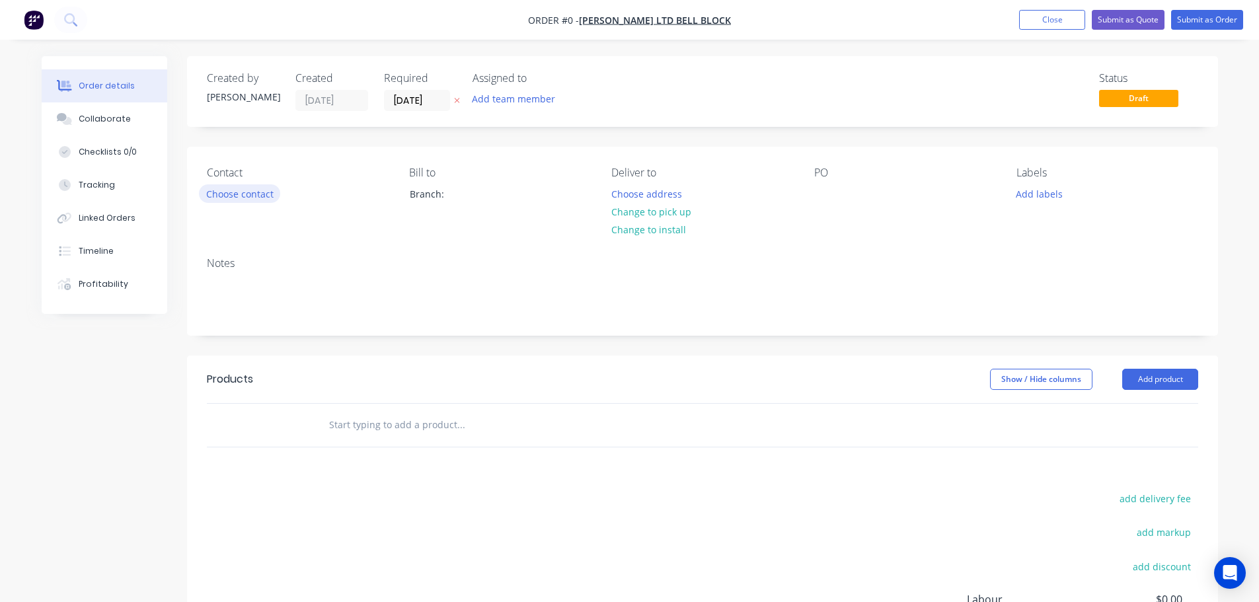
click at [238, 186] on button "Choose contact" at bounding box center [239, 193] width 81 height 18
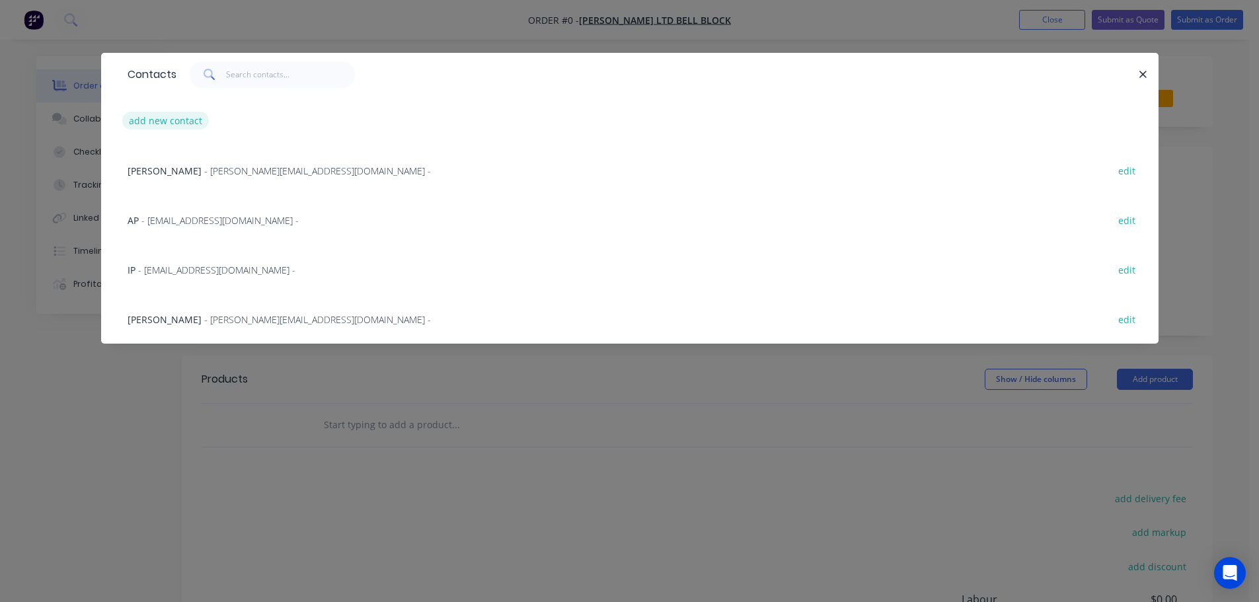
click at [151, 122] on button "add new contact" at bounding box center [165, 121] width 87 height 18
select select "NZ"
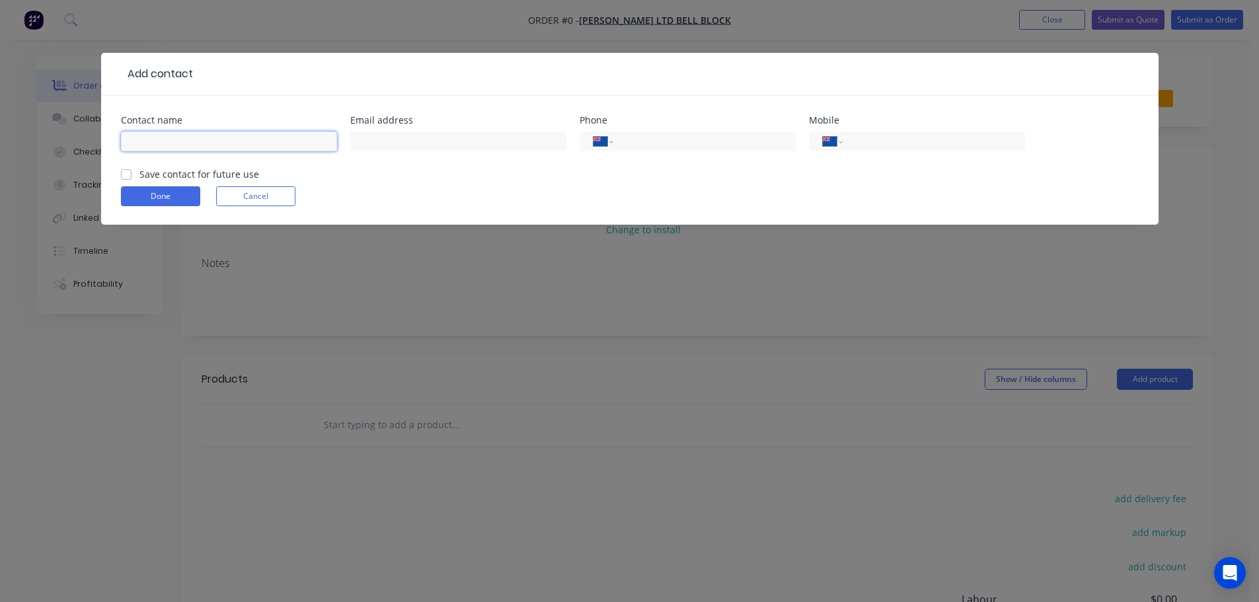
click at [157, 145] on input "text" at bounding box center [229, 142] width 216 height 20
paste input "[PERSON_NAME] Ltd"
type input "[PERSON_NAME] Ltd"
click at [153, 176] on label "Save contact for future use" at bounding box center [199, 174] width 120 height 14
click at [132, 176] on input "Save contact for future use" at bounding box center [126, 173] width 11 height 13
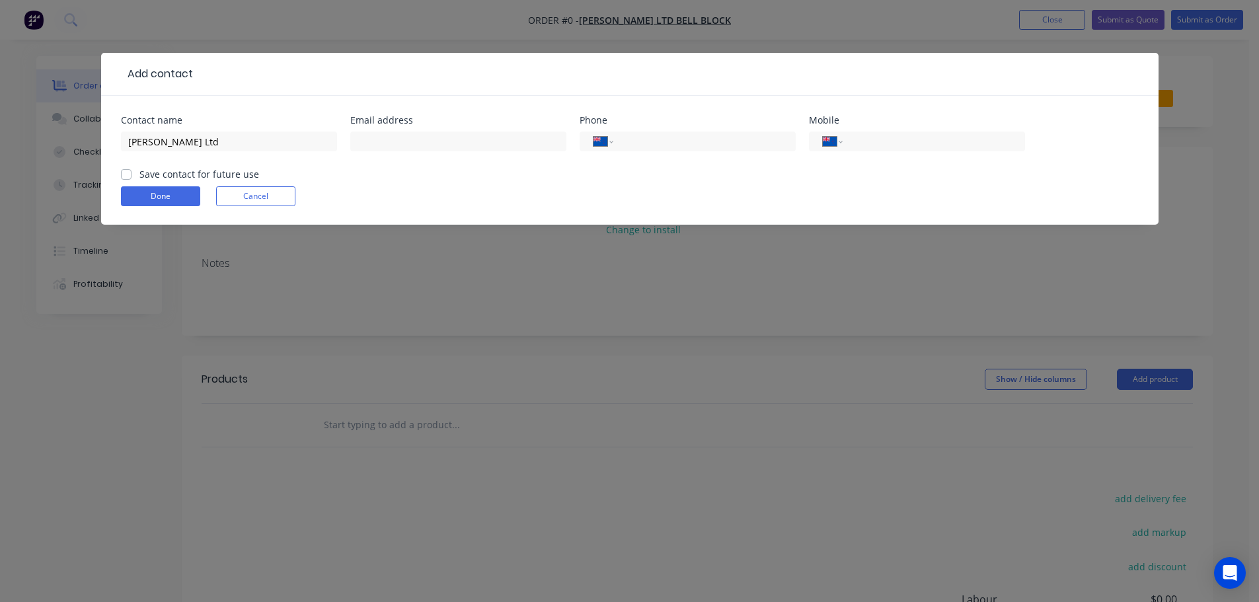
checkbox input "true"
click at [498, 142] on input "text" at bounding box center [458, 142] width 216 height 20
paste input "[PERSON_NAME][EMAIL_ADDRESS][PERSON_NAME][DOMAIN_NAME]"
type input "[PERSON_NAME][EMAIL_ADDRESS][PERSON_NAME][DOMAIN_NAME]"
drag, startPoint x: 171, startPoint y: 194, endPoint x: 258, endPoint y: 91, distance: 135.6
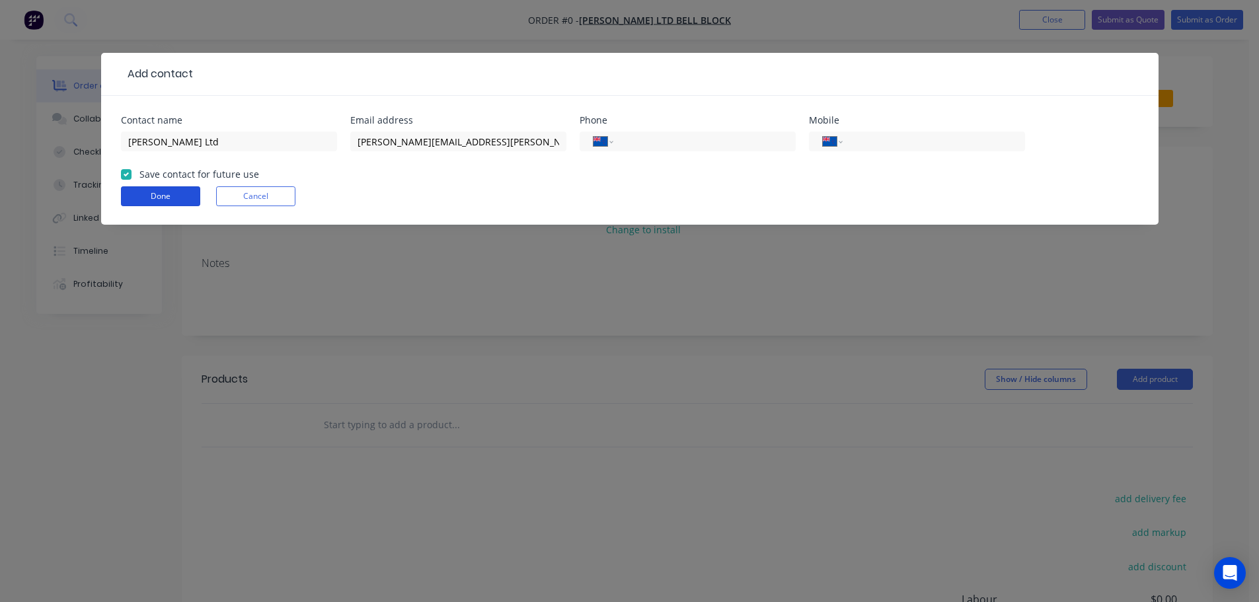
click at [258, 91] on div "Add contact Contact name [PERSON_NAME] Ltd Email address [PERSON_NAME][EMAIL_AD…" at bounding box center [629, 139] width 1057 height 172
click at [310, 140] on input "[PERSON_NAME] Ltd" at bounding box center [229, 142] width 216 height 20
paste input "[PERSON_NAME]"
type input "[PERSON_NAME]"
click at [184, 197] on button "Done" at bounding box center [160, 196] width 79 height 20
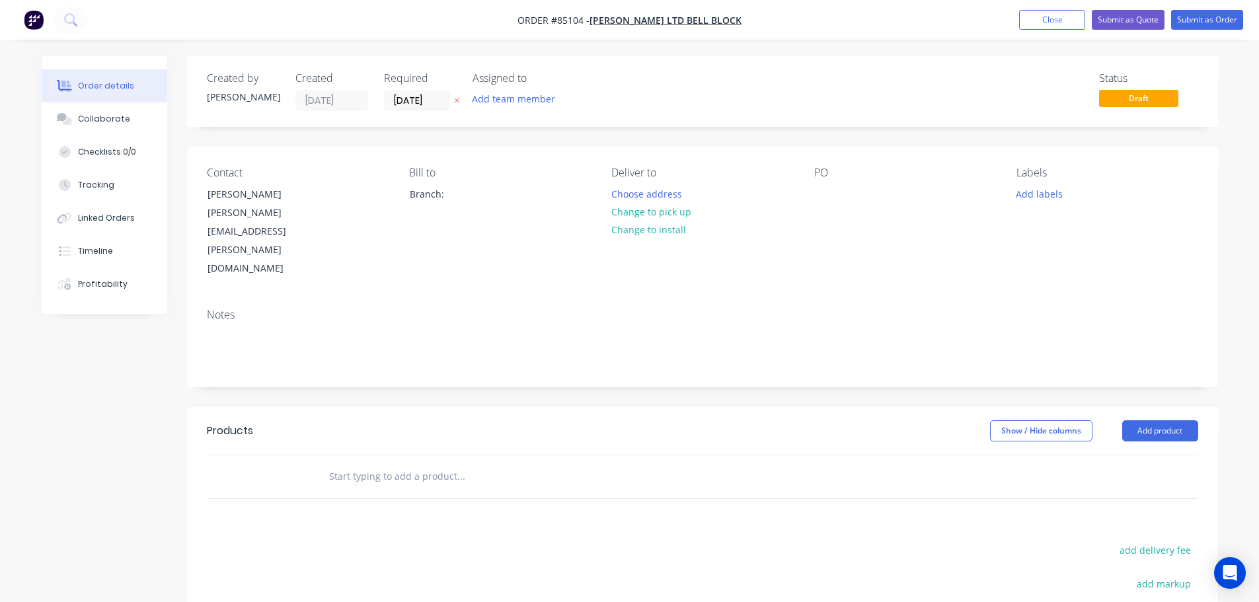
drag, startPoint x: 455, startPoint y: 108, endPoint x: 458, endPoint y: 114, distance: 7.1
click at [455, 107] on button "button" at bounding box center [457, 100] width 14 height 15
click at [648, 192] on button "Choose address" at bounding box center [646, 193] width 85 height 18
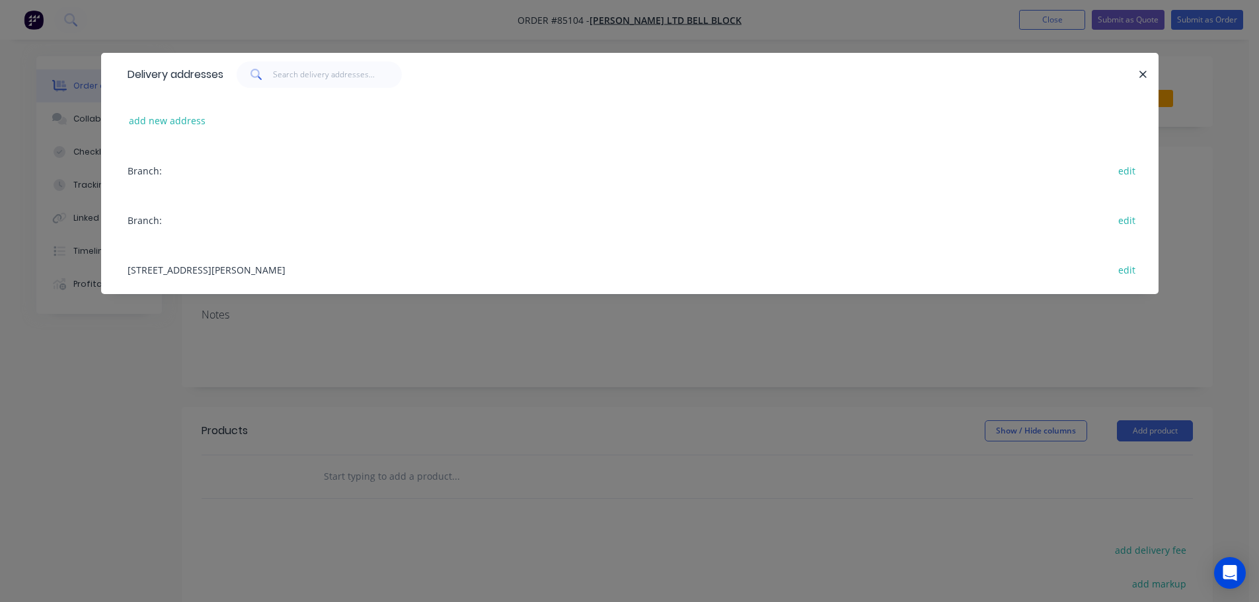
click at [163, 277] on div "[STREET_ADDRESS][PERSON_NAME] edit" at bounding box center [630, 270] width 1018 height 50
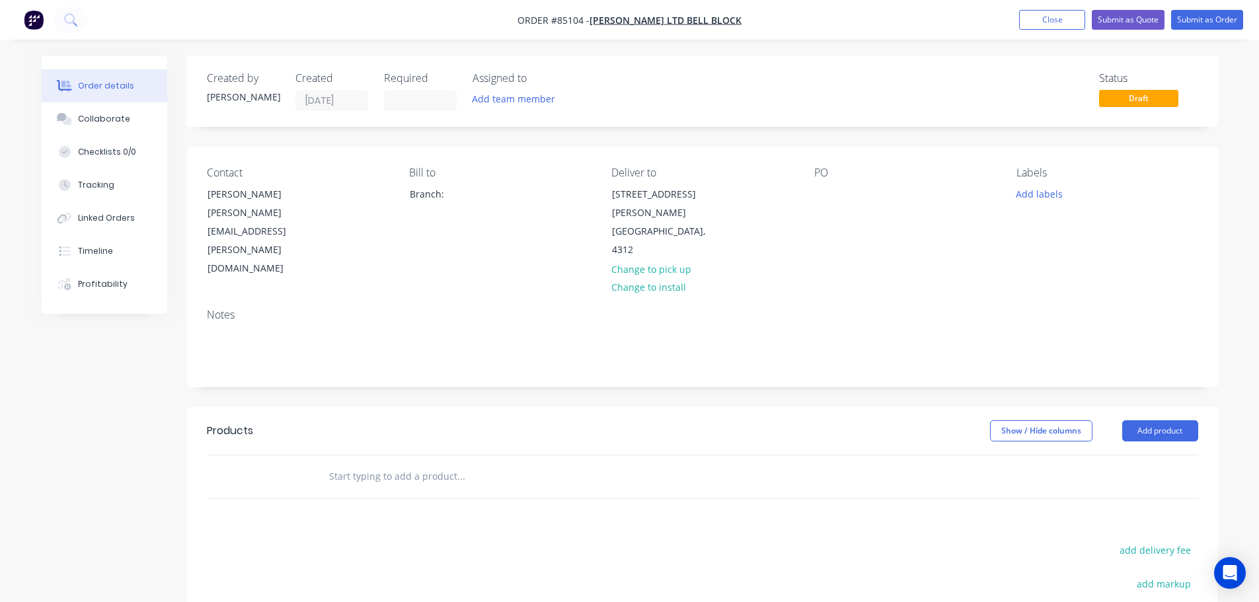
click at [1104, 541] on div "add delivery fee" at bounding box center [1115, 558] width 165 height 34
click at [1135, 541] on button "add delivery fee" at bounding box center [1155, 550] width 85 height 18
type input "35"
click at [529, 463] on input "text" at bounding box center [460, 476] width 264 height 26
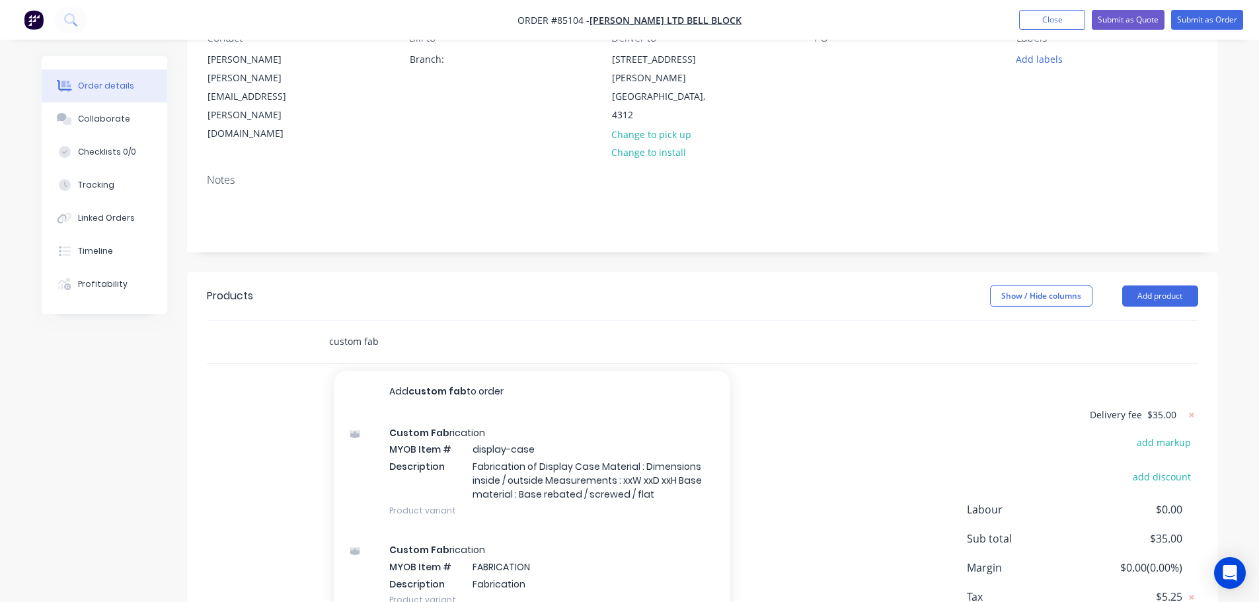
scroll to position [190, 0]
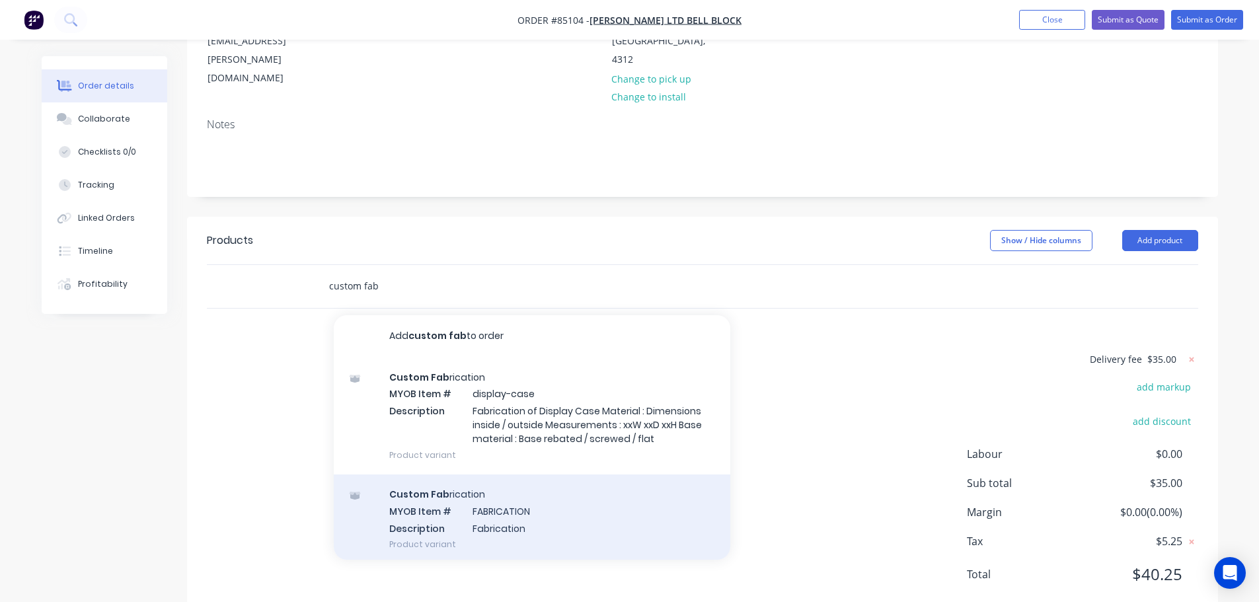
type input "custom fab"
click at [498, 485] on div "Custom Fab rication MYOB Item # FABRICATION Description Fabrication Product var…" at bounding box center [532, 519] width 397 height 89
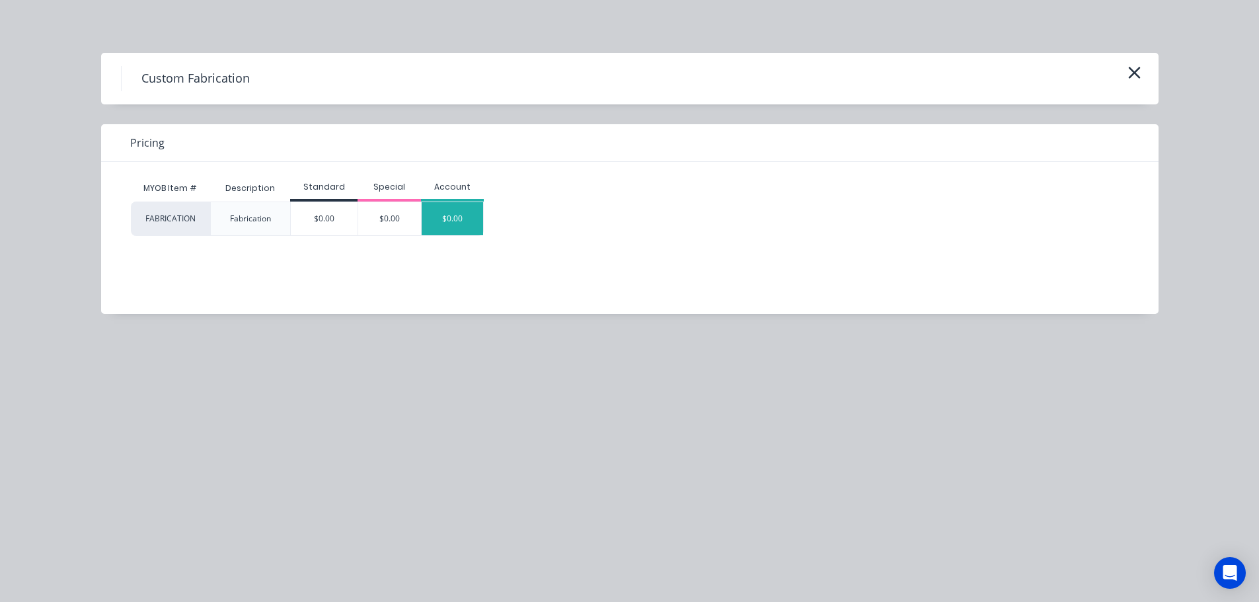
click at [451, 209] on div "$0.00" at bounding box center [453, 218] width 62 height 33
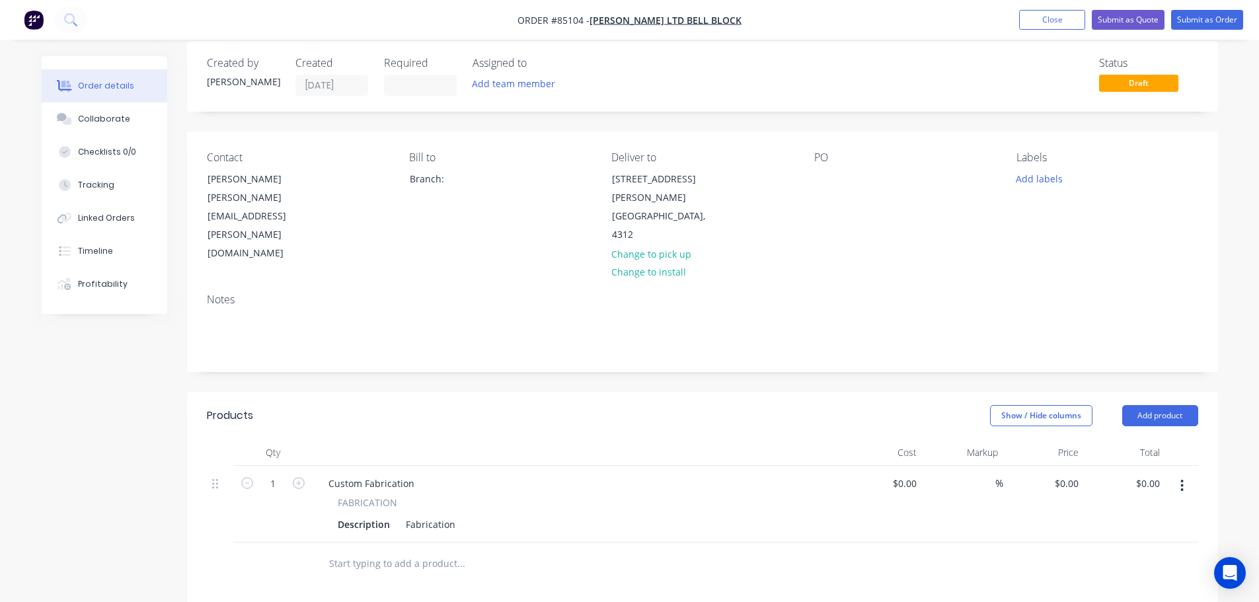
scroll to position [0, 0]
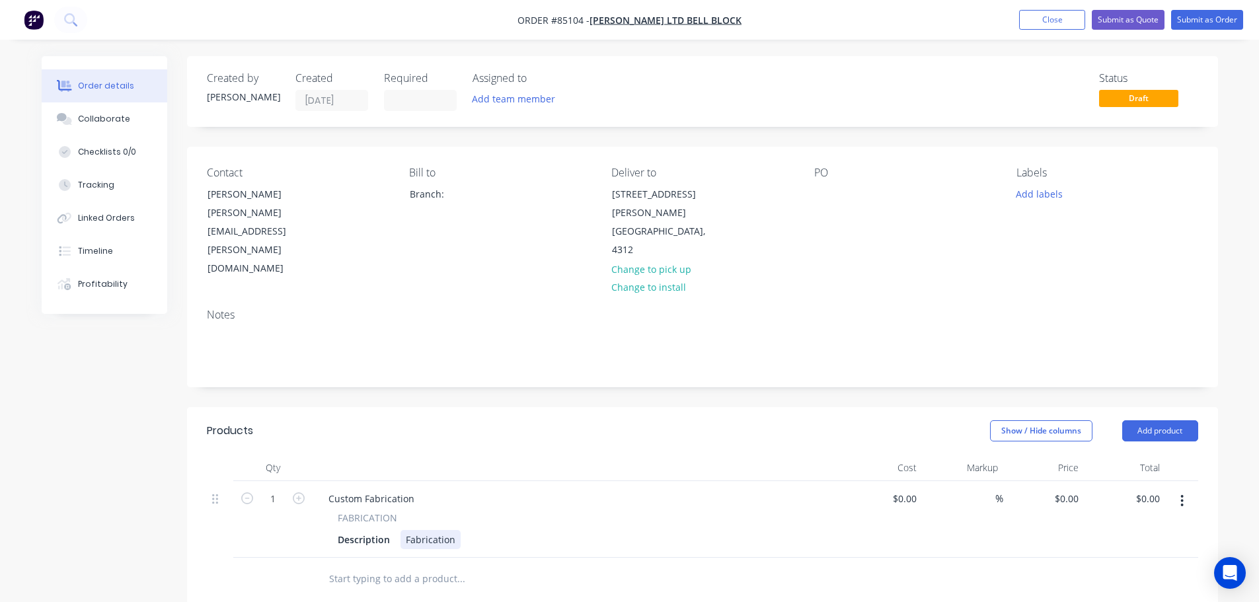
click at [438, 530] on div "Fabrication" at bounding box center [430, 539] width 60 height 19
paste div
click at [274, 527] on div "1" at bounding box center [272, 547] width 79 height 132
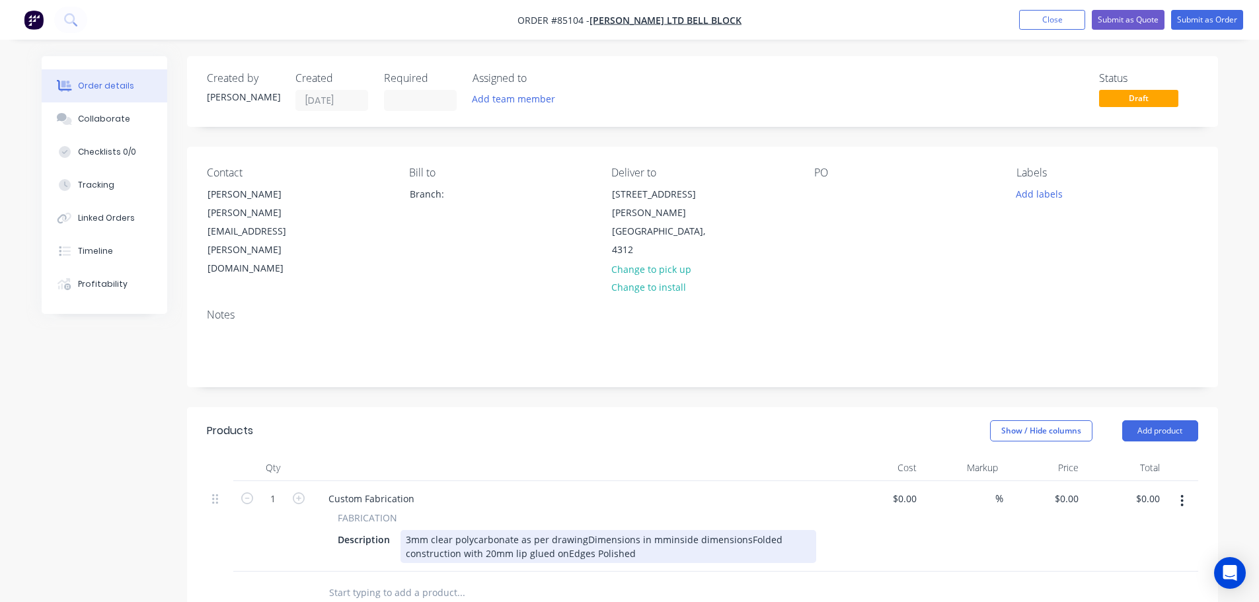
click at [582, 530] on div "3mm clear polycarbonate as per drawingDimensions in mminside dimensionsFolded c…" at bounding box center [608, 546] width 416 height 33
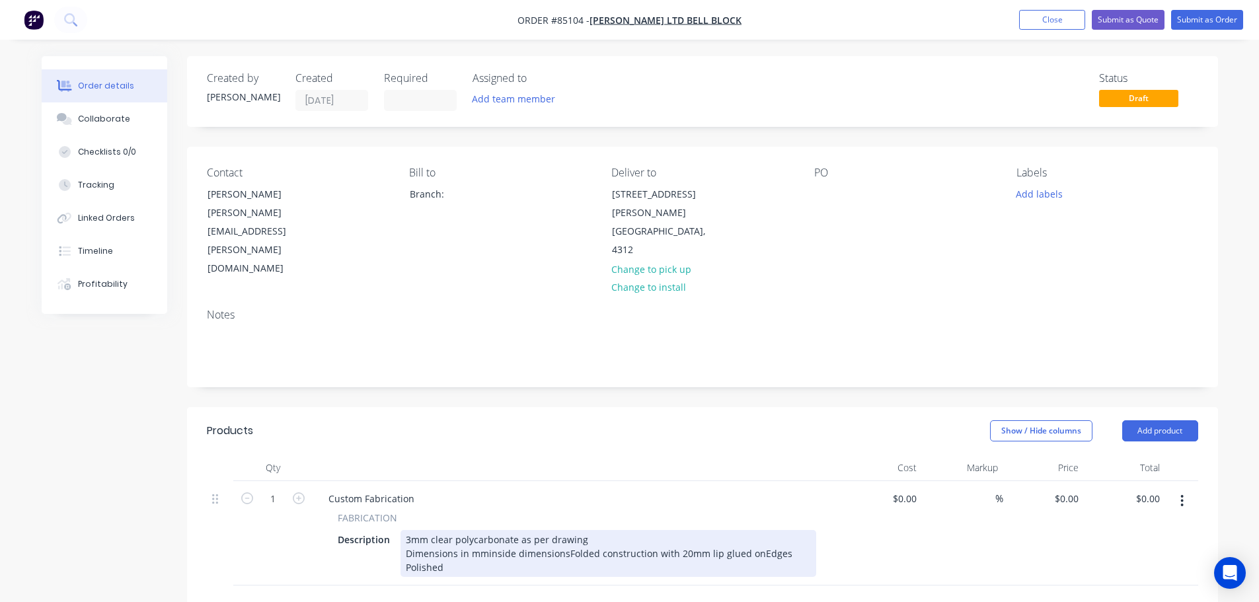
click at [563, 530] on div "3mm clear polycarbonate as per drawing Dimensions in mminside dimensionsFolded …" at bounding box center [608, 553] width 416 height 47
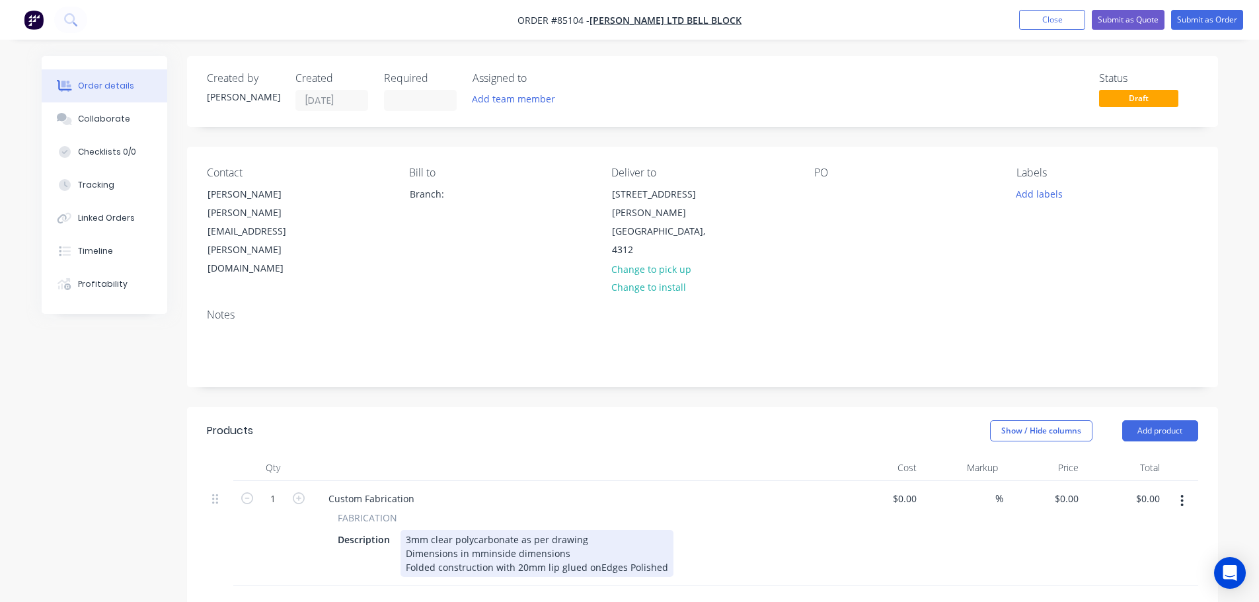
click at [484, 530] on div "3mm clear polycarbonate as per drawing Dimensions in mminside dimensions Folded…" at bounding box center [536, 553] width 273 height 47
click at [597, 543] on div "3mm clear polycarbonate as per drawing Dimensions in mm inside dimensions Folde…" at bounding box center [536, 560] width 273 height 61
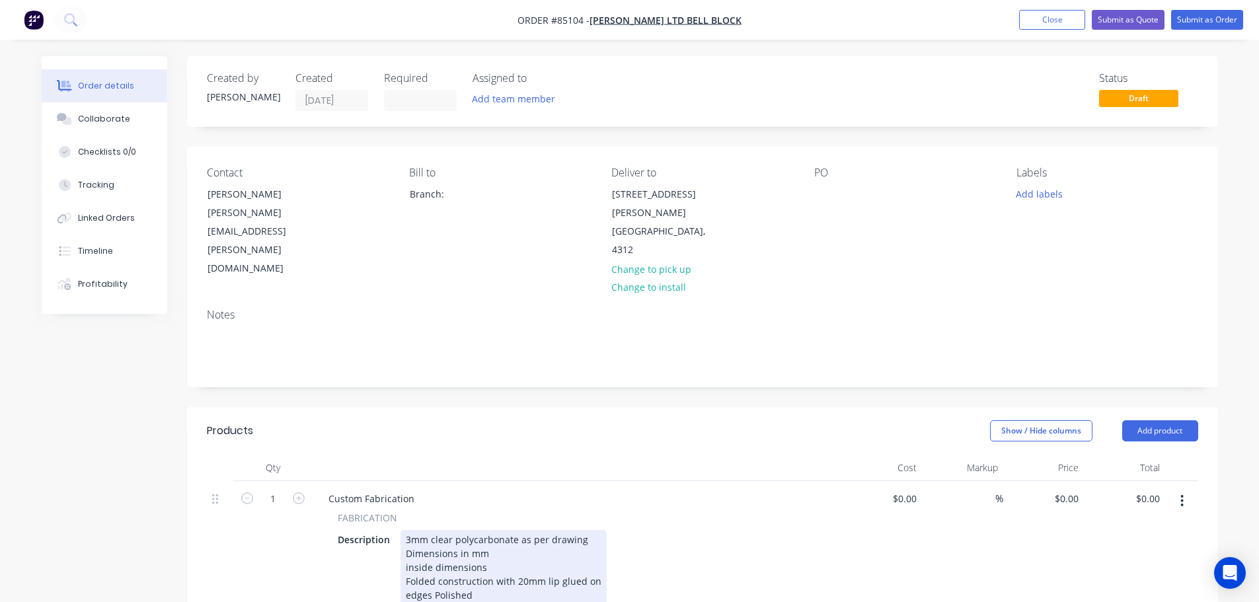
click at [545, 559] on div "3mm clear polycarbonate as per drawing Dimensions in mm inside dimensions Folde…" at bounding box center [503, 567] width 206 height 75
click at [494, 586] on div "3mm clear polycarbonate as per drawing Dimensions in mm inside dimensions Folde…" at bounding box center [503, 581] width 206 height 102
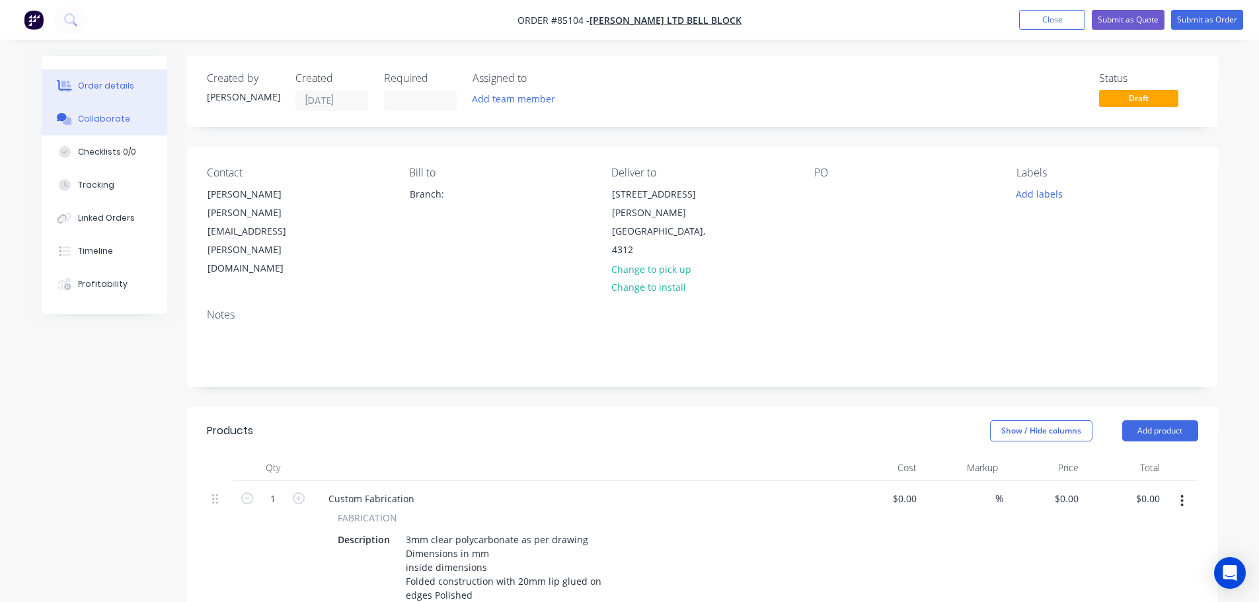
click at [122, 111] on button "Collaborate" at bounding box center [105, 118] width 126 height 33
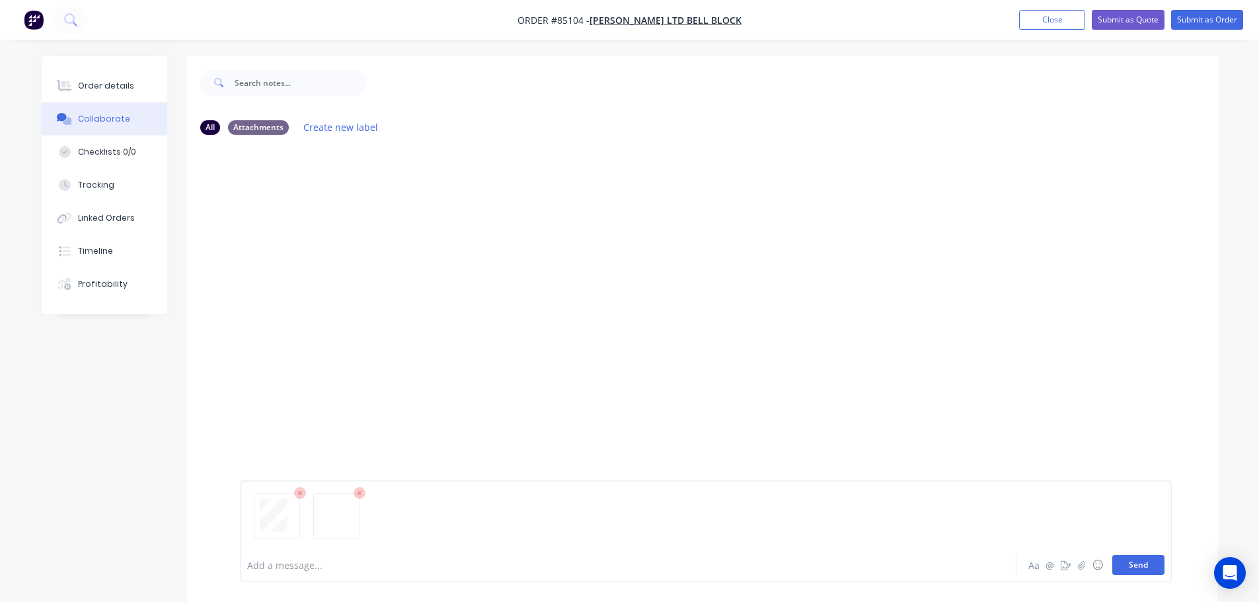
click at [1125, 569] on button "Send" at bounding box center [1138, 565] width 52 height 20
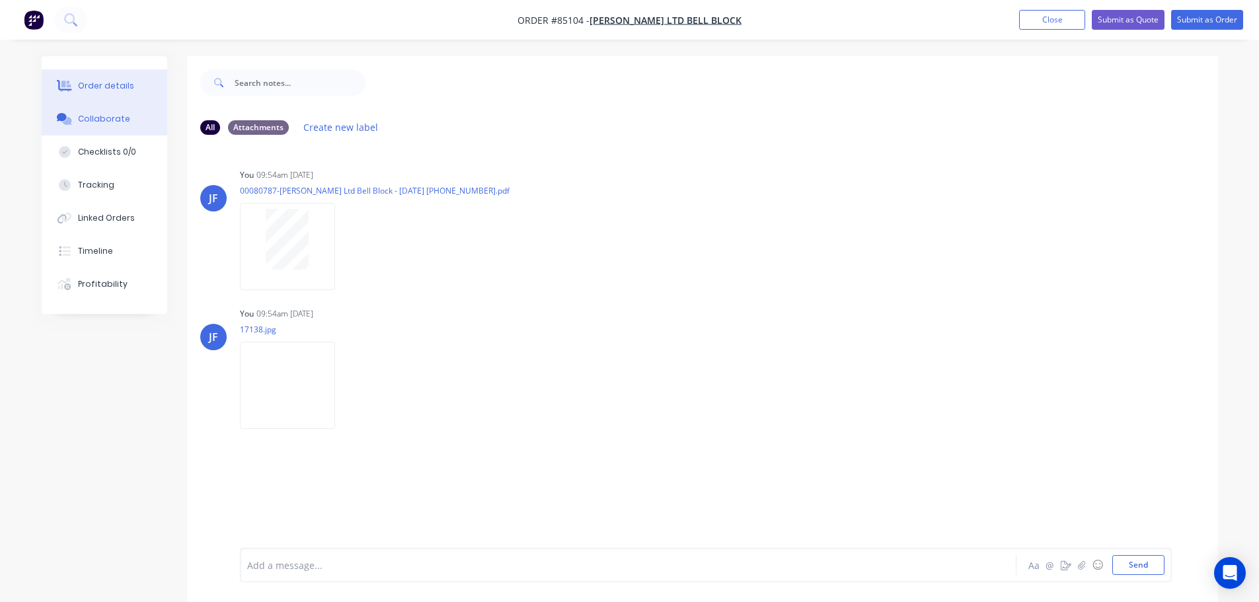
click at [118, 77] on button "Order details" at bounding box center [105, 85] width 126 height 33
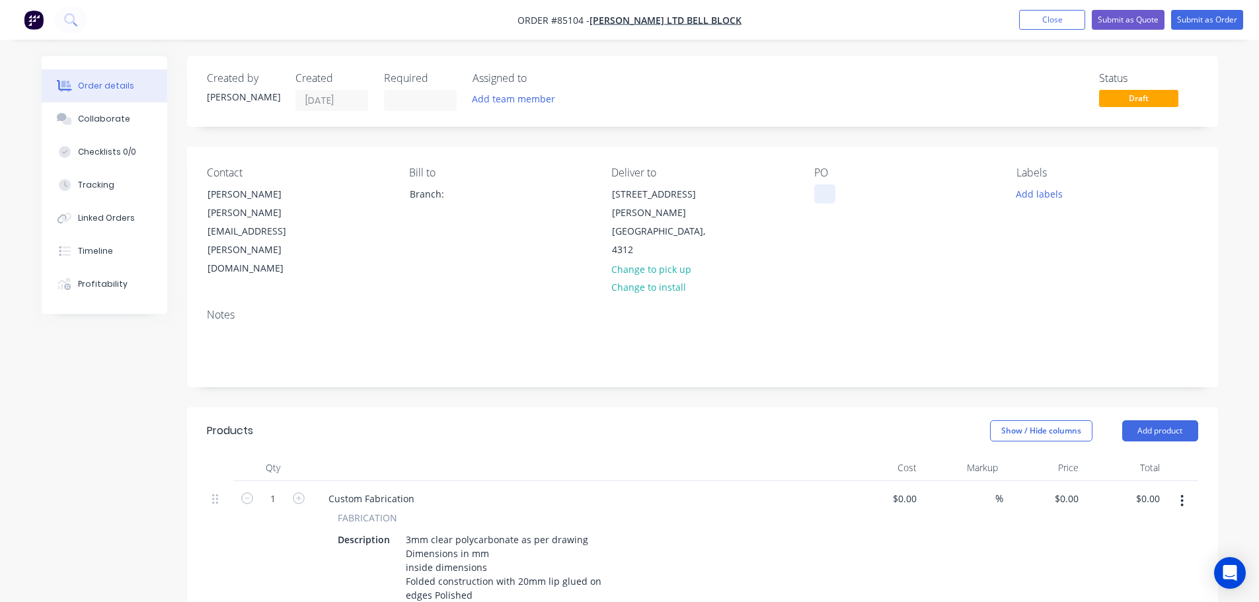
click at [829, 186] on div at bounding box center [824, 193] width 21 height 19
paste div
click at [1055, 194] on button "Add labels" at bounding box center [1039, 193] width 61 height 18
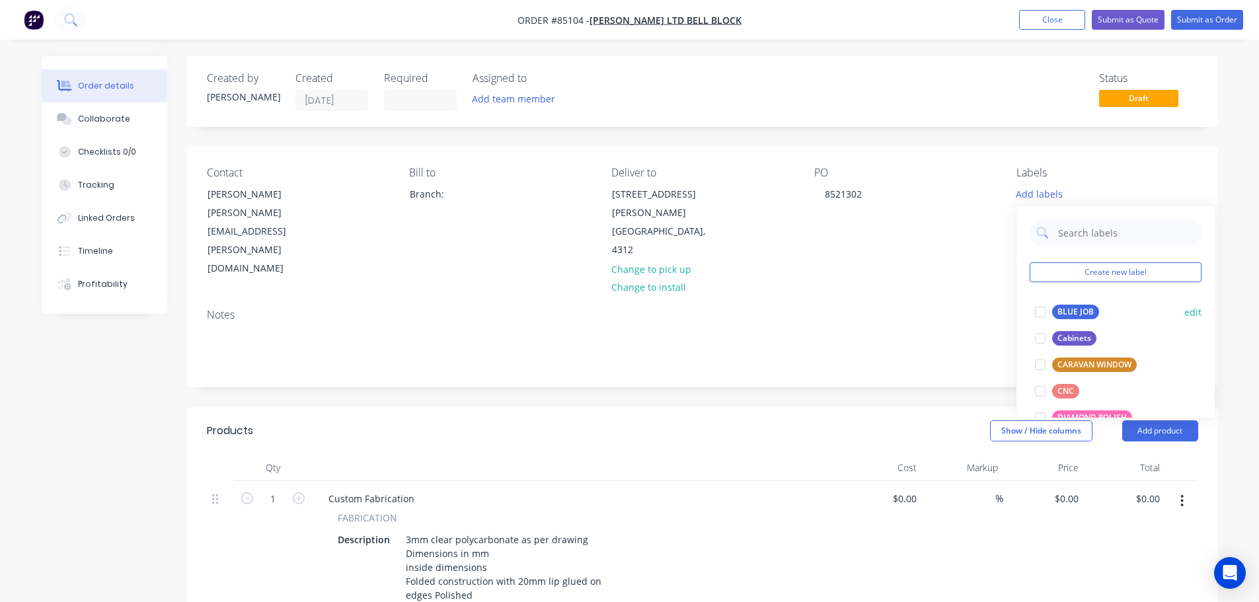
click at [1064, 303] on button "BLUE JOB" at bounding box center [1067, 312] width 75 height 19
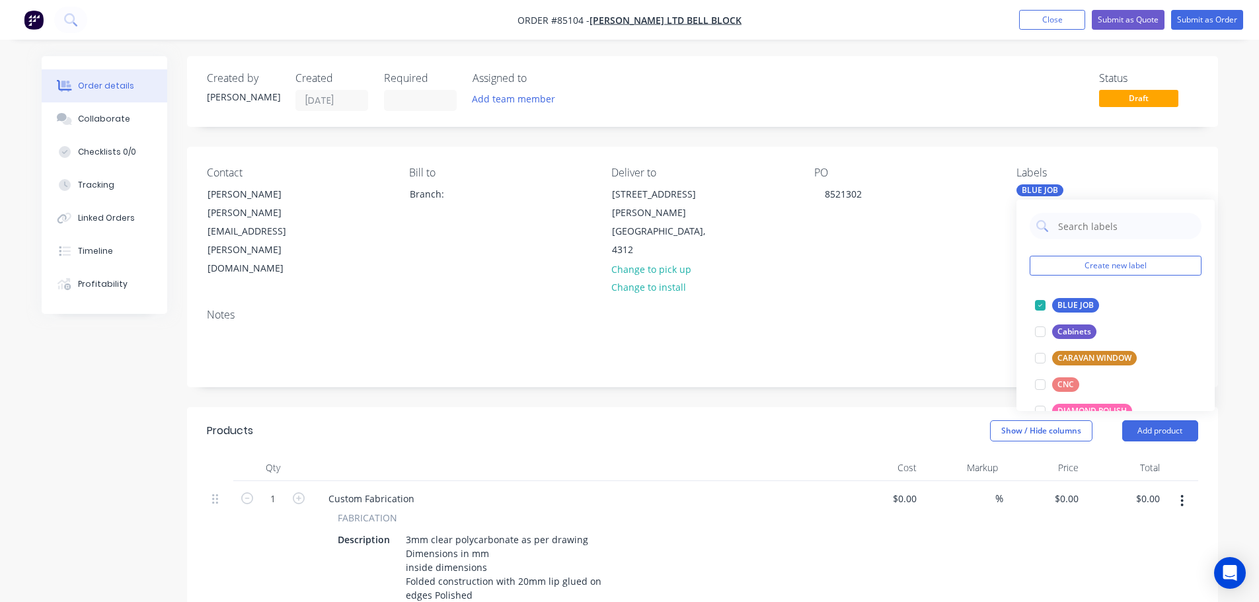
click at [950, 233] on div "PO 8521302" at bounding box center [904, 223] width 181 height 112
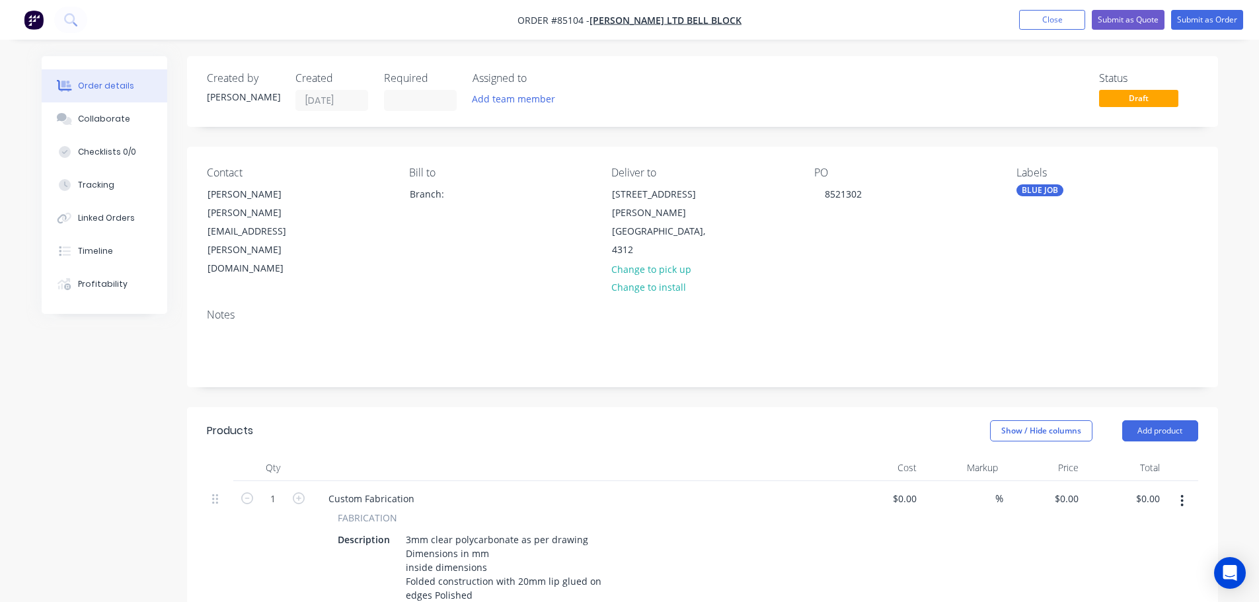
click at [1049, 190] on div "BLUE JOB" at bounding box center [1039, 190] width 47 height 12
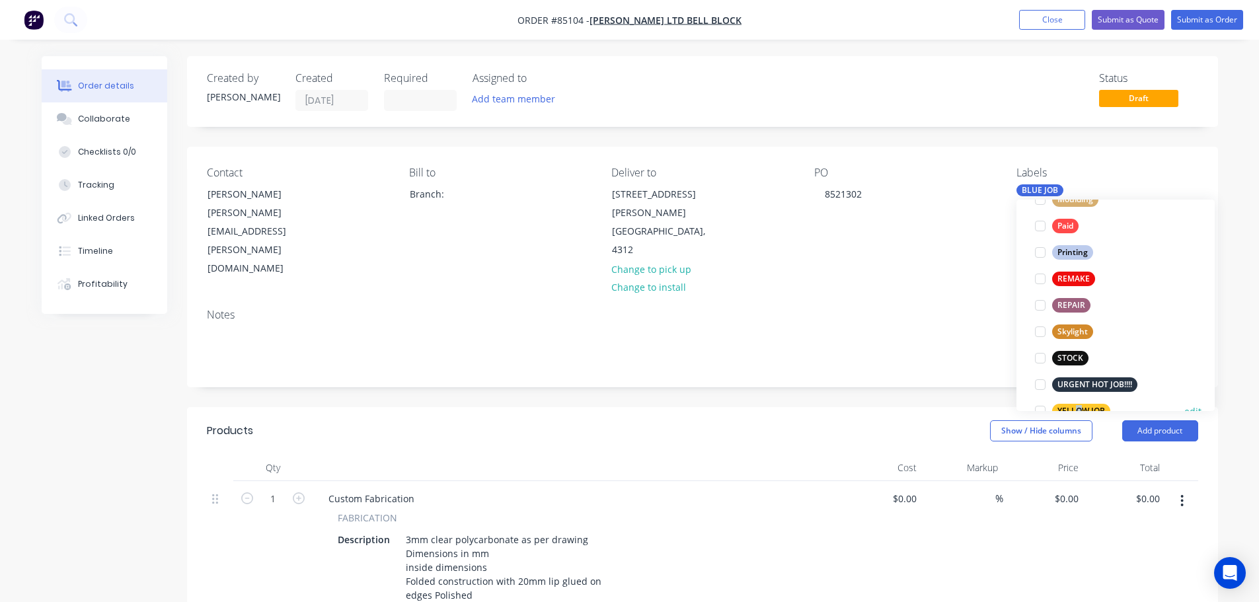
click at [1079, 399] on div "YELLOW JOB edit" at bounding box center [1116, 411] width 172 height 26
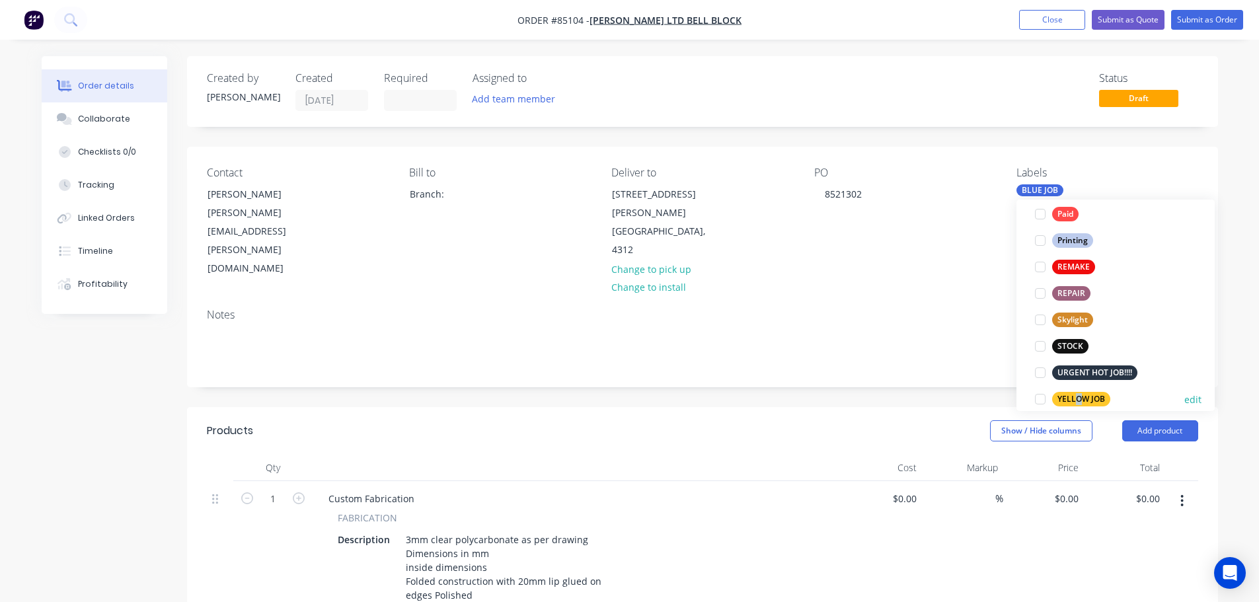
click at [1079, 397] on div "YELLOW JOB" at bounding box center [1081, 399] width 58 height 15
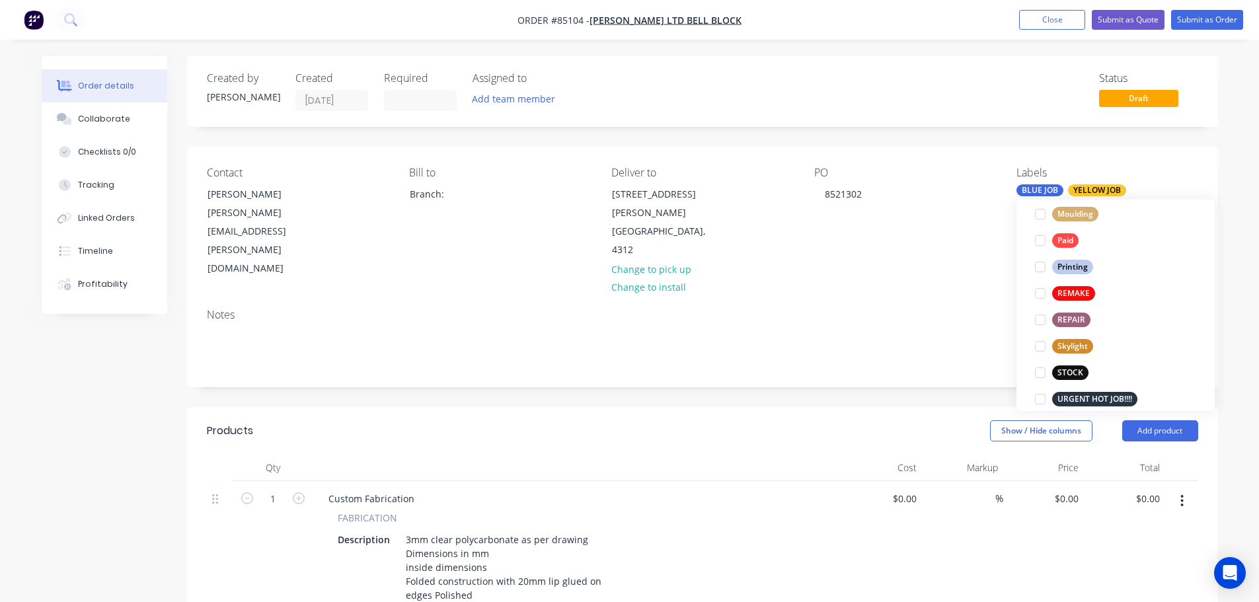
scroll to position [0, 0]
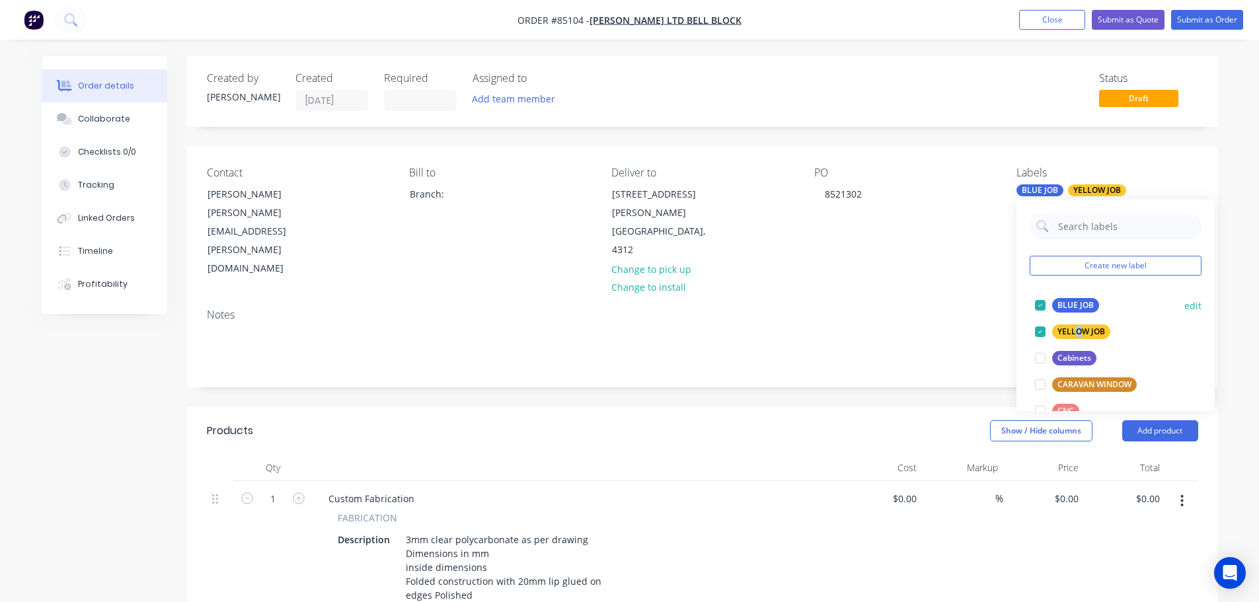
click at [1064, 301] on div "BLUE JOB" at bounding box center [1075, 305] width 47 height 15
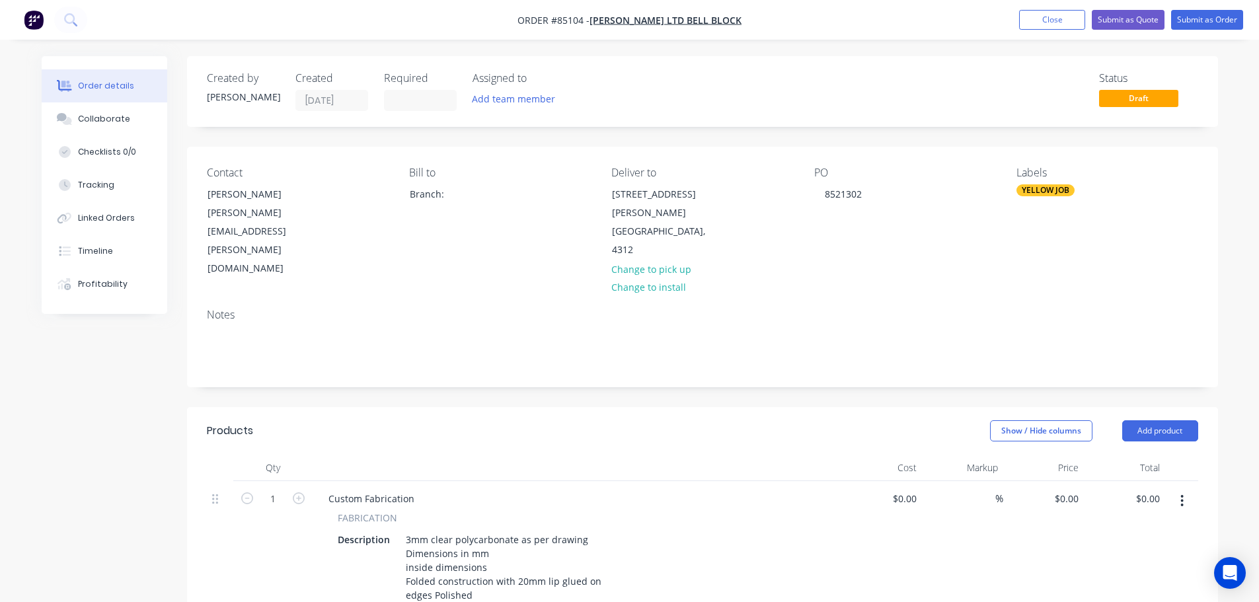
click at [971, 260] on div "Contact [PERSON_NAME] [PERSON_NAME][EMAIL_ADDRESS][PERSON_NAME][DOMAIN_NAME] [P…" at bounding box center [702, 222] width 1031 height 151
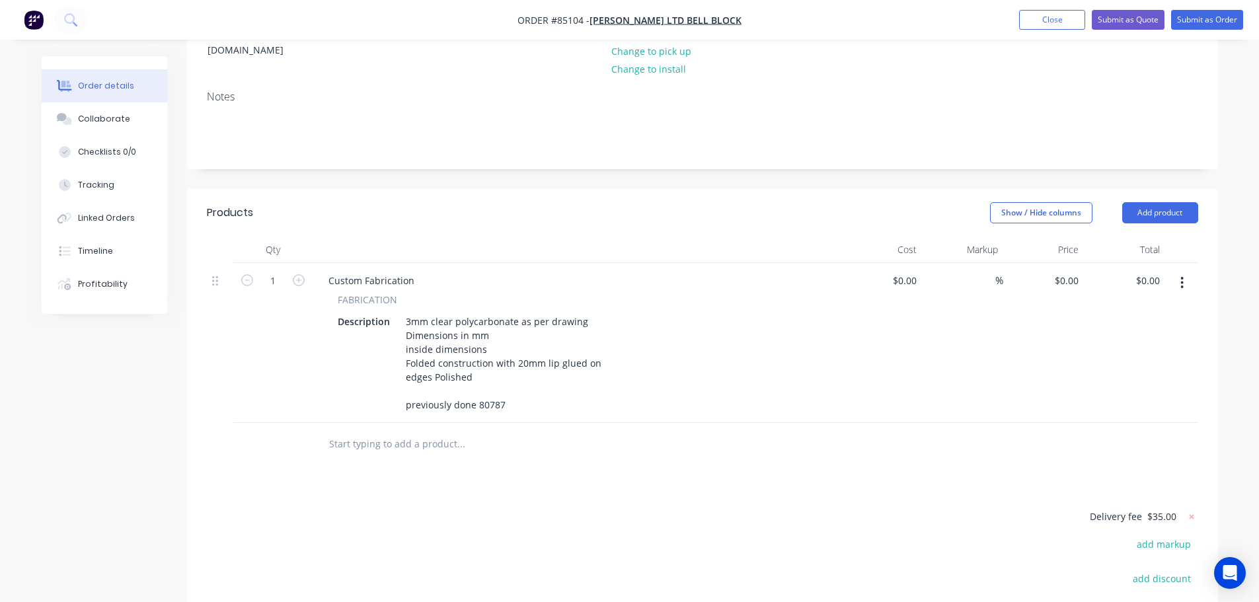
scroll to position [264, 0]
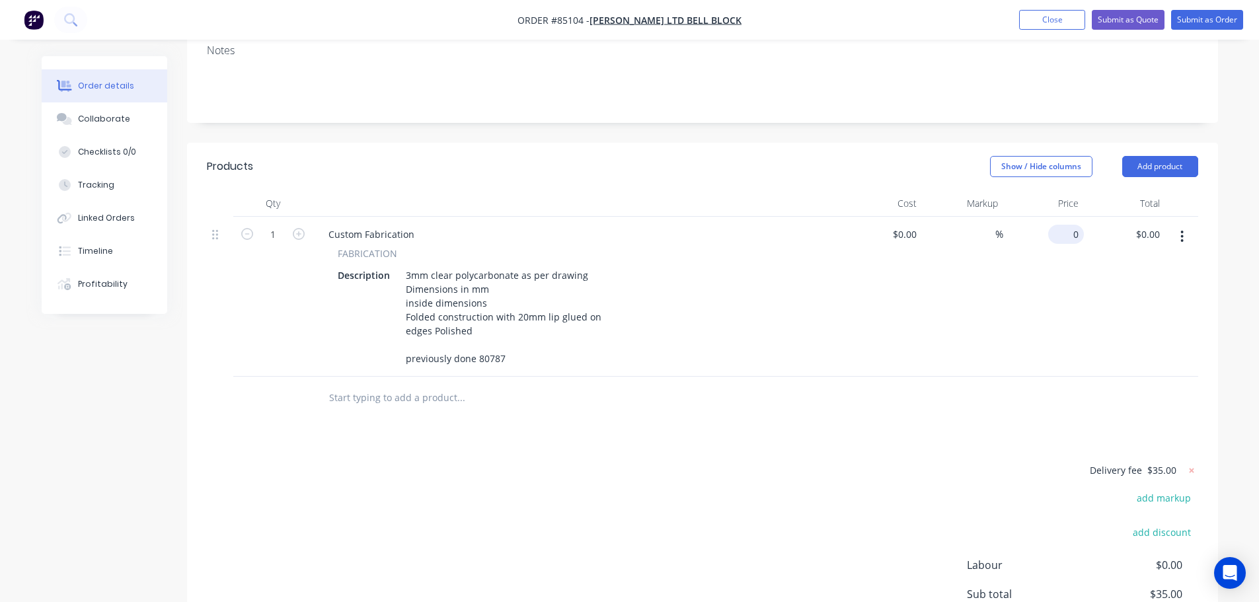
click at [1066, 225] on div "0 $0.00" at bounding box center [1066, 234] width 36 height 19
paste input "38.29"
type input "$38.29"
click at [1046, 395] on div "Products Show / Hide columns Add product Qty Cost Markup Price Total 1 Custom F…" at bounding box center [702, 437] width 1031 height 588
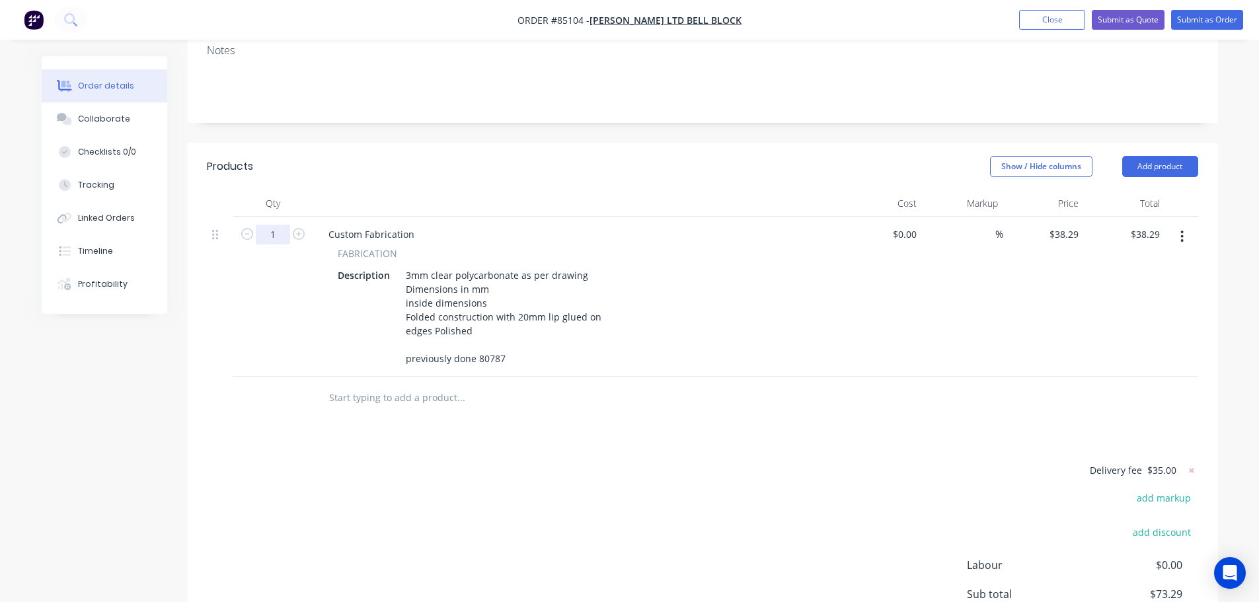
click at [275, 225] on input "1" at bounding box center [273, 235] width 34 height 20
type input "5"
type input "$191.45"
click at [931, 558] on div "Delivery fee $35.00 add markup add discount Labour $0.00 Sub total $226.45 Marg…" at bounding box center [702, 586] width 991 height 248
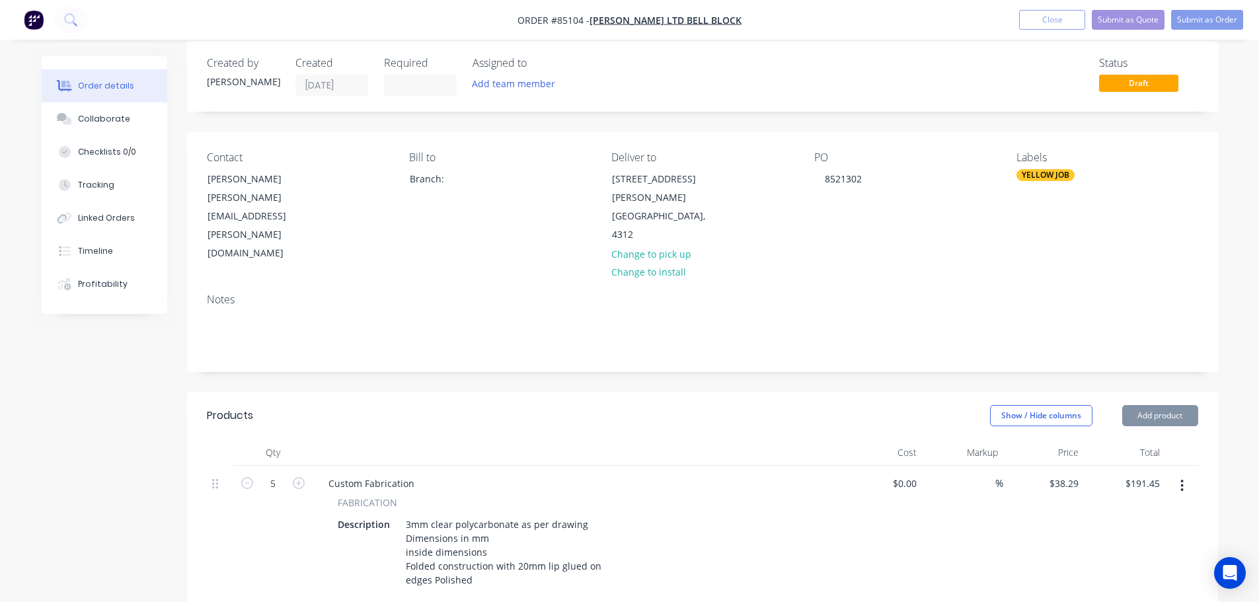
scroll to position [0, 0]
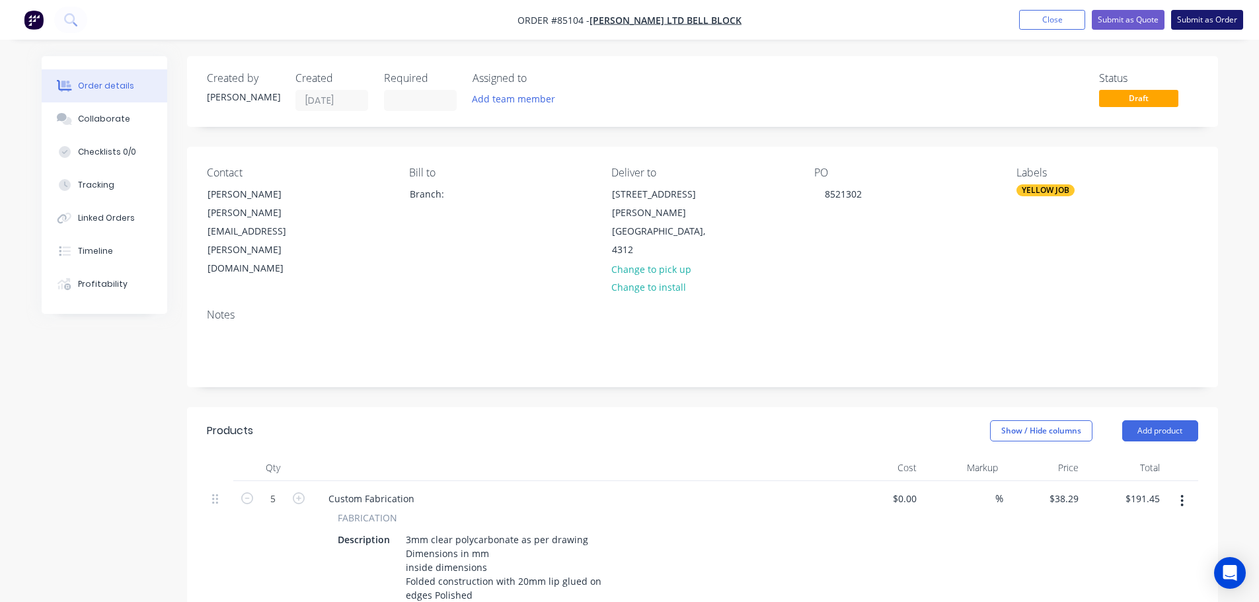
click at [1184, 14] on button "Submit as Order" at bounding box center [1207, 20] width 72 height 20
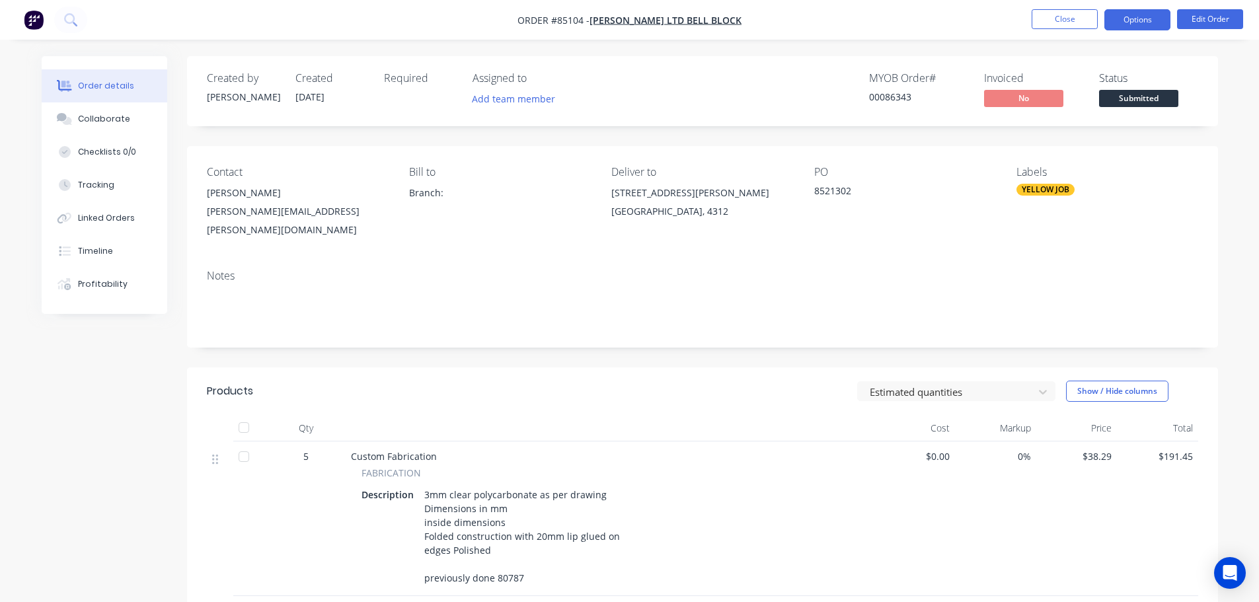
click at [1116, 23] on button "Options" at bounding box center [1137, 19] width 66 height 21
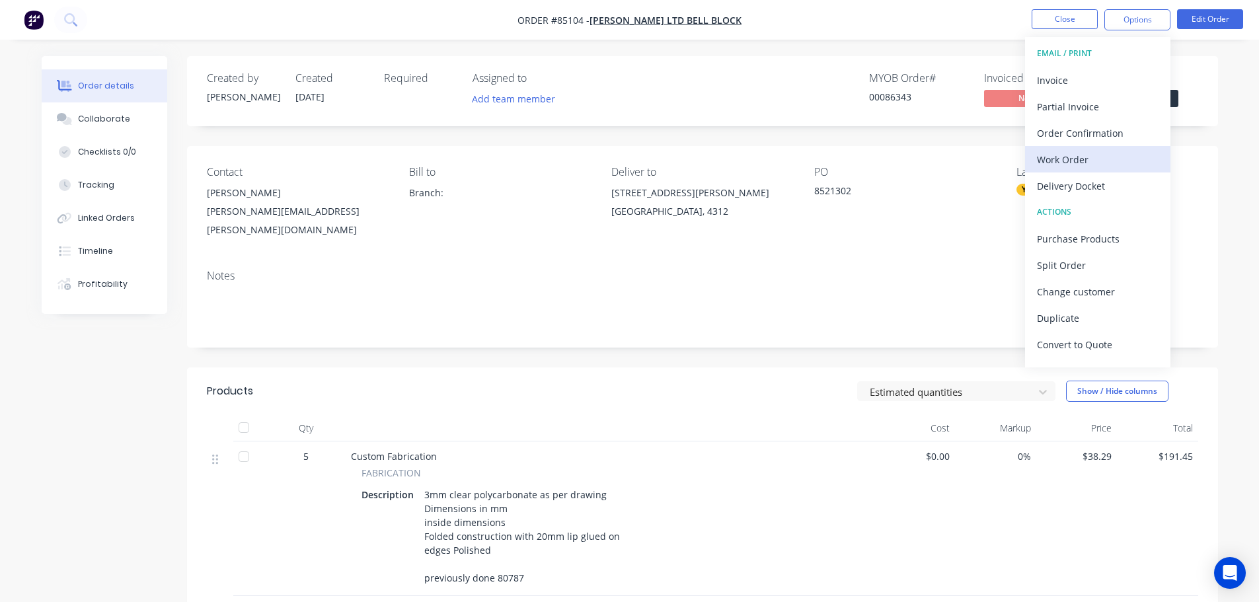
click at [1077, 153] on div "Work Order" at bounding box center [1098, 159] width 122 height 19
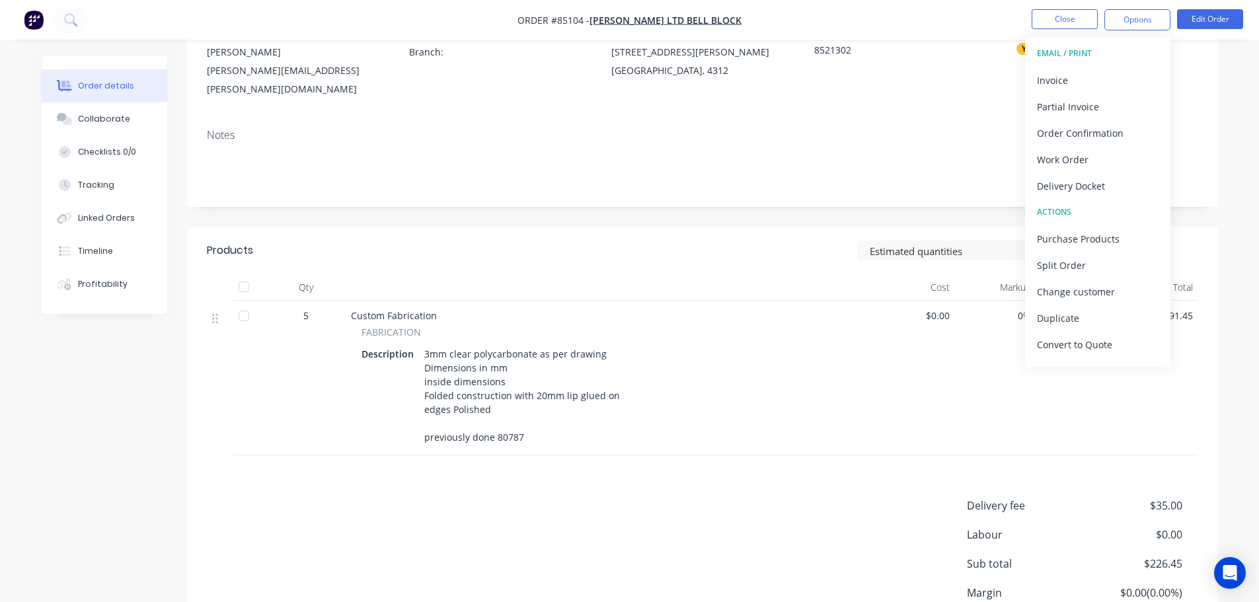
scroll to position [245, 0]
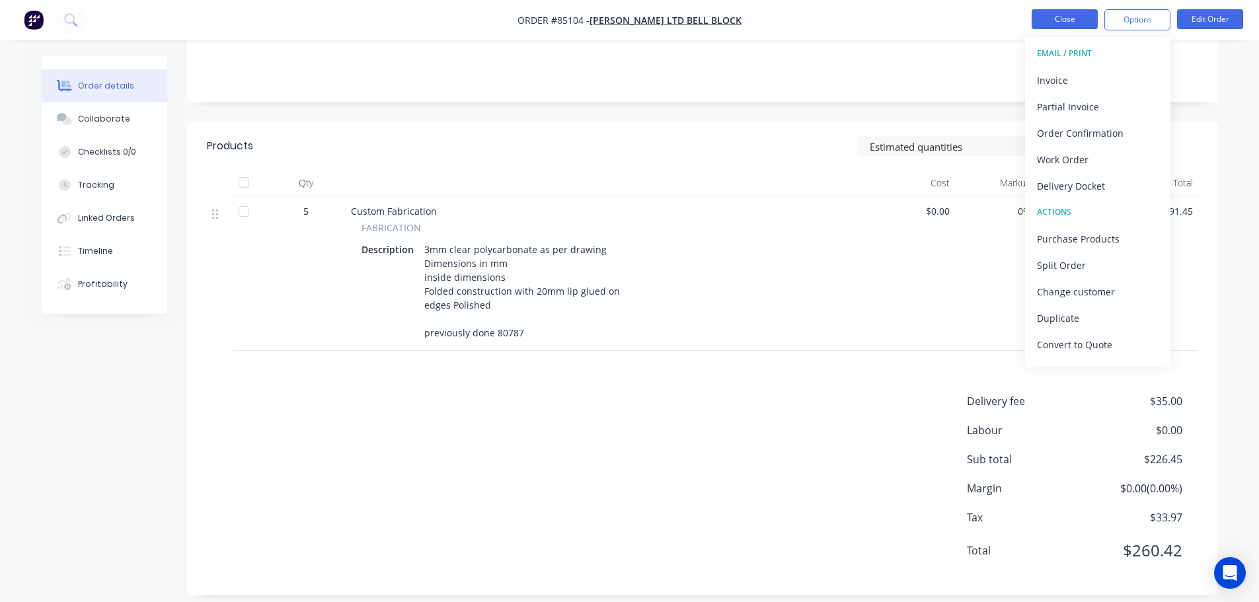
click at [1059, 24] on button "Close" at bounding box center [1065, 19] width 66 height 20
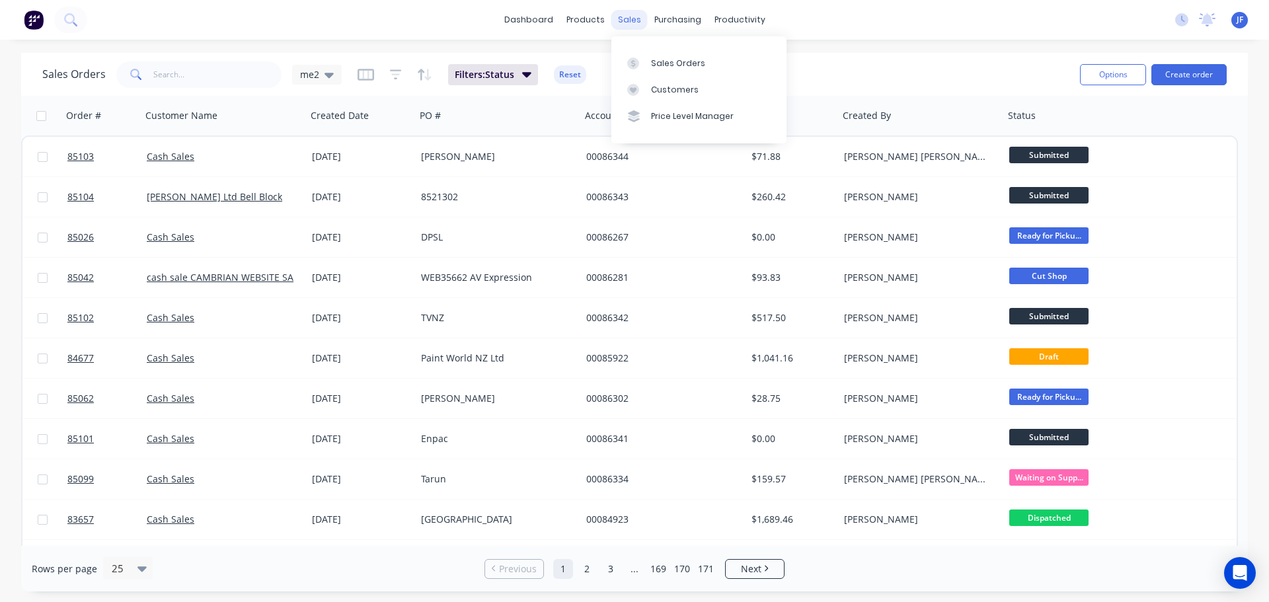
click at [634, 22] on div "sales" at bounding box center [629, 20] width 36 height 20
click at [639, 53] on link "Sales Orders" at bounding box center [698, 63] width 175 height 26
click at [639, 57] on div at bounding box center [637, 63] width 20 height 12
click at [580, 52] on div "dashboard products sales purchasing productivity dashboard products Product Cat…" at bounding box center [634, 301] width 1269 height 602
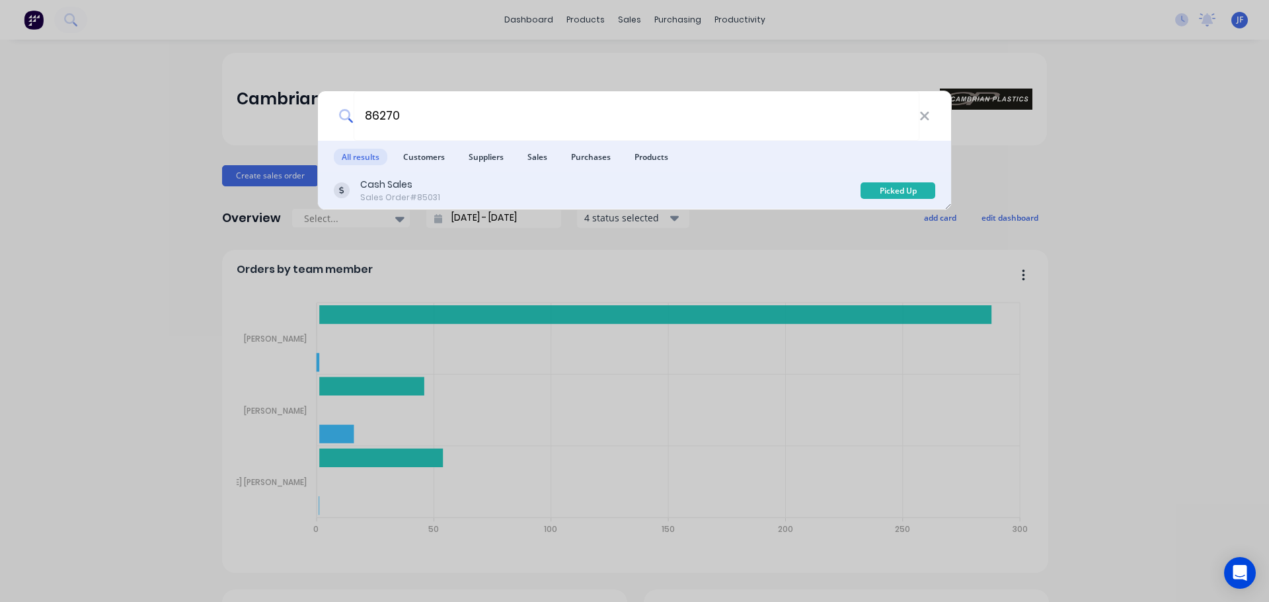
type input "86270"
click at [798, 182] on div "Cash Sales Sales Order #85031" at bounding box center [597, 191] width 527 height 26
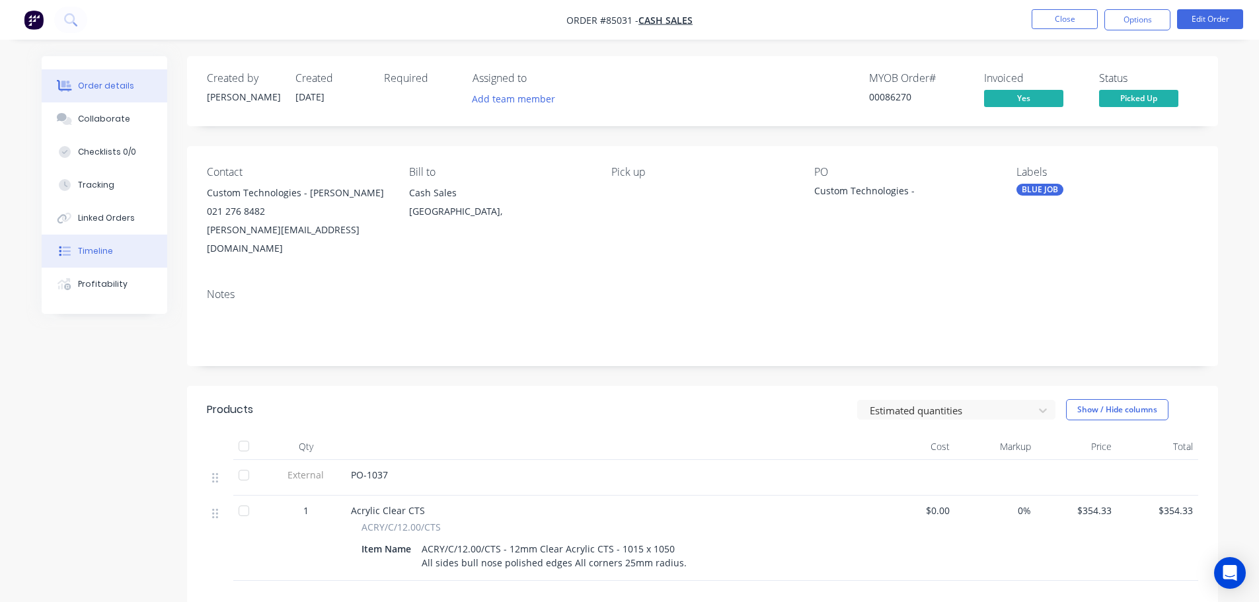
click at [118, 250] on button "Timeline" at bounding box center [105, 251] width 126 height 33
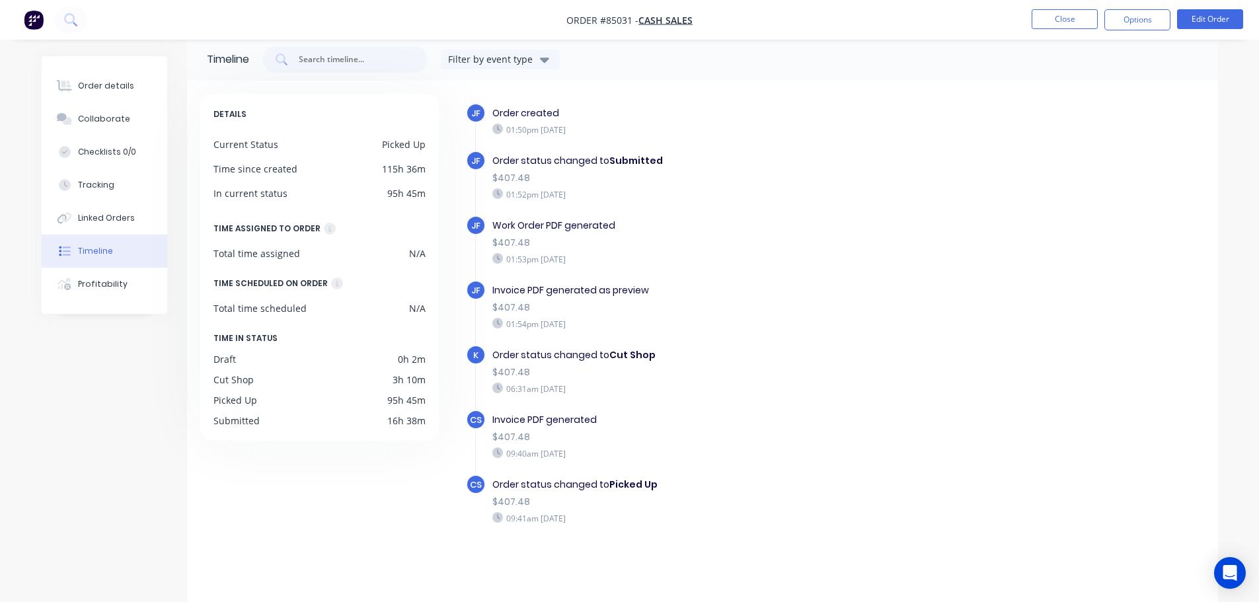
scroll to position [24, 0]
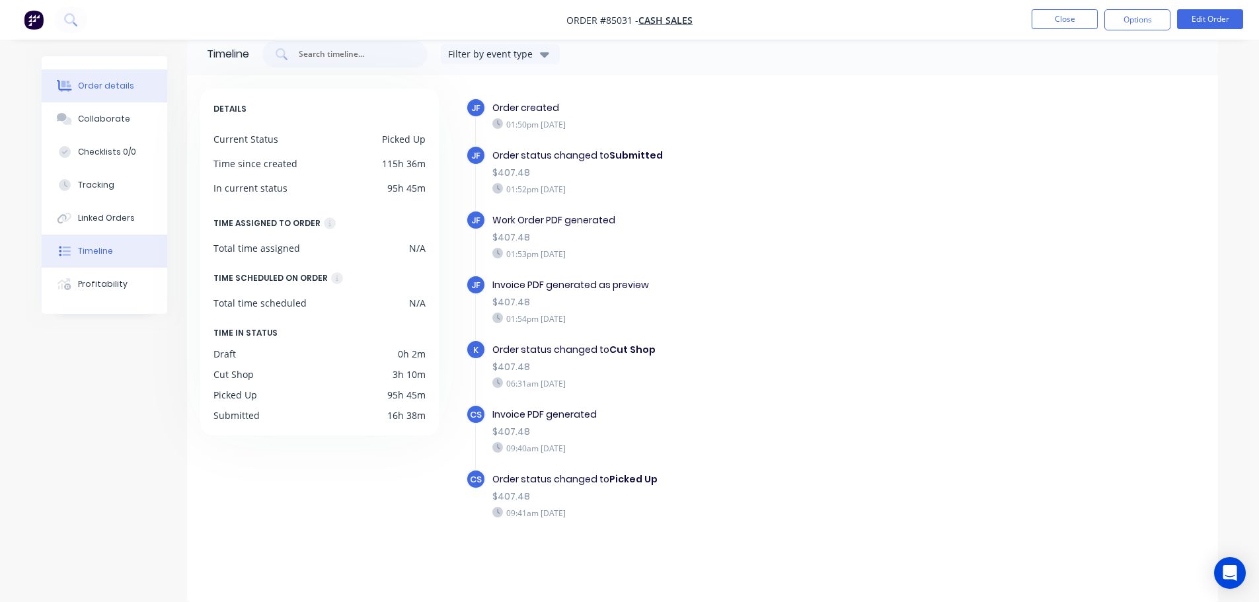
click at [131, 91] on button "Order details" at bounding box center [105, 85] width 126 height 33
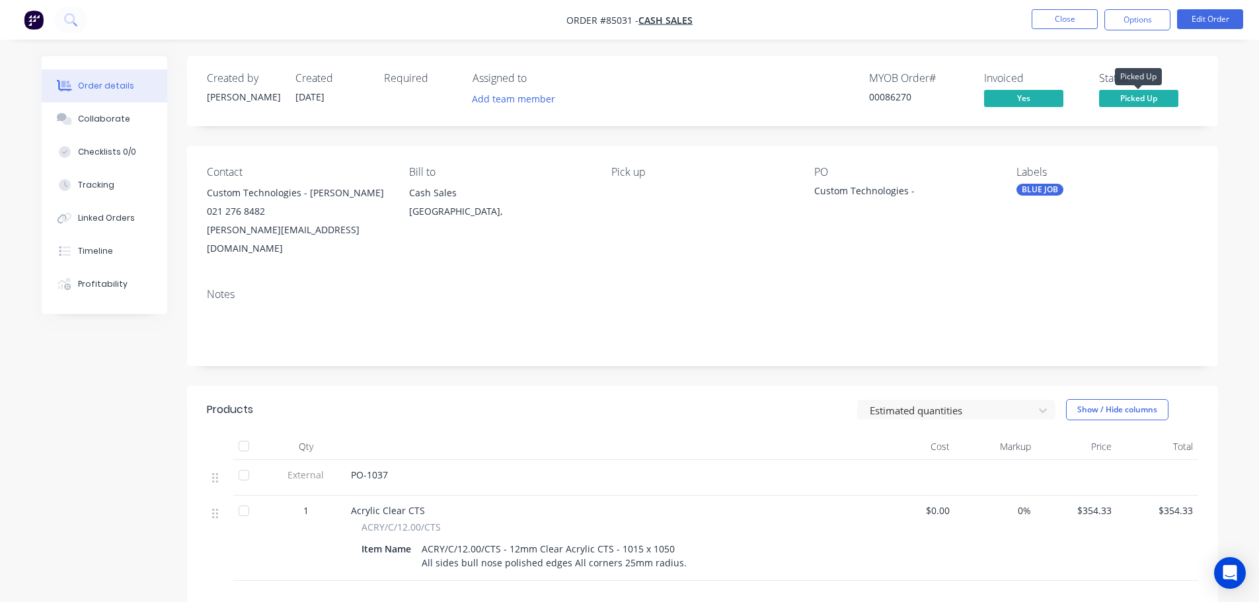
click at [1161, 98] on span "Picked Up" at bounding box center [1138, 98] width 79 height 17
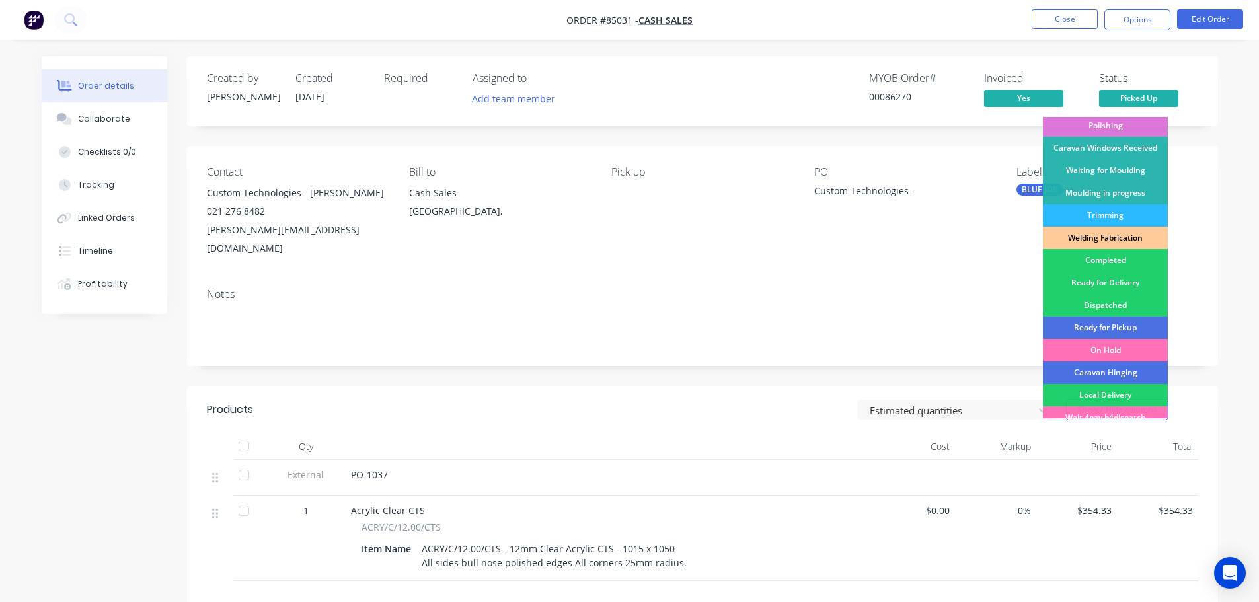
scroll to position [260, 0]
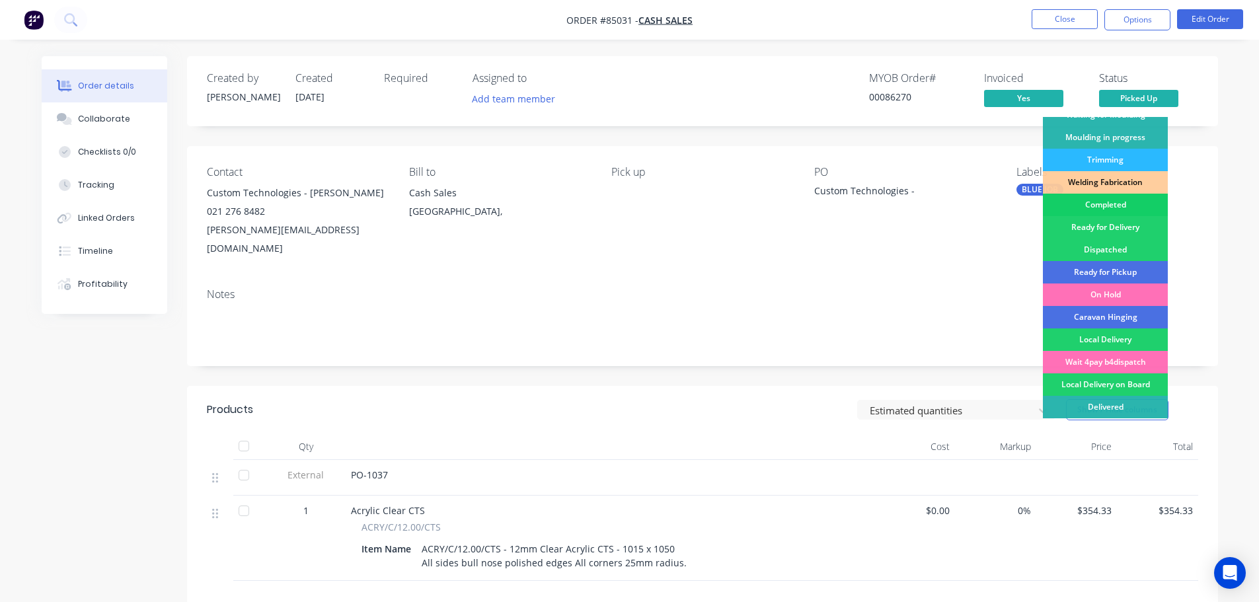
click at [1137, 207] on div "Completed" at bounding box center [1105, 205] width 125 height 22
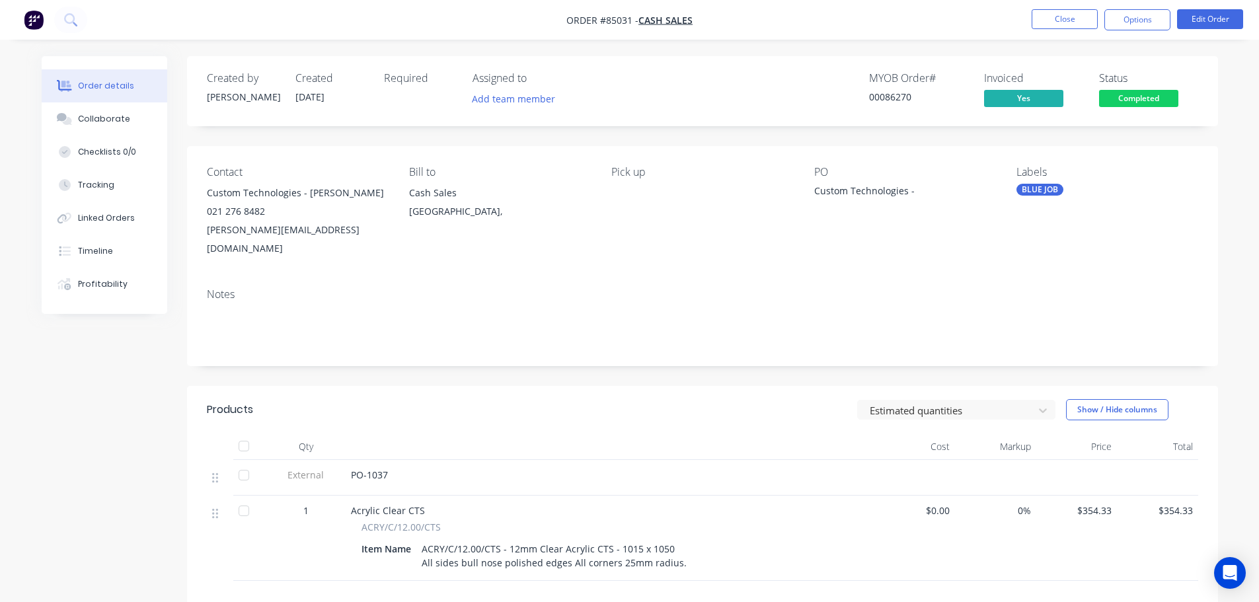
click at [1086, 85] on div "MYOB Order # 00086270 Invoiced Yes Status Completed" at bounding box center [901, 91] width 593 height 38
